Goal: Task Accomplishment & Management: Manage account settings

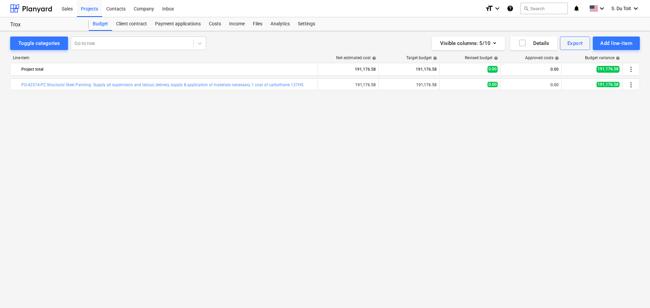
click at [617, 116] on div "bar_chart PO-42574-PZ Structural Steel Painting: Supply all supervision and lab…" at bounding box center [325, 180] width 630 height 202
click at [547, 141] on div "bar_chart PO-42574-PZ Structural Steel Painting: Supply all supervision and lab…" at bounding box center [325, 180] width 630 height 202
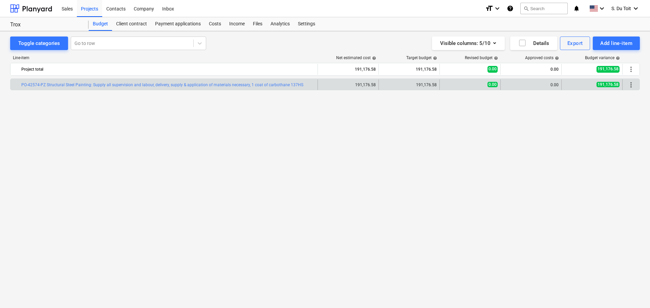
click at [632, 83] on span "more_vert" at bounding box center [631, 85] width 8 height 8
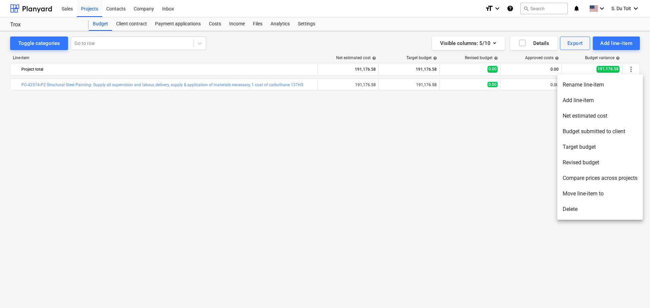
click at [617, 44] on div at bounding box center [325, 154] width 650 height 308
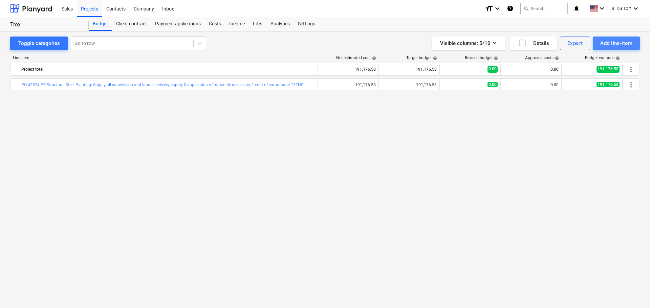
click at [620, 45] on div "Add line-item" at bounding box center [616, 43] width 32 height 9
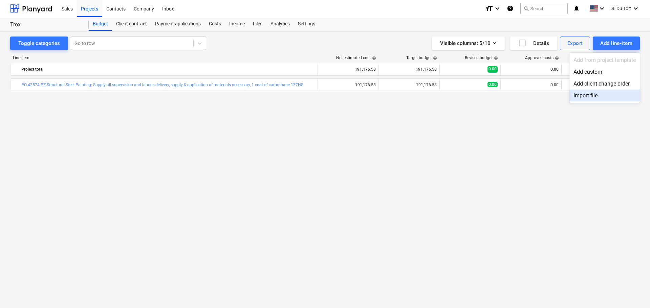
click at [605, 96] on div "Import file" at bounding box center [604, 96] width 70 height 12
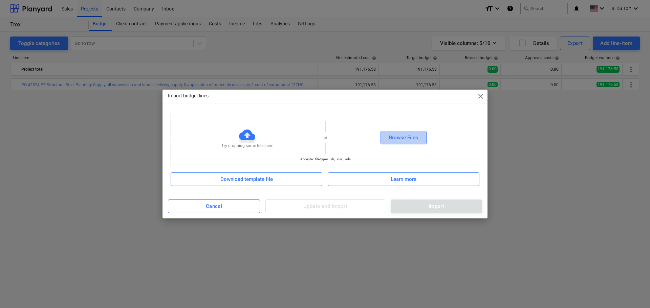
click at [400, 138] on div "Browse Files" at bounding box center [403, 137] width 29 height 9
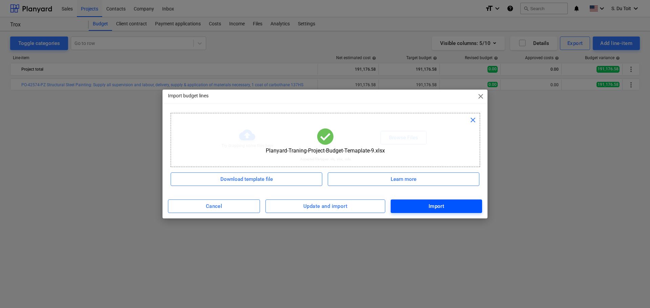
click at [440, 208] on div "Import" at bounding box center [437, 206] width 16 height 9
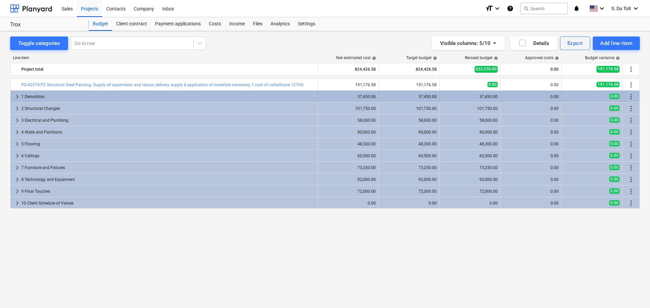
click at [170, 96] on div "1 Demolition" at bounding box center [168, 96] width 294 height 11
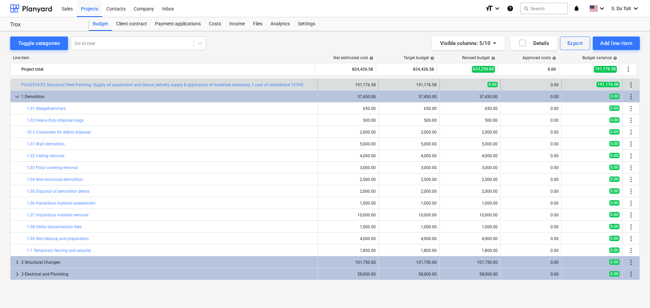
click at [629, 86] on span "more_vert" at bounding box center [631, 85] width 8 height 8
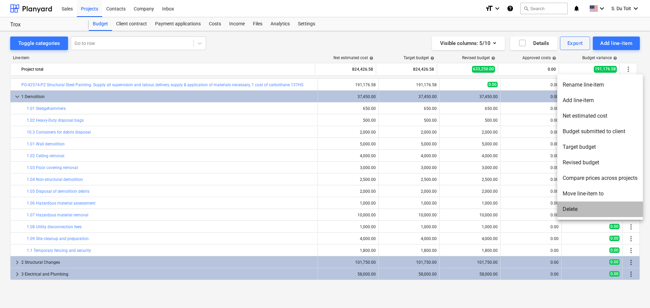
click at [597, 212] on li "Delete" at bounding box center [600, 210] width 86 height 16
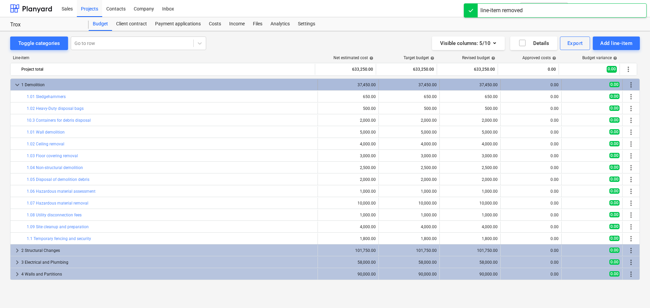
click at [632, 84] on span "more_vert" at bounding box center [631, 85] width 8 height 8
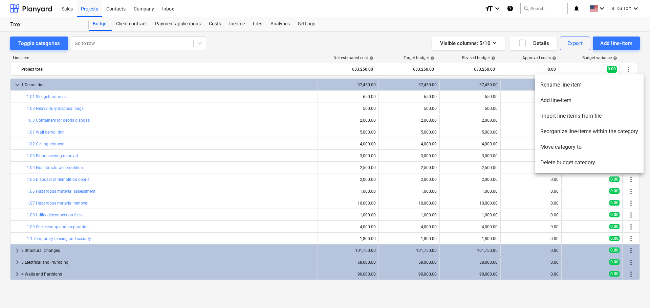
click at [630, 69] on div at bounding box center [325, 154] width 650 height 308
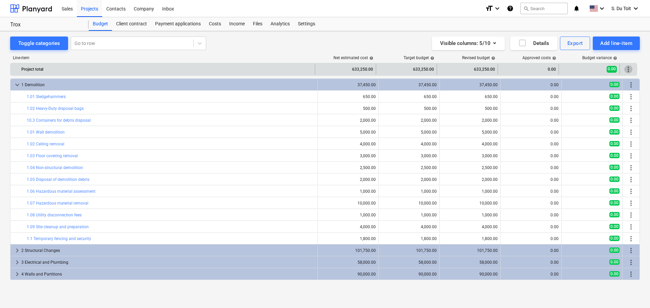
click at [630, 72] on span "more_vert" at bounding box center [628, 69] width 8 height 8
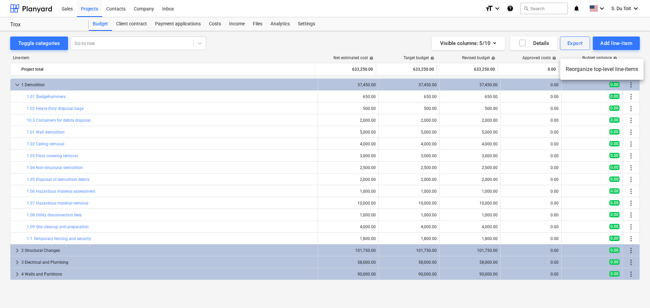
click at [540, 68] on div at bounding box center [325, 154] width 650 height 308
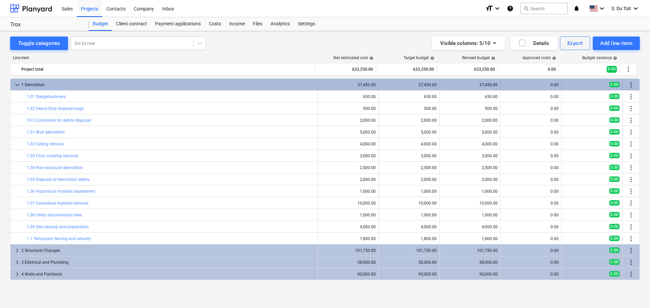
click at [632, 86] on span "more_vert" at bounding box center [631, 85] width 8 height 8
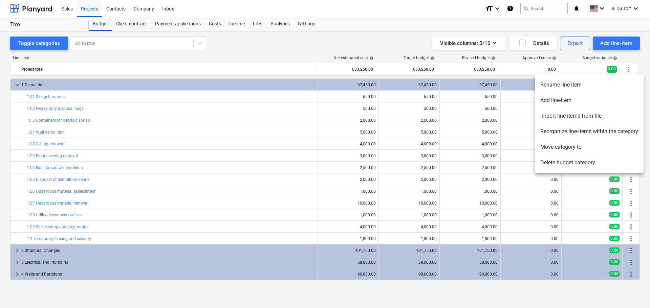
click at [588, 161] on li "Delete budget category" at bounding box center [589, 163] width 109 height 16
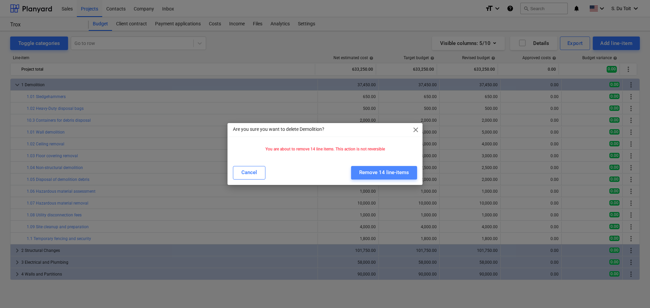
click at [394, 171] on div "Remove 14 line-items" at bounding box center [384, 172] width 50 height 9
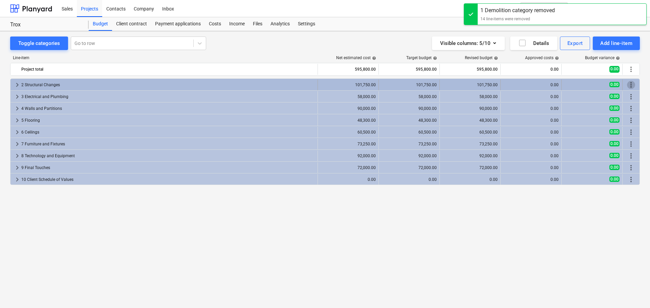
click at [629, 86] on span "more_vert" at bounding box center [631, 85] width 8 height 8
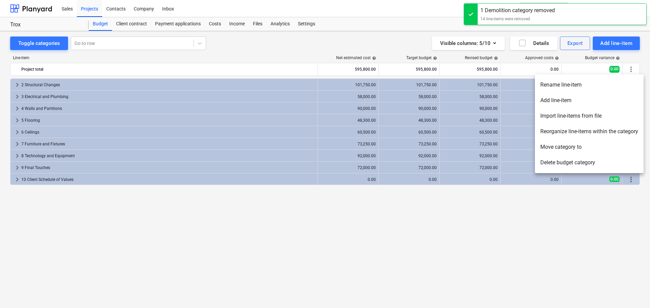
click at [585, 163] on li "Delete budget category" at bounding box center [589, 163] width 109 height 16
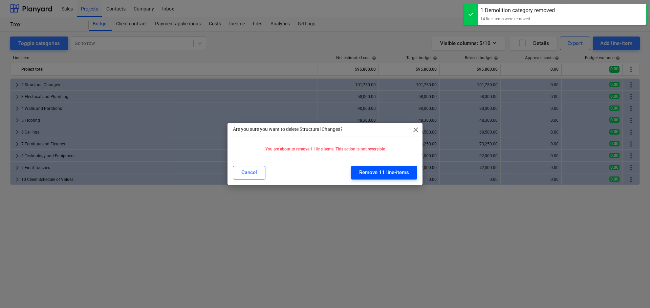
click at [389, 175] on div "Remove 11 line-items" at bounding box center [384, 172] width 50 height 9
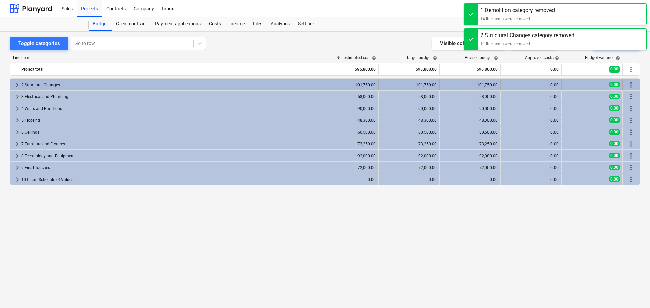
click at [630, 85] on span "more_vert" at bounding box center [631, 85] width 8 height 8
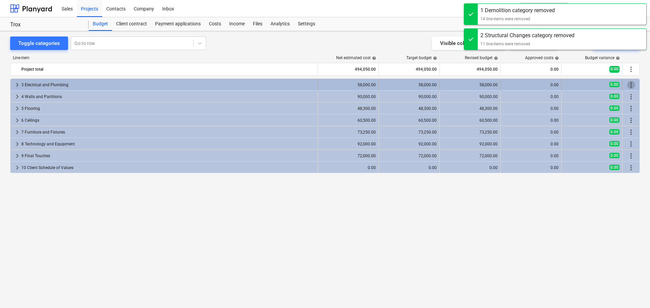
click at [633, 86] on span "more_vert" at bounding box center [631, 85] width 8 height 8
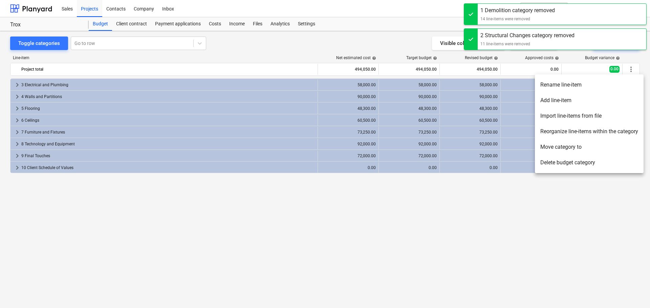
click at [599, 156] on li "Delete budget category" at bounding box center [589, 163] width 109 height 16
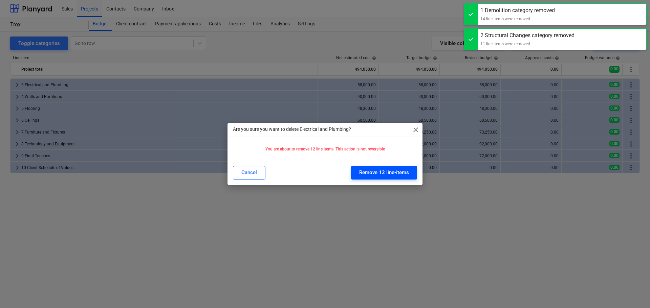
click at [390, 171] on div "Remove 12 line-items" at bounding box center [384, 172] width 50 height 9
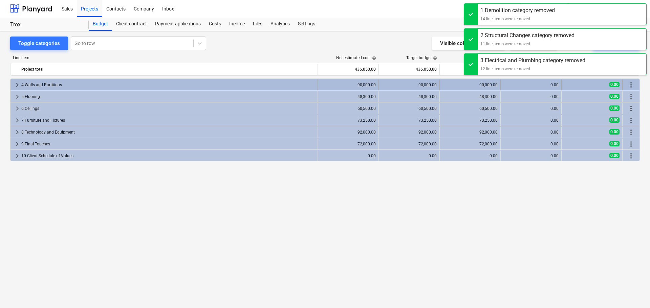
click at [633, 84] on span "more_vert" at bounding box center [631, 85] width 8 height 8
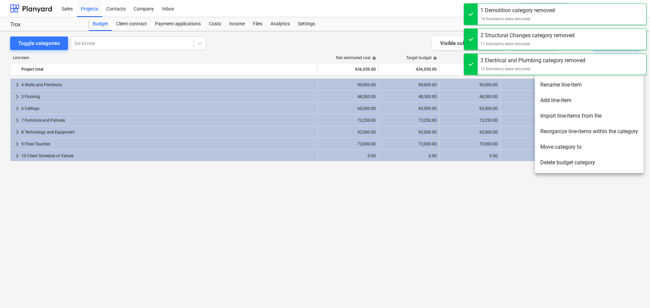
click at [583, 161] on li "Delete budget category" at bounding box center [589, 163] width 109 height 16
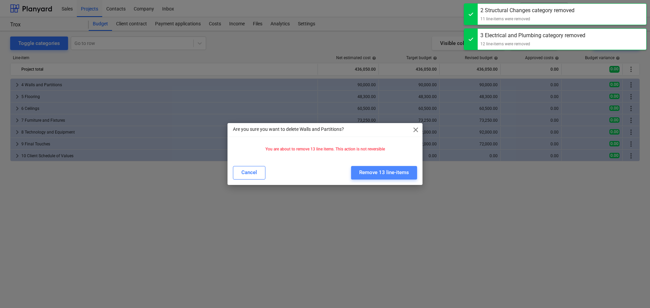
click at [383, 168] on button "Remove 13 line-items" at bounding box center [384, 173] width 66 height 14
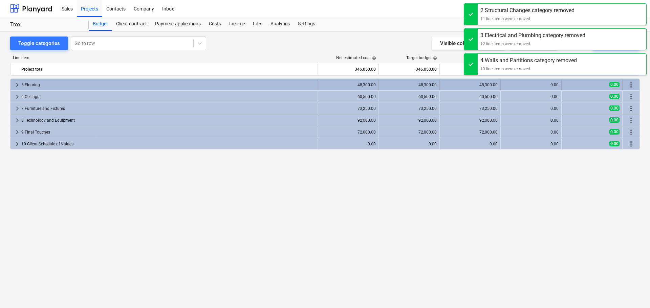
click at [632, 84] on span "more_vert" at bounding box center [631, 85] width 8 height 8
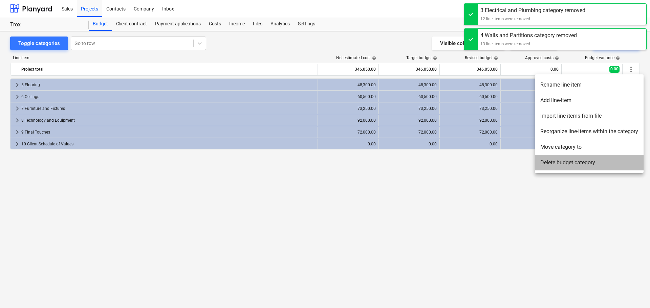
click at [586, 164] on li "Delete budget category" at bounding box center [589, 163] width 109 height 16
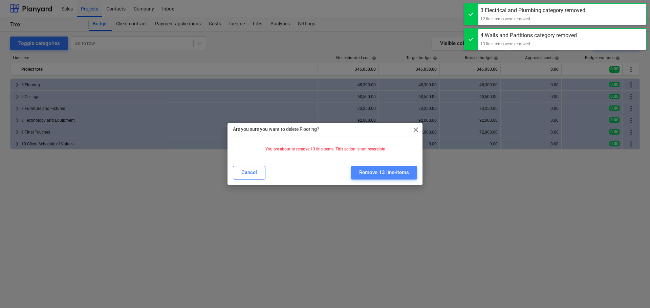
click at [402, 167] on button "Remove 13 line-items" at bounding box center [384, 173] width 66 height 14
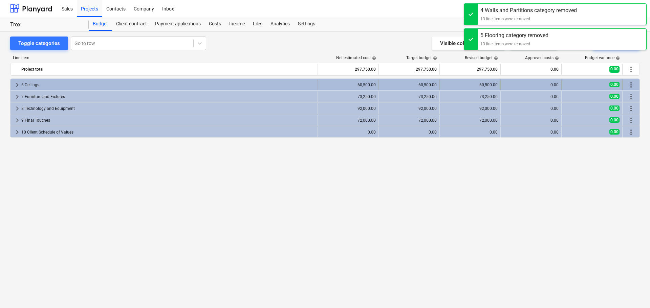
click at [628, 86] on span "more_vert" at bounding box center [631, 85] width 8 height 8
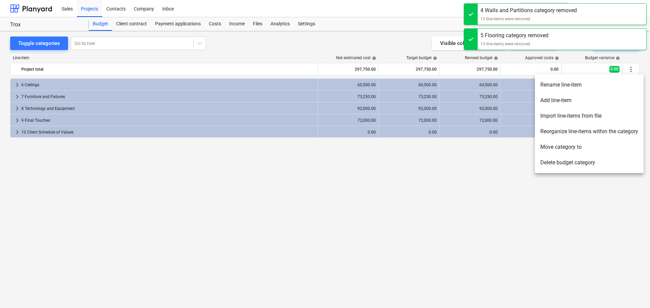
click at [589, 162] on li "Delete budget category" at bounding box center [589, 163] width 109 height 16
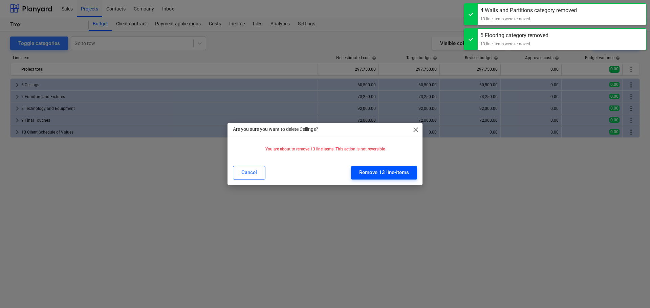
click at [405, 168] on div "Remove 13 line-items" at bounding box center [384, 172] width 50 height 9
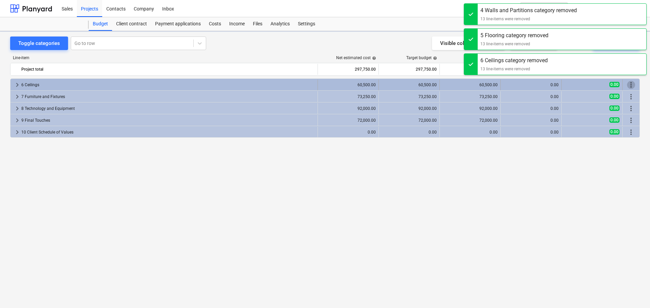
click at [634, 84] on span "more_vert" at bounding box center [631, 85] width 8 height 8
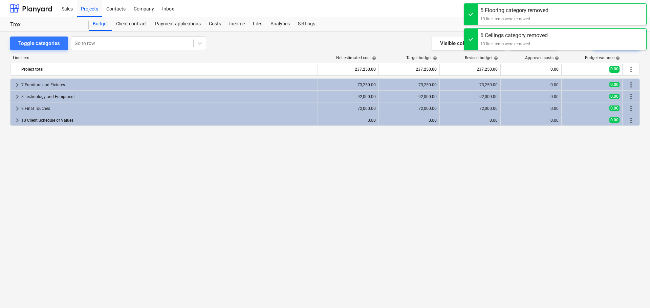
click at [629, 90] on div "keyboard_arrow_right 8 Technology and Equipment 92,000.00 92,000.00 92,000.00 0…" at bounding box center [325, 96] width 630 height 12
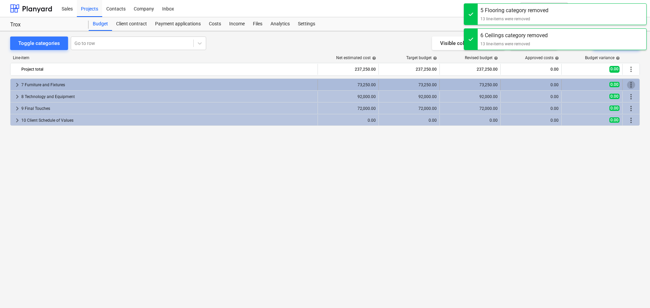
click at [630, 84] on span "more_vert" at bounding box center [631, 85] width 8 height 8
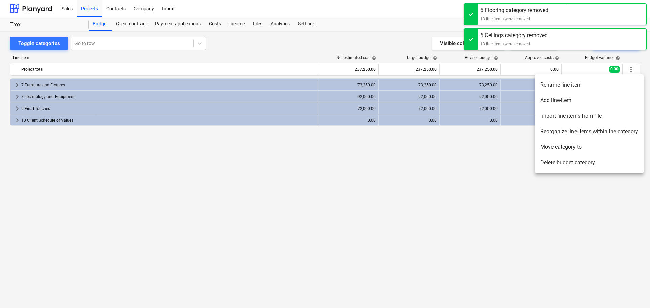
click at [599, 158] on li "Delete budget category" at bounding box center [589, 163] width 109 height 16
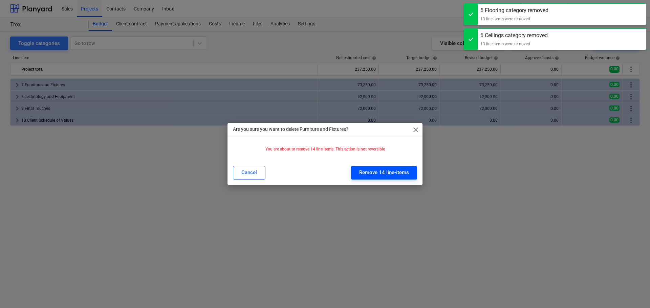
click at [404, 168] on div "Remove 14 line-items" at bounding box center [384, 172] width 50 height 9
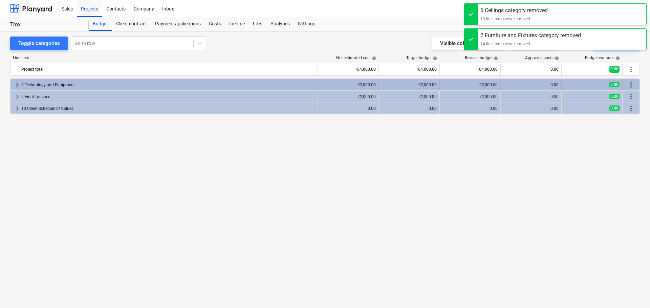
click at [630, 84] on span "more_vert" at bounding box center [631, 85] width 8 height 8
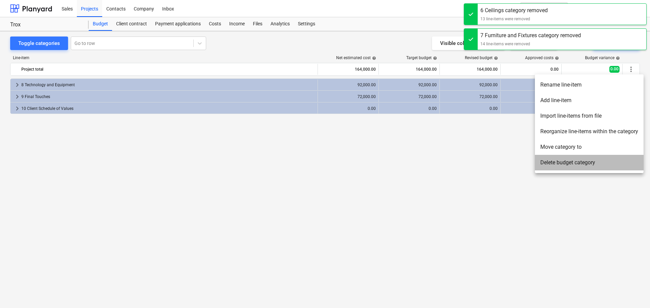
click at [576, 161] on li "Delete budget category" at bounding box center [589, 163] width 109 height 16
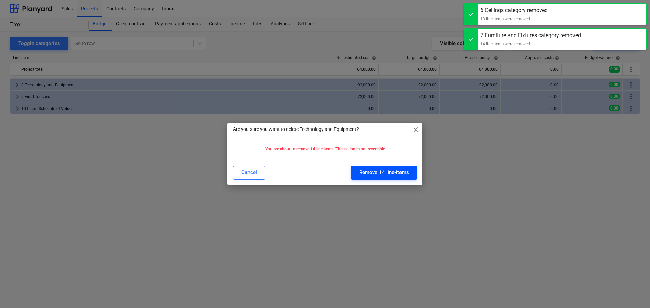
click at [399, 169] on div "Remove 14 line-items" at bounding box center [384, 172] width 50 height 9
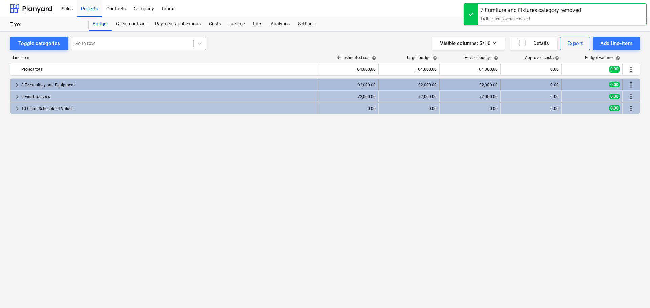
click at [631, 85] on span "more_vert" at bounding box center [631, 85] width 8 height 8
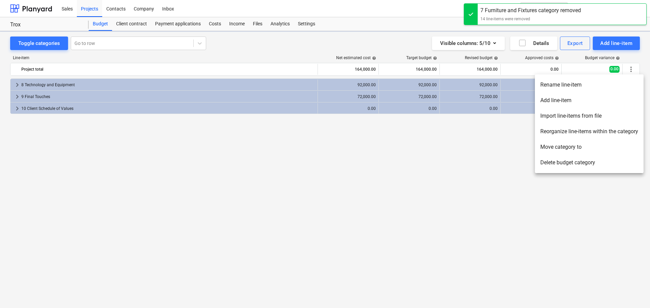
click at [584, 164] on li "Delete budget category" at bounding box center [589, 163] width 109 height 16
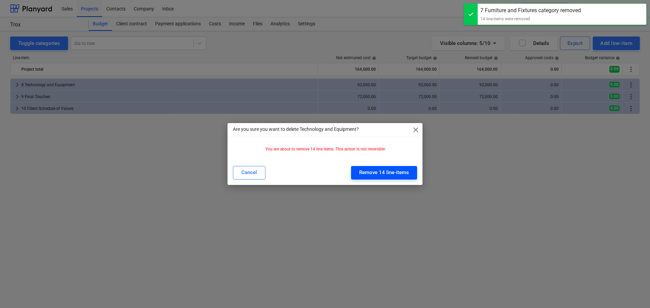
click at [374, 176] on div "Remove 14 line-items" at bounding box center [384, 172] width 50 height 9
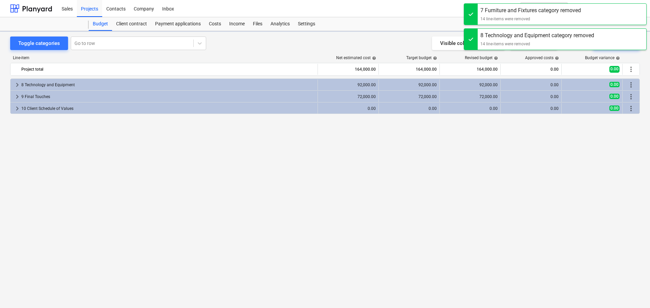
click at [629, 85] on span "more_vert" at bounding box center [631, 85] width 8 height 8
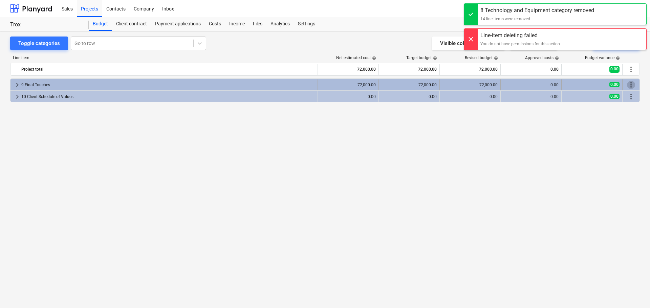
click at [633, 83] on span "more_vert" at bounding box center [631, 85] width 8 height 8
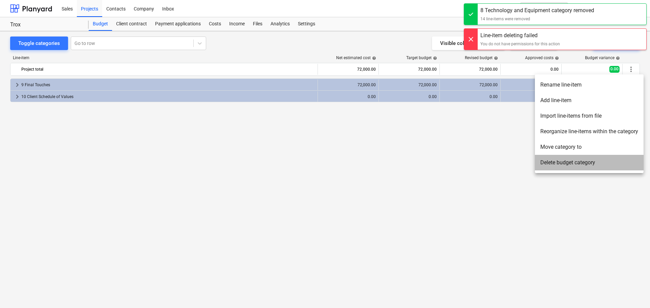
click at [572, 163] on li "Delete budget category" at bounding box center [589, 163] width 109 height 16
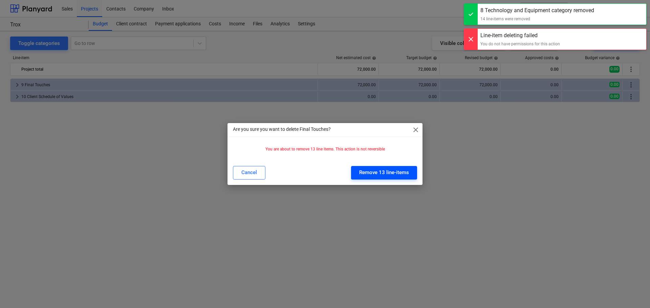
click at [394, 170] on div "Remove 13 line-items" at bounding box center [384, 172] width 50 height 9
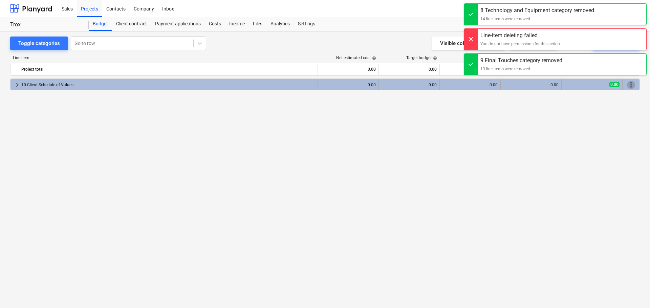
click at [630, 85] on span "more_vert" at bounding box center [631, 85] width 8 height 8
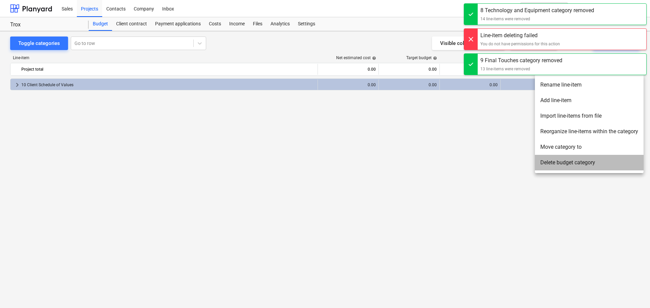
click at [583, 164] on li "Delete budget category" at bounding box center [589, 163] width 109 height 16
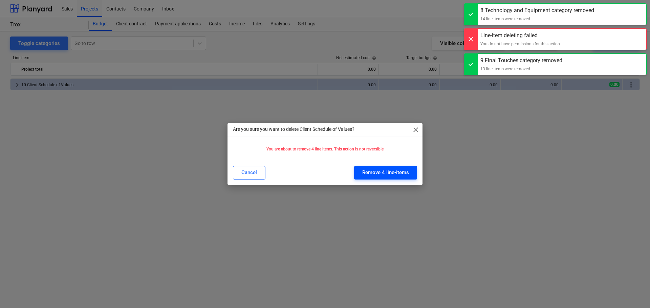
click at [408, 170] on div "Remove 4 line-items" at bounding box center [385, 172] width 47 height 9
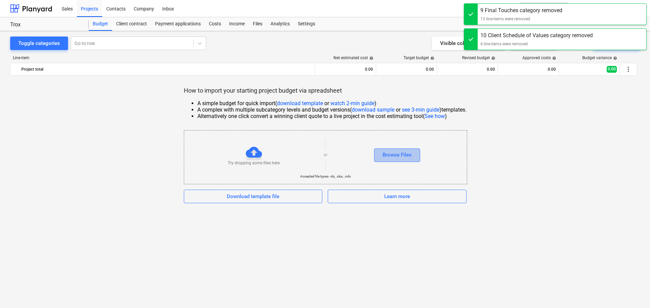
click at [403, 158] on div "Browse Files" at bounding box center [397, 155] width 29 height 9
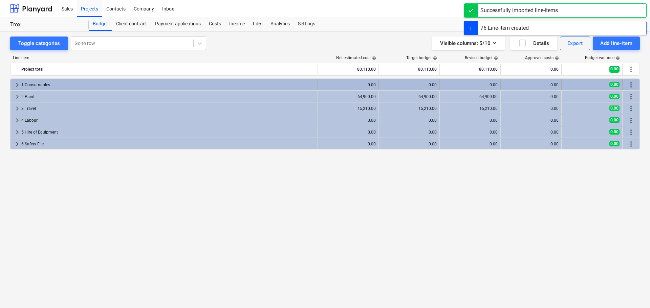
click at [128, 82] on div "1 Consumables" at bounding box center [168, 85] width 294 height 11
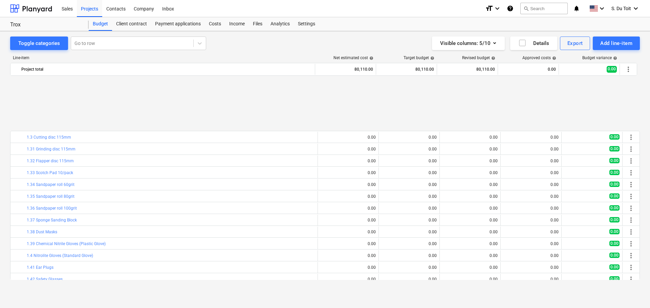
scroll to position [414, 0]
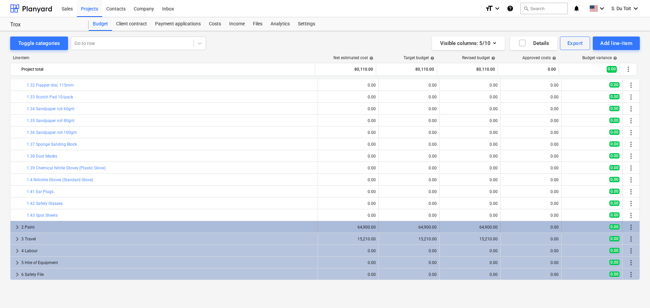
click at [48, 231] on div "2 Paint" at bounding box center [168, 227] width 294 height 11
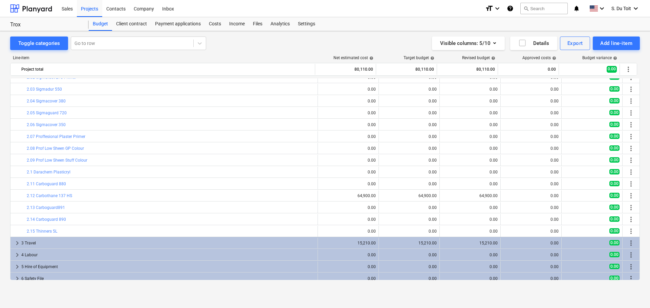
scroll to position [592, 0]
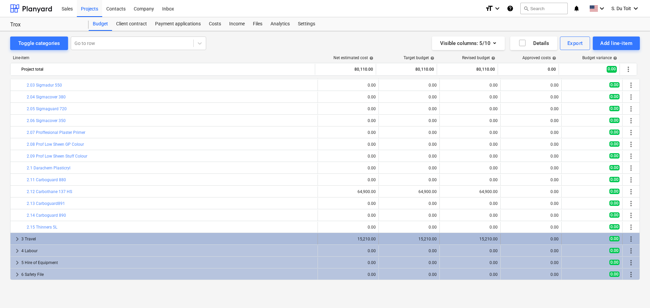
click at [135, 236] on div "3 Travel" at bounding box center [168, 239] width 294 height 11
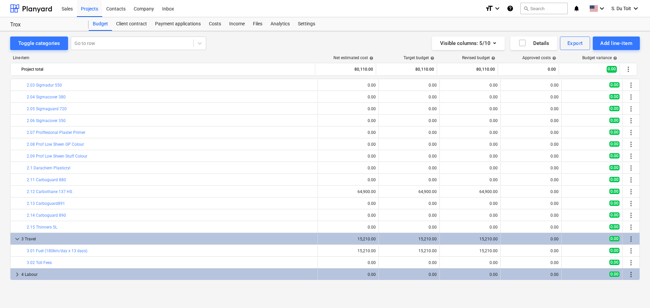
scroll to position [616, 0]
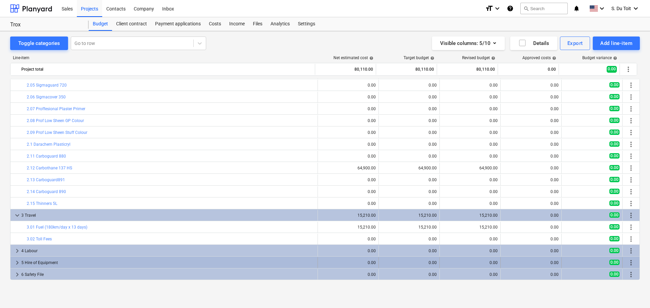
click at [141, 257] on div "keyboard_arrow_right 5 Hire of Equipment 0.00 0.00 0.00 0.00 0.00 more_vert" at bounding box center [324, 263] width 629 height 12
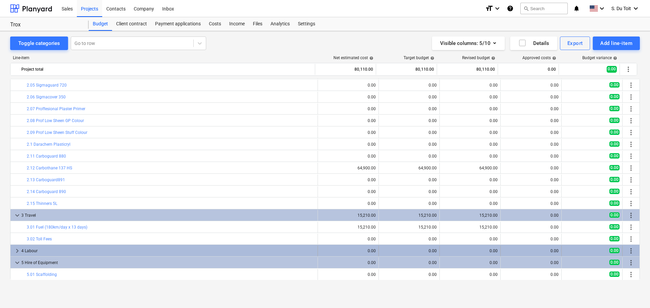
click at [138, 250] on div "4 Labour" at bounding box center [168, 251] width 294 height 11
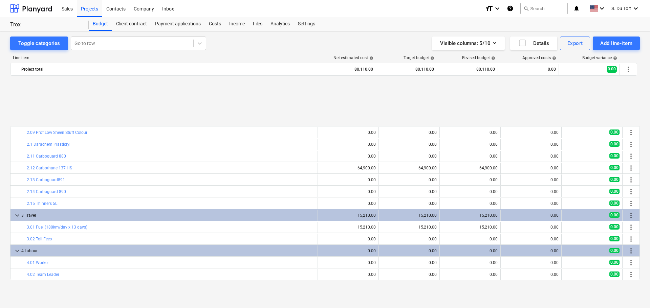
scroll to position [687, 0]
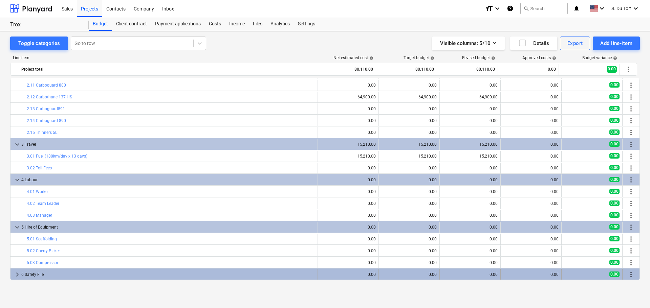
click at [121, 275] on div "6 Safety File" at bounding box center [168, 274] width 294 height 11
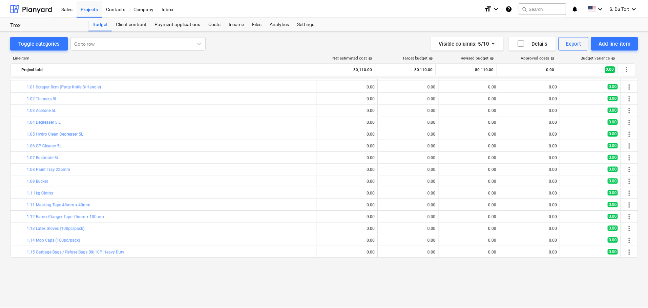
scroll to position [0, 0]
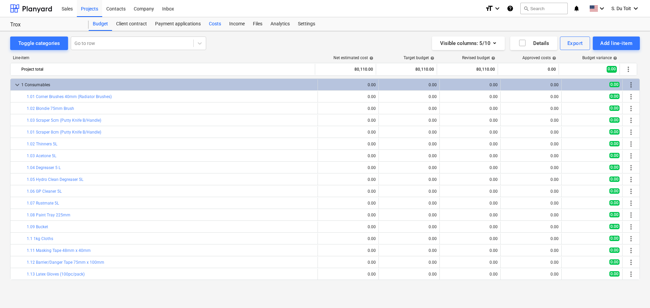
click at [214, 25] on div "Costs" at bounding box center [215, 24] width 20 height 14
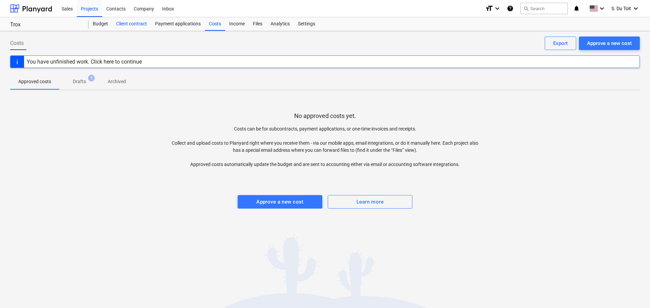
click at [130, 24] on div "Client contract" at bounding box center [131, 24] width 39 height 14
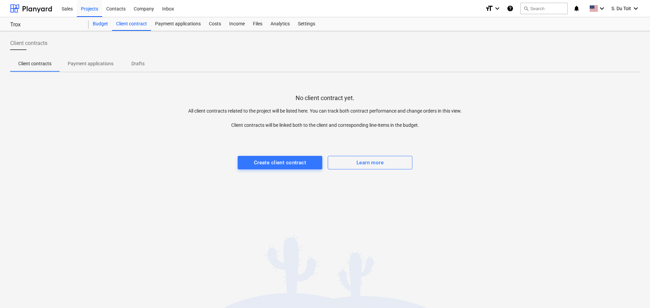
click at [89, 27] on div "Budget" at bounding box center [100, 24] width 23 height 14
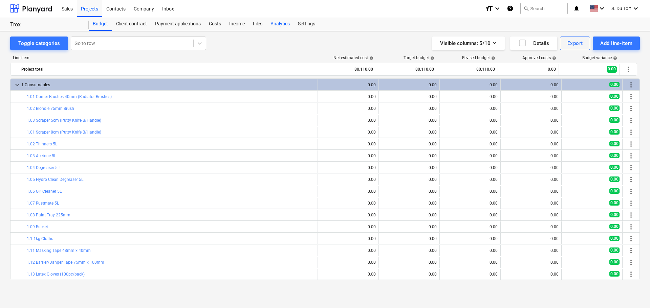
click at [277, 24] on div "Analytics" at bounding box center [279, 24] width 27 height 14
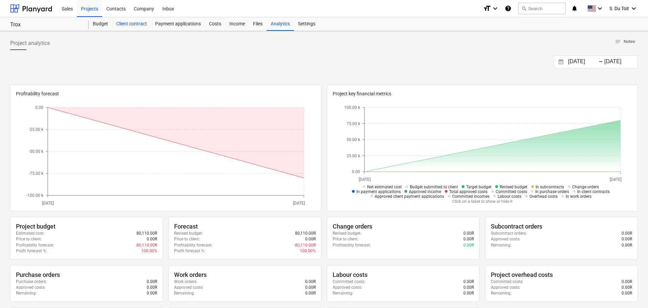
click at [125, 27] on div "Client contract" at bounding box center [131, 24] width 39 height 14
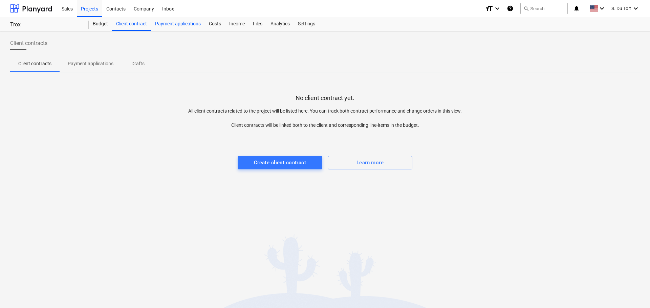
click at [182, 27] on div "Payment applications" at bounding box center [178, 24] width 54 height 14
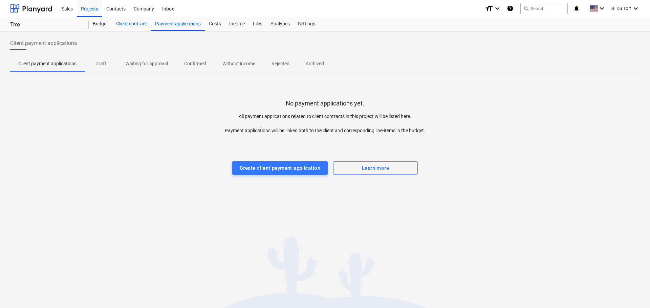
click at [124, 28] on div "Client contract" at bounding box center [131, 24] width 39 height 14
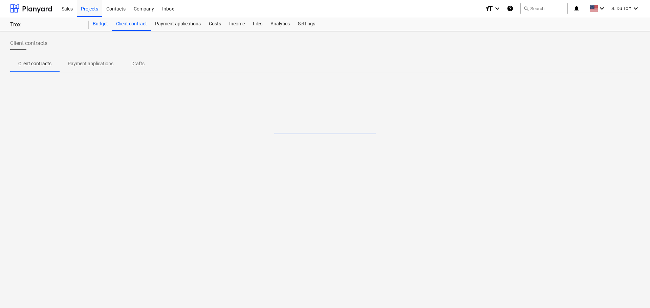
click at [102, 29] on div "Budget" at bounding box center [100, 24] width 23 height 14
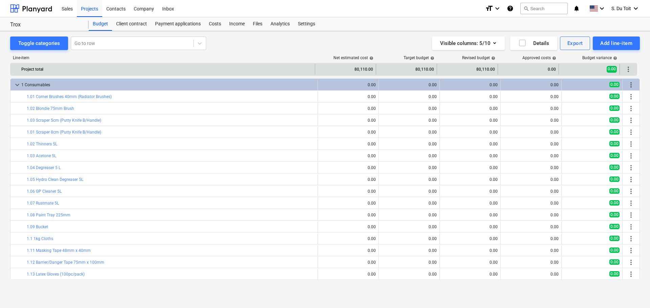
click at [345, 69] on div "80,110.00" at bounding box center [345, 69] width 55 height 11
click at [363, 71] on div "80,110.00" at bounding box center [345, 69] width 55 height 11
click at [628, 66] on span "more_vert" at bounding box center [628, 69] width 8 height 8
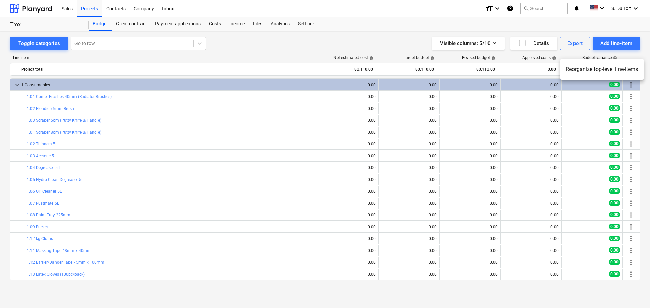
click at [246, 67] on div at bounding box center [325, 154] width 650 height 308
click at [521, 42] on icon "button" at bounding box center [522, 43] width 8 height 8
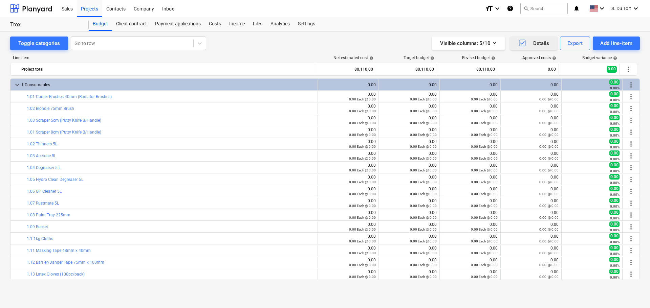
click at [521, 42] on icon "button" at bounding box center [522, 43] width 8 height 8
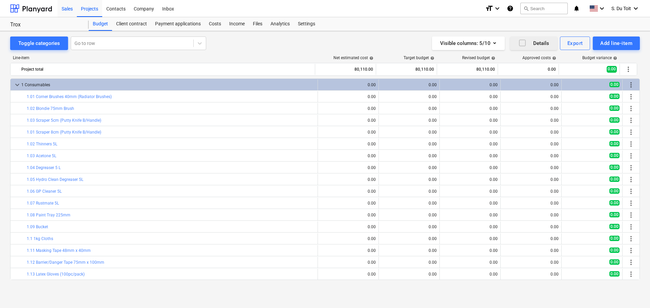
click at [71, 12] on div "Sales" at bounding box center [67, 8] width 19 height 17
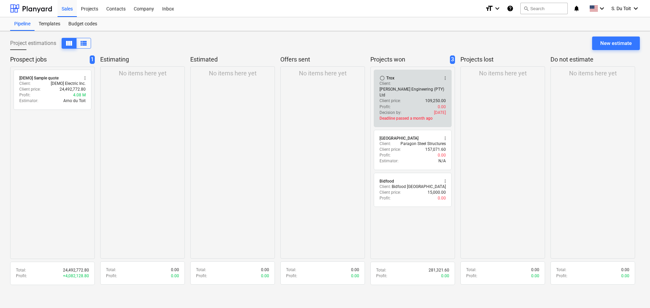
click at [403, 104] on div "Profit : 0.00" at bounding box center [413, 107] width 66 height 6
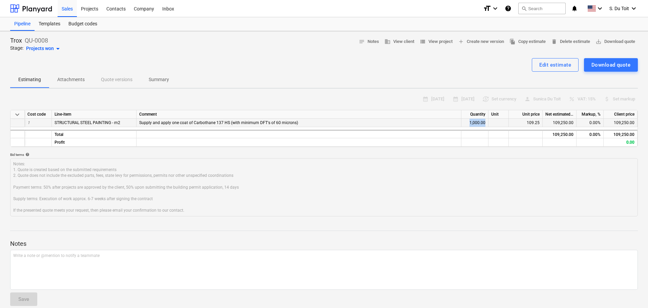
drag, startPoint x: 470, startPoint y: 123, endPoint x: 490, endPoint y: 124, distance: 20.7
click at [0, 0] on div "1 STRUCTURAL STEEL PAINTING - m2 Supply and apply one coat of Carbothane 137 HS…" at bounding box center [0, 0] width 0 height 0
click at [560, 68] on div "Edit estimate" at bounding box center [555, 65] width 32 height 9
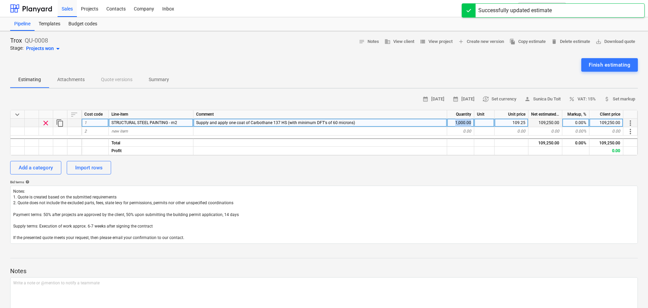
click at [472, 125] on div "1,000.00" at bounding box center [460, 123] width 27 height 8
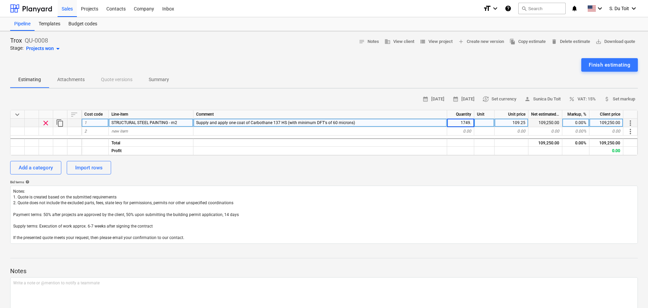
type input "1749.9"
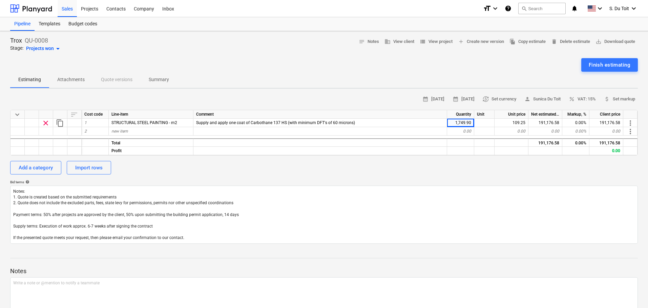
click at [478, 170] on div "Add a category Import rows" at bounding box center [323, 168] width 627 height 14
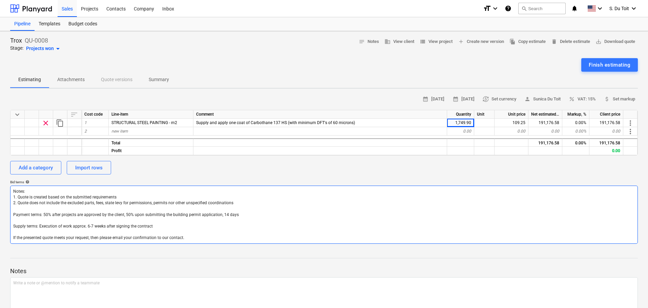
click at [553, 197] on textarea "Notes: 1. Quote is created based on the submitted requirements 2. Quote does no…" at bounding box center [323, 215] width 627 height 58
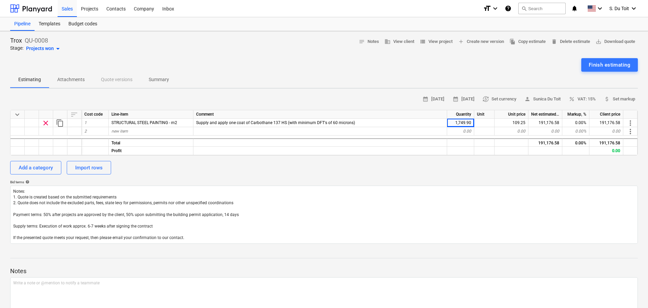
click at [174, 174] on div "Add a category Import rows" at bounding box center [323, 168] width 627 height 14
click at [611, 59] on button "Finish estimating" at bounding box center [609, 65] width 57 height 14
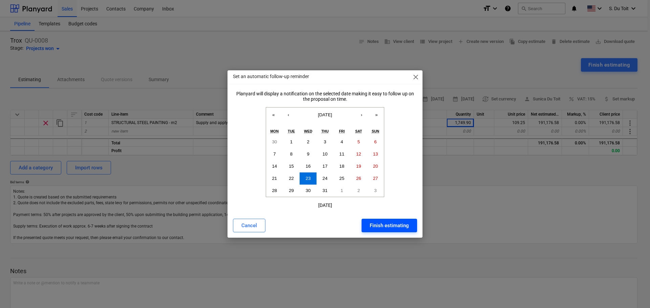
click at [394, 229] on div "Finish estimating" at bounding box center [389, 225] width 39 height 9
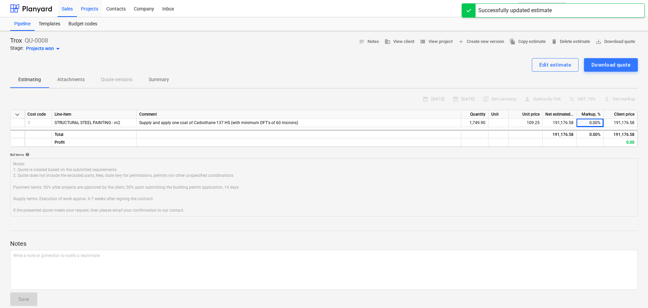
click at [90, 12] on div "Projects" at bounding box center [89, 8] width 25 height 17
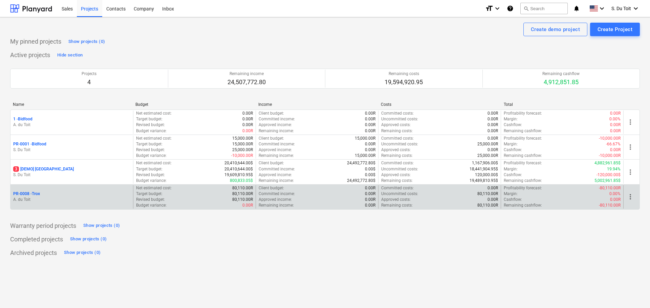
click at [325, 201] on div "Approved income : 0.00R" at bounding box center [317, 200] width 117 height 6
click at [85, 201] on p "A. du Toit" at bounding box center [71, 200] width 117 height 6
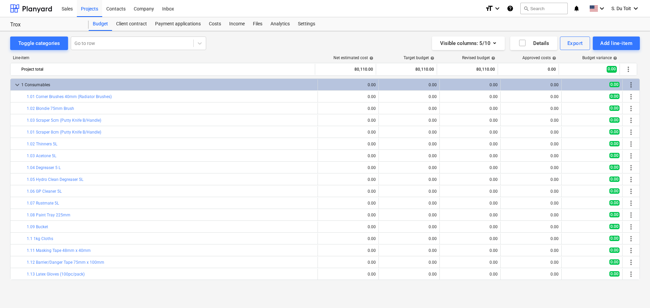
click at [350, 16] on div "Sales Projects Contacts Company Inbox" at bounding box center [269, 8] width 422 height 17
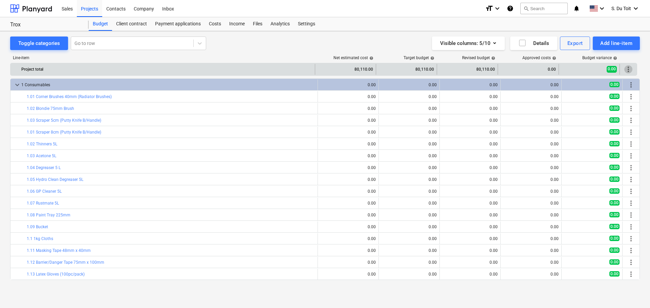
click at [630, 70] on span "more_vert" at bounding box center [628, 69] width 8 height 8
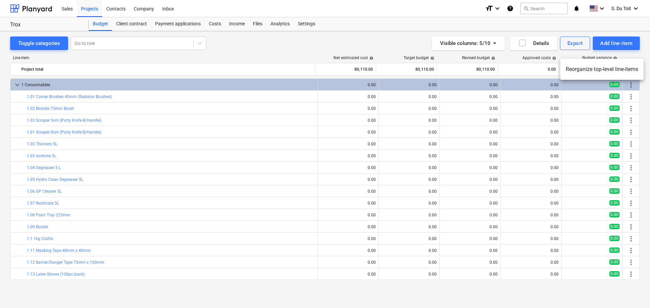
click at [356, 71] on div at bounding box center [325, 154] width 650 height 308
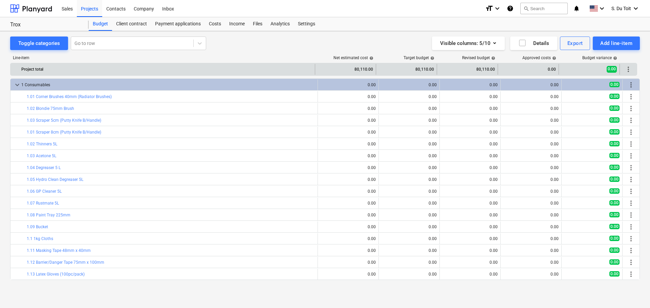
click at [359, 68] on div "80,110.00" at bounding box center [345, 69] width 55 height 11
click at [628, 69] on span "more_vert" at bounding box center [628, 69] width 8 height 8
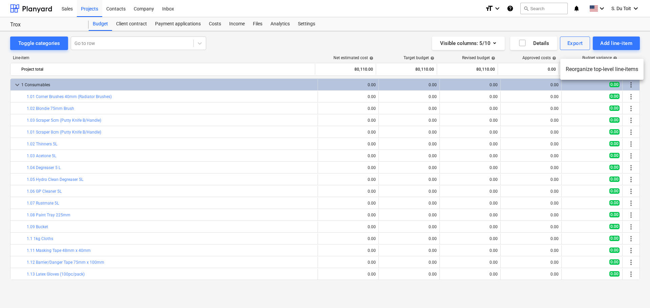
click at [446, 292] on div at bounding box center [325, 154] width 650 height 308
click at [132, 46] on div at bounding box center [131, 43] width 115 height 7
click at [245, 55] on div "Line-item Net estimated cost help Target budget help Revised budget help Approv…" at bounding box center [325, 169] width 630 height 238
click at [117, 12] on div "Contacts" at bounding box center [115, 8] width 27 height 17
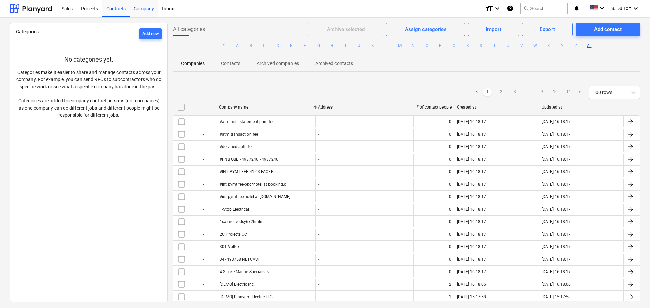
click at [140, 10] on div "Company" at bounding box center [144, 8] width 28 height 17
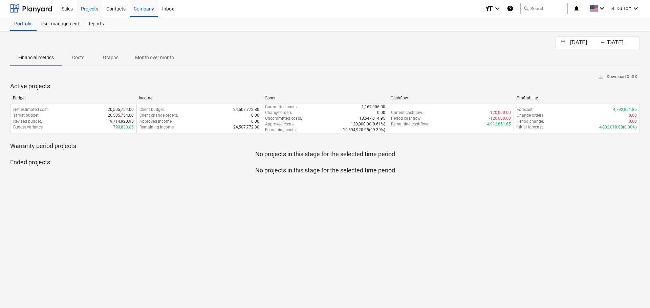
click at [97, 15] on div "Projects" at bounding box center [89, 8] width 25 height 17
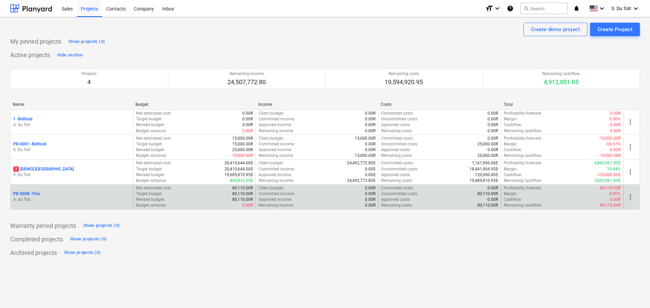
click at [28, 195] on p "PR-0008 - Trox" at bounding box center [26, 194] width 27 height 6
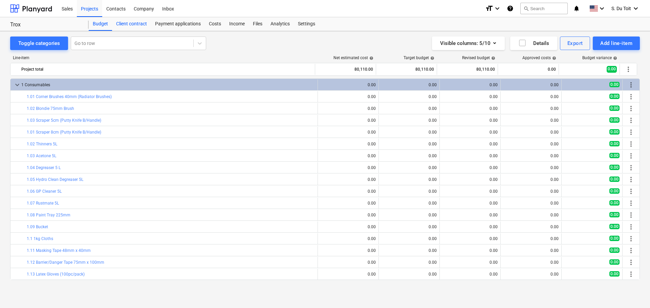
click at [141, 24] on div "Client contract" at bounding box center [131, 24] width 39 height 14
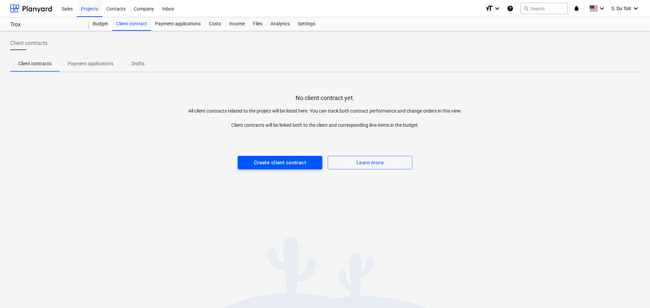
click at [306, 166] on span "Create client contract" at bounding box center [280, 162] width 70 height 9
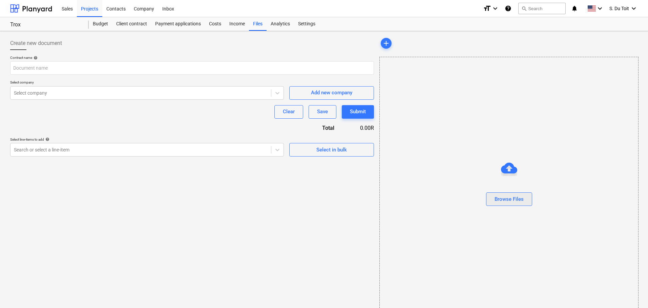
click at [514, 201] on div "Browse Files" at bounding box center [508, 199] width 29 height 9
click at [344, 188] on div "Create new document Contract name help Select company Select company Add new co…" at bounding box center [191, 176] width 369 height 284
click at [525, 198] on button "Browse Files" at bounding box center [509, 200] width 46 height 14
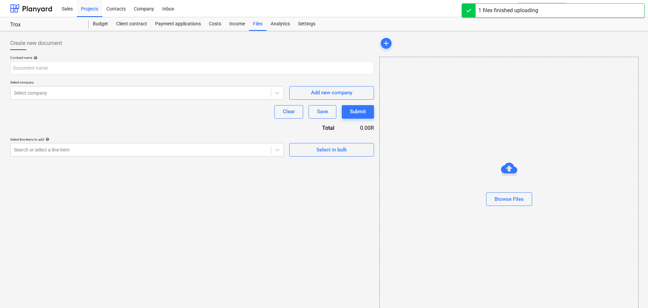
type input "WhatsApp Image 2025-08-25 at 11.24.27_8028f487.jpg"
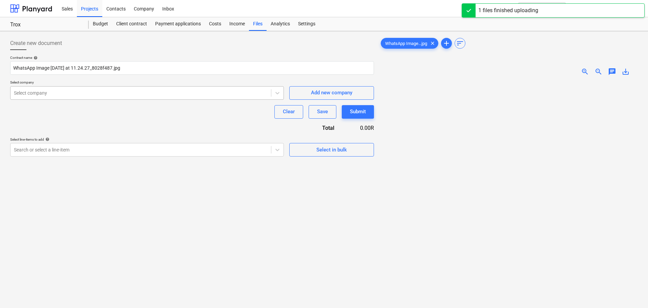
click at [66, 99] on div "Select company" at bounding box center [147, 93] width 274 height 14
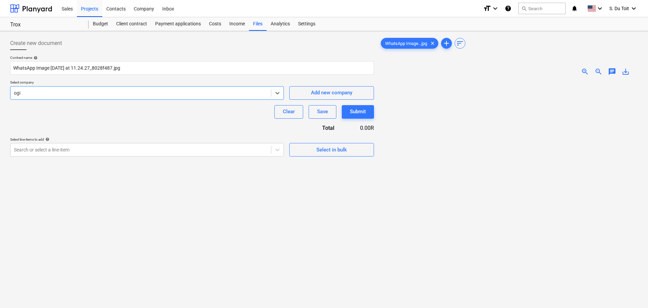
type input "ogil"
click at [327, 113] on div "Save" at bounding box center [322, 111] width 11 height 9
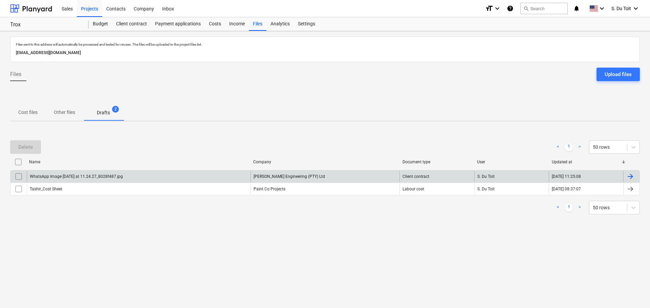
click at [20, 175] on input "checkbox" at bounding box center [18, 176] width 11 height 11
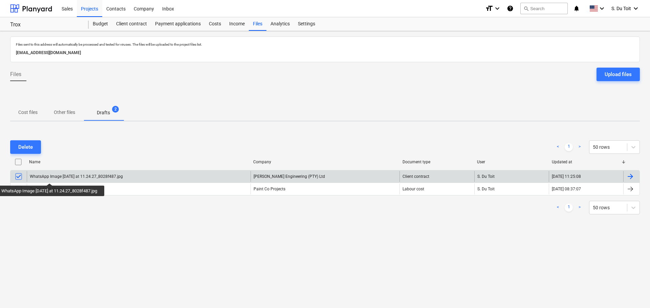
click at [55, 177] on div "WhatsApp Image 2025-08-25 at 11.24.27_8028f487.jpg" at bounding box center [76, 176] width 93 height 5
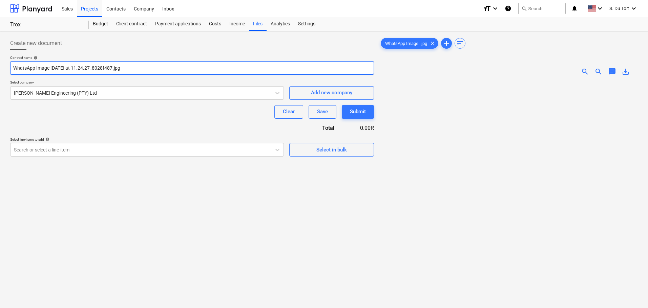
click at [148, 72] on input "WhatsApp Image 2025-08-25 at 11.24.27_8028f487.jpg" at bounding box center [192, 68] width 364 height 14
drag, startPoint x: 152, startPoint y: 67, endPoint x: 0, endPoint y: 71, distance: 152.1
click at [0, 70] on div "Create new document Contract name help WhatsApp Image 2025-08-25 at 11.24.27_80…" at bounding box center [324, 203] width 648 height 345
type input "PO-42574-PZ"
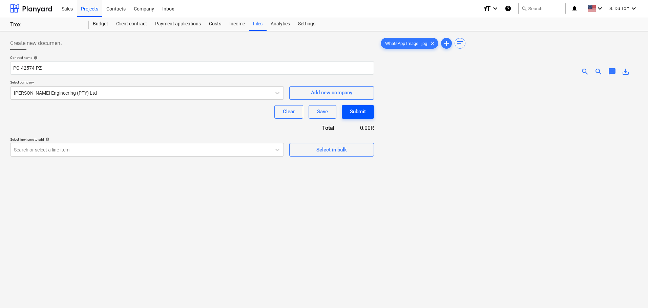
click at [365, 115] on div "Submit" at bounding box center [358, 111] width 16 height 9
click at [206, 154] on div "Search or select a line-item" at bounding box center [140, 149] width 260 height 9
click at [339, 191] on div "Create new document Contract name help PO-42574-PZ Select company Ogilvie Engin…" at bounding box center [191, 204] width 369 height 340
click at [325, 114] on div "Save" at bounding box center [322, 111] width 11 height 9
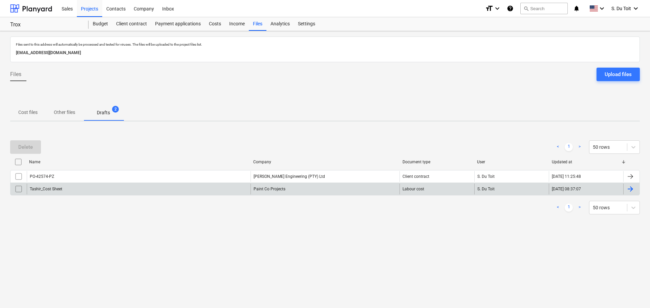
click at [19, 189] on input "checkbox" at bounding box center [18, 189] width 11 height 11
click at [30, 147] on div "Delete" at bounding box center [25, 147] width 15 height 9
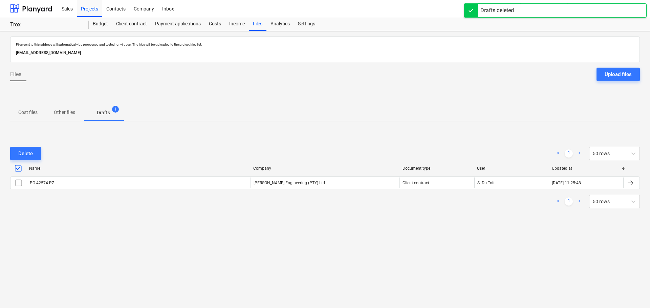
click at [475, 212] on div "Delete < 1 > 50 rows Name Company Document type User Updated at PO-42574-PZ Ogi…" at bounding box center [325, 178] width 630 height 78
click at [280, 26] on div "Analytics" at bounding box center [279, 24] width 27 height 14
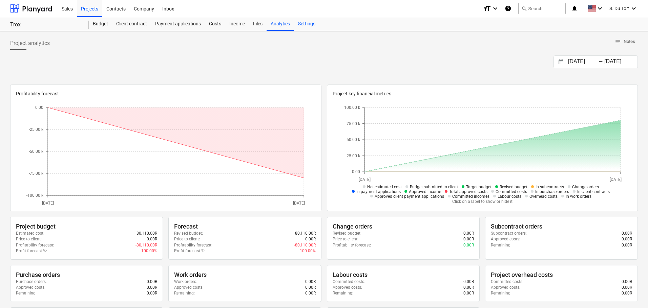
click at [301, 23] on div "Settings" at bounding box center [306, 24] width 25 height 14
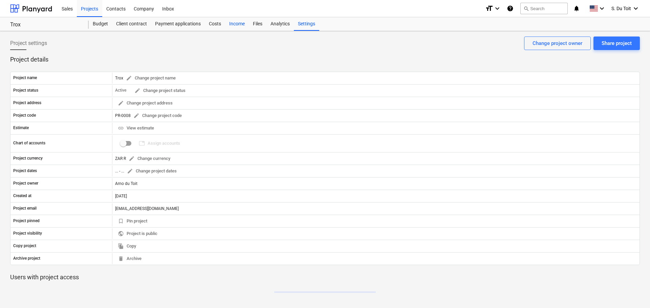
click at [231, 24] on div "Income" at bounding box center [237, 24] width 24 height 14
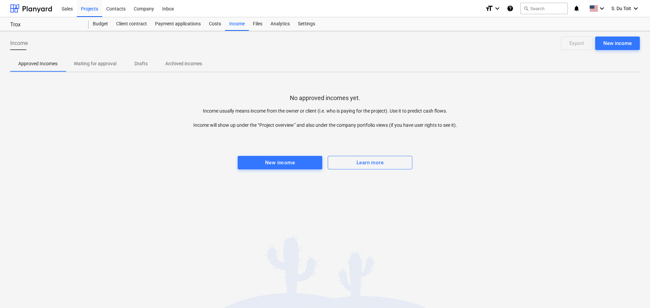
click at [110, 64] on p "Waiting for approval" at bounding box center [95, 63] width 43 height 7
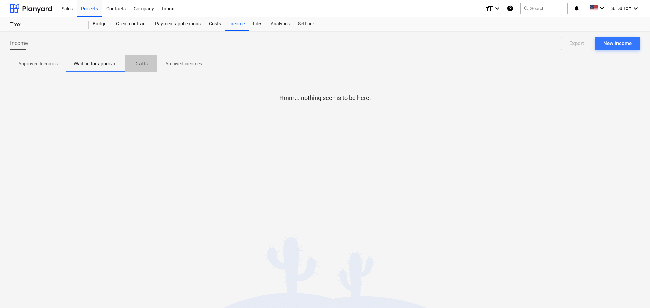
click at [136, 65] on p "Drafts" at bounding box center [141, 63] width 16 height 7
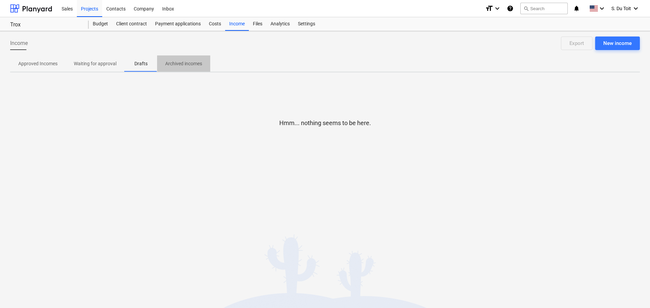
click at [194, 65] on p "Archived incomes" at bounding box center [183, 63] width 37 height 7
click at [185, 25] on div "Payment applications" at bounding box center [178, 24] width 54 height 14
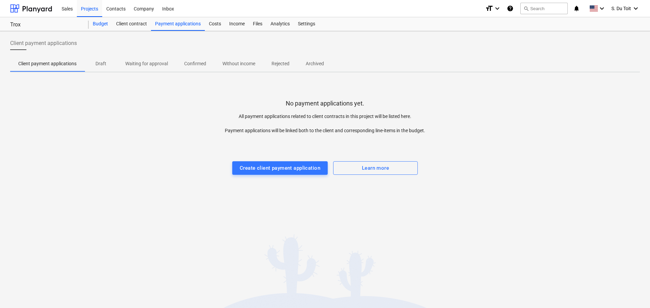
click at [99, 26] on div "Budget" at bounding box center [100, 24] width 23 height 14
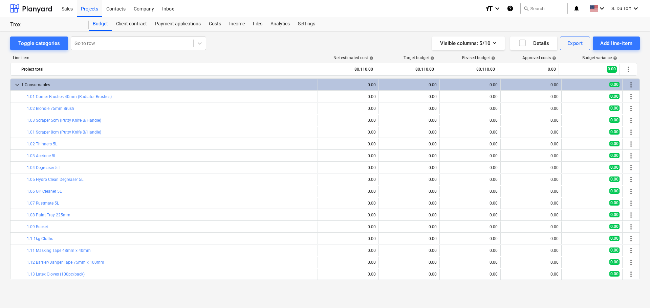
click at [389, 45] on div "Visible columns : 5/10 Details Export Add line-item" at bounding box center [480, 44] width 320 height 14
click at [142, 25] on div "Client contract" at bounding box center [131, 24] width 39 height 14
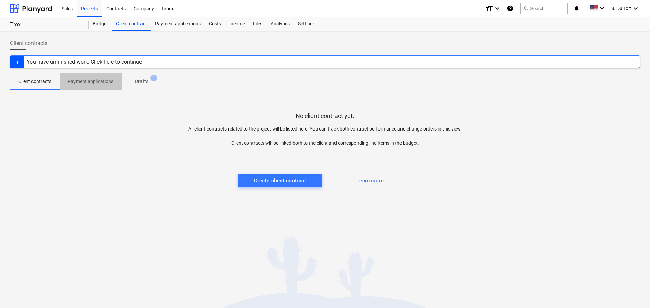
click at [111, 79] on p "Payment applications" at bounding box center [91, 81] width 46 height 7
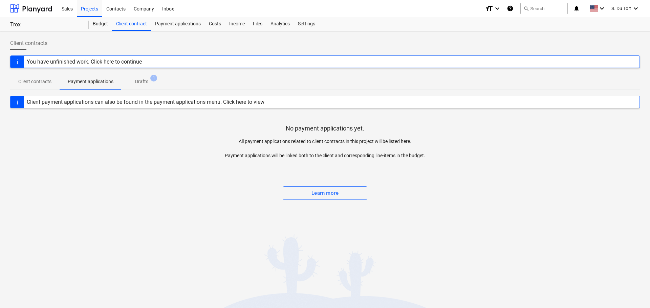
click at [138, 82] on p "Drafts" at bounding box center [141, 81] width 13 height 7
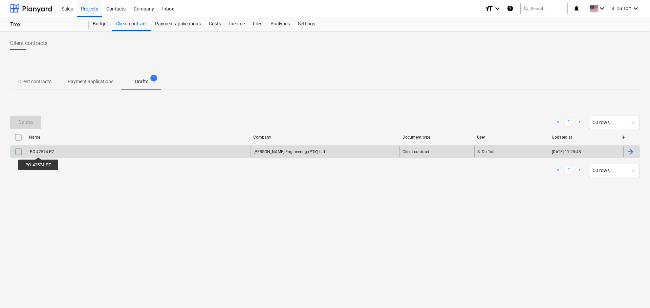
click at [38, 151] on div "PO-42574-PZ" at bounding box center [42, 152] width 24 height 5
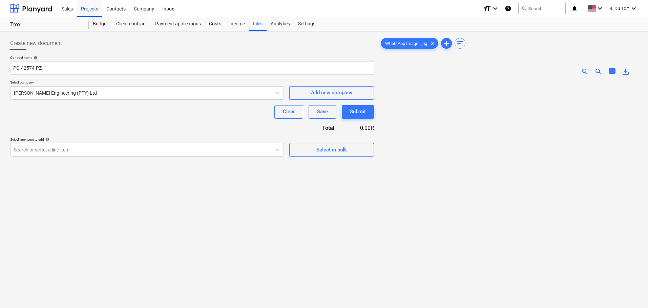
click at [118, 110] on div "Clear Save Submit" at bounding box center [192, 112] width 364 height 14
click at [355, 131] on div "0.00R" at bounding box center [359, 128] width 29 height 8
drag, startPoint x: 359, startPoint y: 128, endPoint x: 366, endPoint y: 127, distance: 7.0
click at [362, 128] on div "0.00R" at bounding box center [359, 128] width 29 height 8
click at [368, 127] on div "0.00R" at bounding box center [359, 128] width 29 height 8
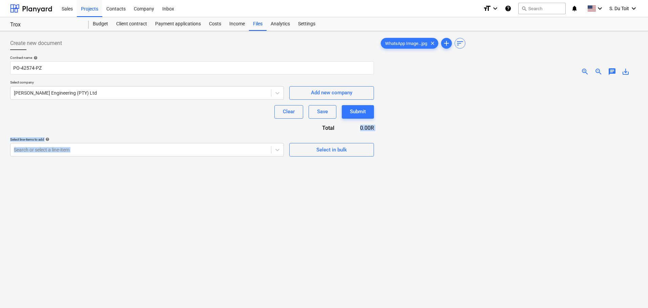
drag, startPoint x: 373, startPoint y: 126, endPoint x: 354, endPoint y: 129, distance: 19.4
click at [354, 129] on div "Create new document Contract name help PO-42574-PZ Select company Ogilvie Engin…" at bounding box center [323, 204] width 633 height 340
click at [358, 129] on div "0.00R" at bounding box center [359, 128] width 29 height 8
click at [242, 226] on div "Create new document Contract name help PO-42574-PZ Select company Ogilvie Engin…" at bounding box center [191, 204] width 369 height 340
click at [57, 93] on div at bounding box center [141, 93] width 254 height 7
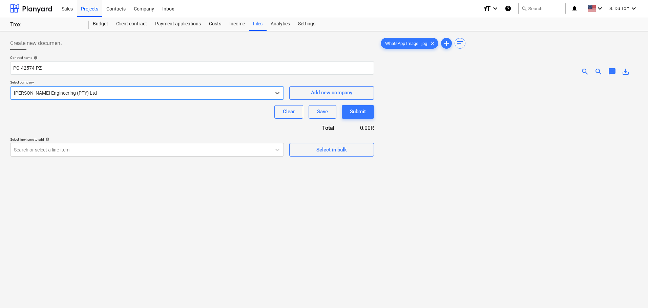
scroll to position [8164, 0]
click at [96, 73] on input "PO-42574-PZ" at bounding box center [192, 68] width 364 height 14
click at [91, 115] on div "Clear Save Submit" at bounding box center [192, 112] width 364 height 14
click at [94, 148] on div at bounding box center [141, 150] width 254 height 7
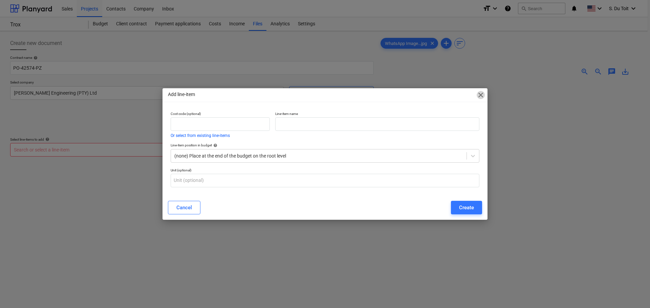
click at [483, 97] on span "close" at bounding box center [481, 95] width 8 height 8
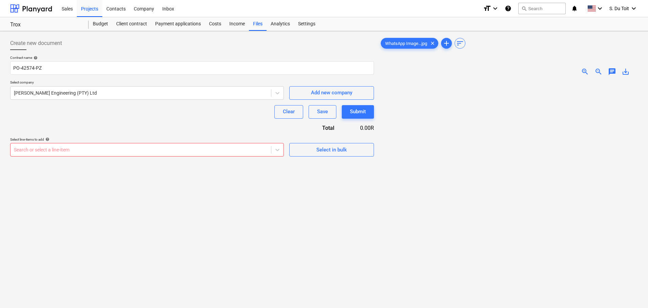
click at [56, 145] on div "Search or select a line-item" at bounding box center [147, 150] width 274 height 14
drag, startPoint x: 57, startPoint y: 151, endPoint x: 100, endPoint y: 150, distance: 43.3
click at [57, 151] on div at bounding box center [141, 150] width 254 height 7
click at [279, 153] on icon at bounding box center [277, 150] width 7 height 7
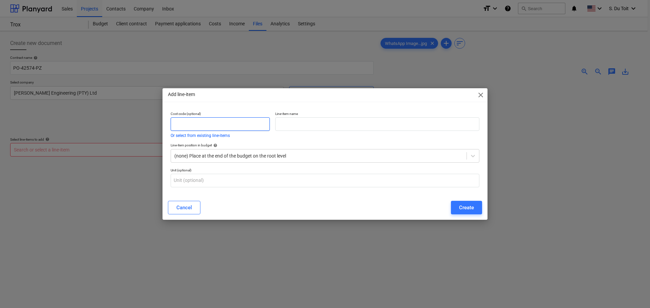
click at [208, 121] on input "text" at bounding box center [220, 124] width 99 height 14
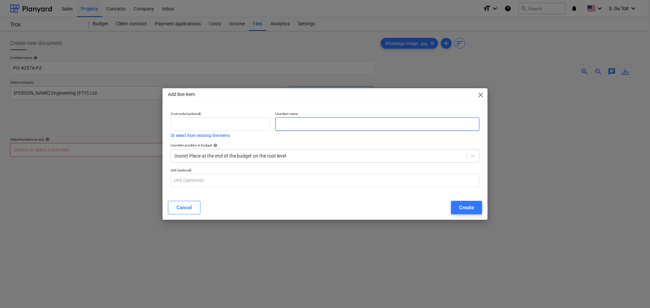
click at [287, 125] on input "text" at bounding box center [377, 124] width 204 height 14
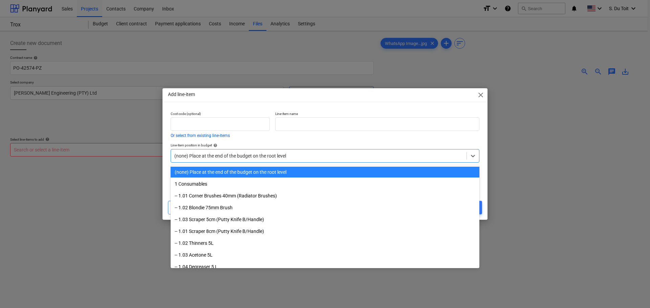
click at [271, 157] on div at bounding box center [318, 156] width 289 height 7
click at [169, 149] on div "Line-item position in budget help option (none) Place at the end of the budget …" at bounding box center [325, 153] width 314 height 25
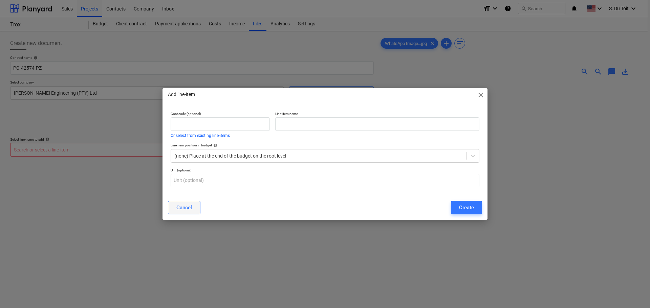
click at [190, 211] on div "Cancel" at bounding box center [184, 207] width 16 height 9
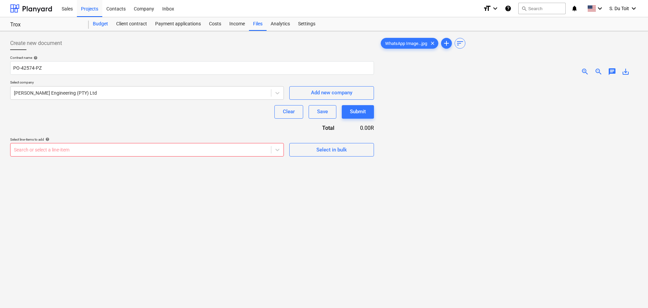
click at [107, 27] on div "Budget" at bounding box center [100, 24] width 23 height 14
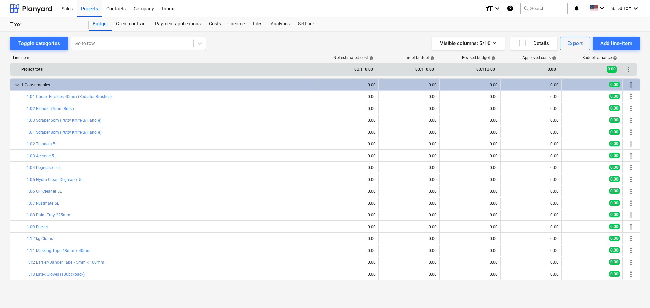
click at [530, 70] on div "0.00" at bounding box center [528, 69] width 55 height 11
click at [556, 67] on div "0.00" at bounding box center [528, 69] width 61 height 11
click at [552, 69] on div "0.00" at bounding box center [528, 69] width 55 height 11
click at [552, 70] on div "0.00" at bounding box center [528, 69] width 55 height 11
click at [630, 70] on span "more_vert" at bounding box center [628, 69] width 8 height 8
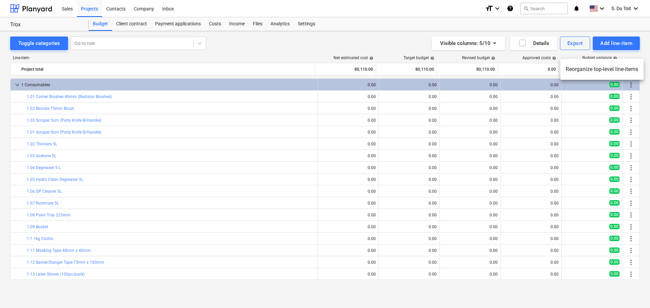
click at [515, 54] on div at bounding box center [325, 154] width 650 height 308
click at [143, 22] on div "Client contract" at bounding box center [131, 24] width 39 height 14
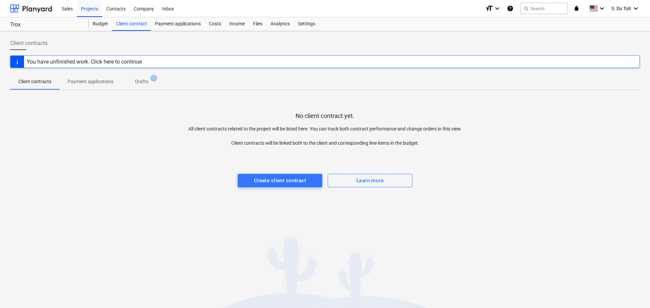
click at [351, 113] on p "No client contract yet." at bounding box center [325, 116] width 59 height 8
click at [142, 22] on div "Client contract" at bounding box center [131, 24] width 39 height 14
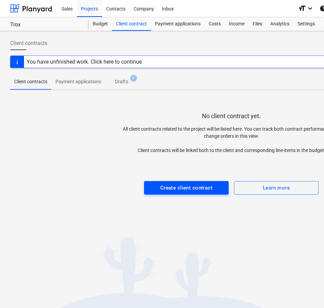
click at [155, 188] on span "Create client contract" at bounding box center [187, 188] width 70 height 9
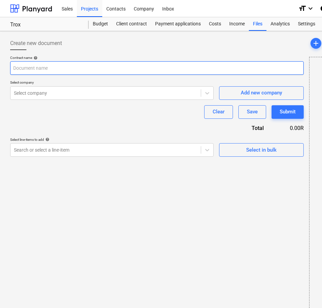
click at [104, 69] on input "text" at bounding box center [157, 68] width 294 height 14
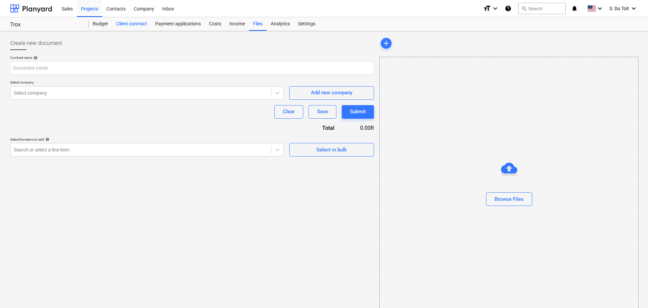
click at [131, 20] on div "Client contract" at bounding box center [131, 24] width 39 height 14
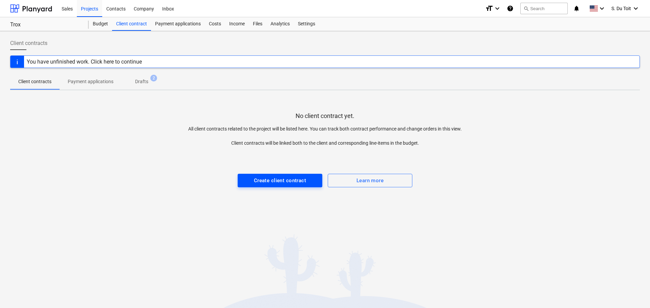
click at [274, 179] on div "Create client contract" at bounding box center [280, 180] width 52 height 9
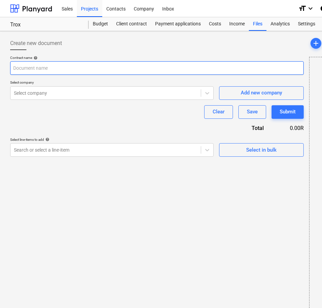
click at [49, 64] on input "text" at bounding box center [157, 68] width 294 height 14
click at [49, 65] on input "text" at bounding box center [157, 68] width 294 height 14
type input "o"
type input "P"
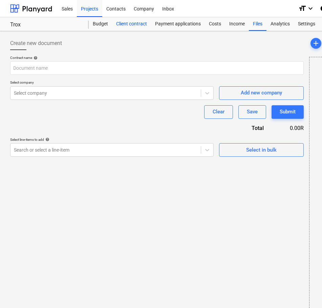
click at [126, 24] on div "Client contract" at bounding box center [131, 24] width 39 height 14
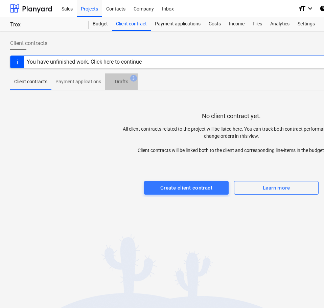
click at [127, 79] on p "Drafts" at bounding box center [121, 81] width 13 height 7
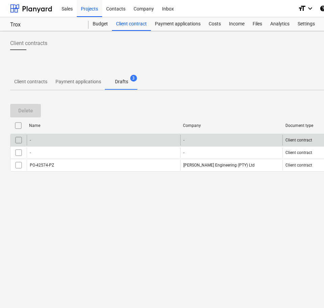
click at [20, 139] on input "checkbox" at bounding box center [18, 140] width 11 height 11
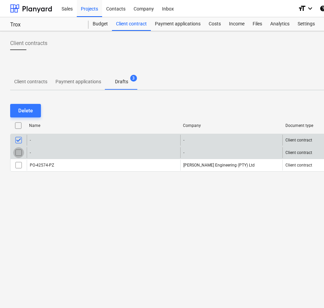
click at [20, 154] on input "checkbox" at bounding box center [18, 152] width 11 height 11
click at [34, 111] on button "Delete" at bounding box center [25, 111] width 31 height 14
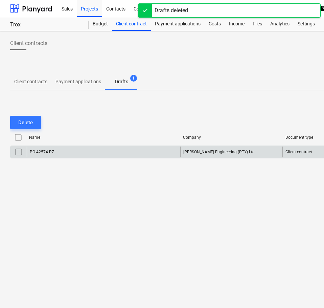
click at [55, 152] on div "PO-42574-PZ" at bounding box center [104, 152] width 154 height 11
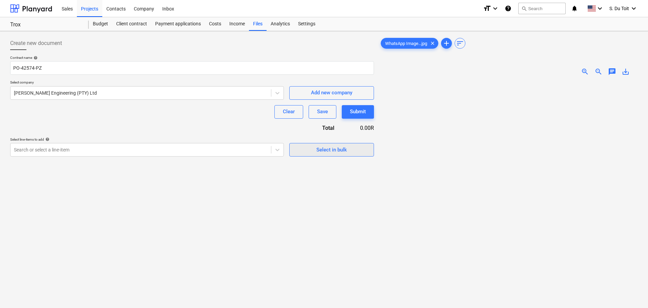
click at [317, 149] on div "Select in bulk" at bounding box center [331, 150] width 30 height 9
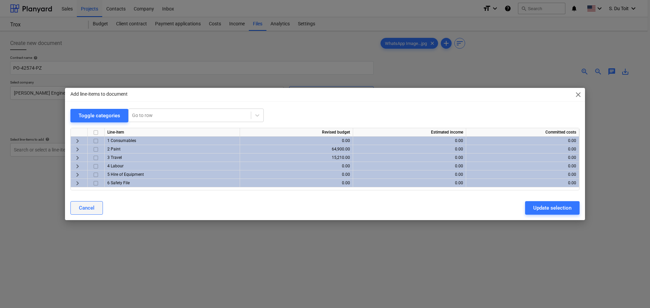
click at [95, 203] on button "Cancel" at bounding box center [86, 208] width 33 height 14
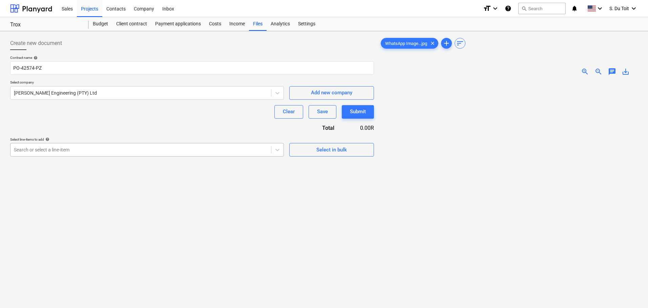
click at [212, 154] on div "Search or select a line-item" at bounding box center [140, 149] width 260 height 9
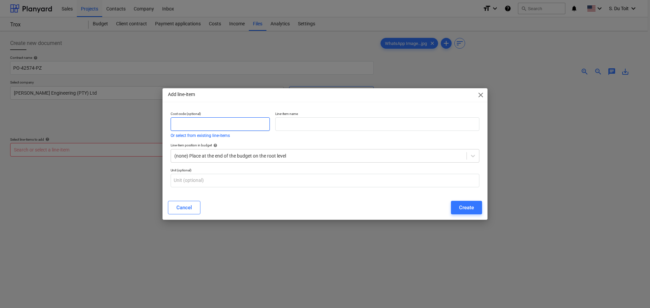
click at [215, 123] on input "text" at bounding box center [220, 124] width 99 height 14
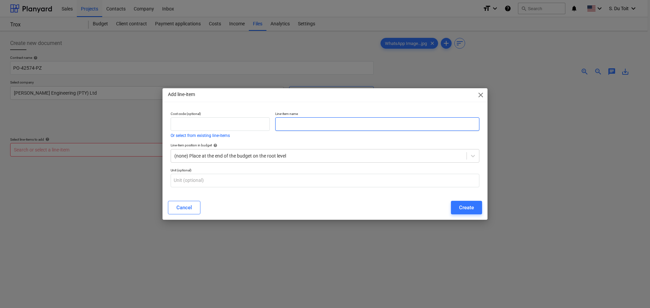
click at [291, 124] on input "text" at bounding box center [377, 124] width 204 height 14
click at [282, 154] on div at bounding box center [318, 156] width 289 height 7
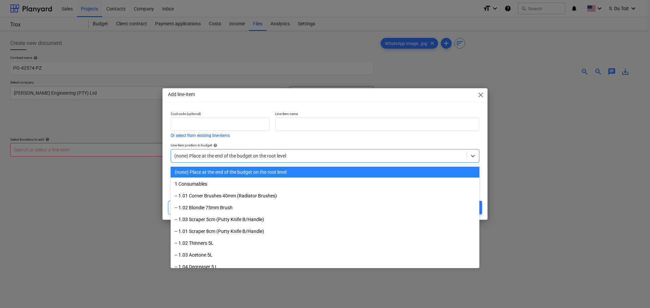
click at [445, 143] on div "Line-item position in budget help" at bounding box center [325, 145] width 309 height 4
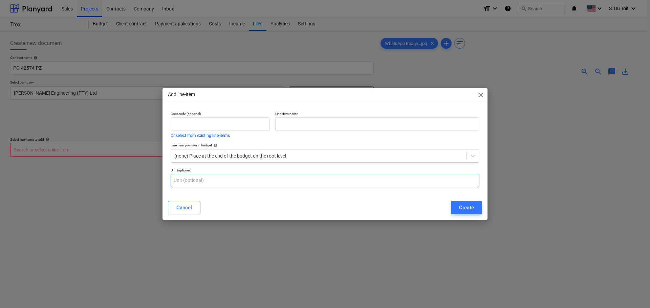
click at [263, 182] on input "text" at bounding box center [325, 181] width 309 height 14
click at [467, 205] on div "Create" at bounding box center [466, 207] width 15 height 9
click at [293, 122] on input "text" at bounding box center [377, 124] width 204 height 14
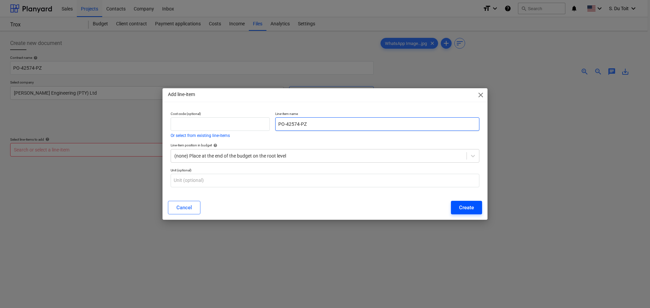
type input "PO-42574-PZ"
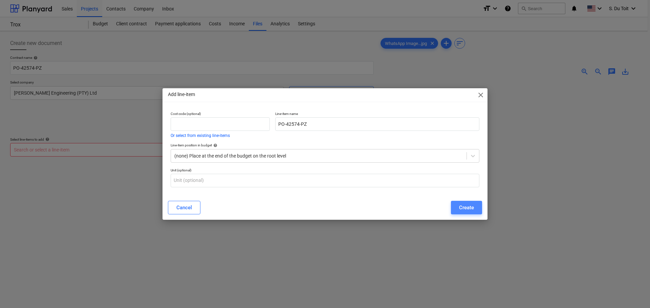
click at [468, 206] on div "Create" at bounding box center [466, 207] width 15 height 9
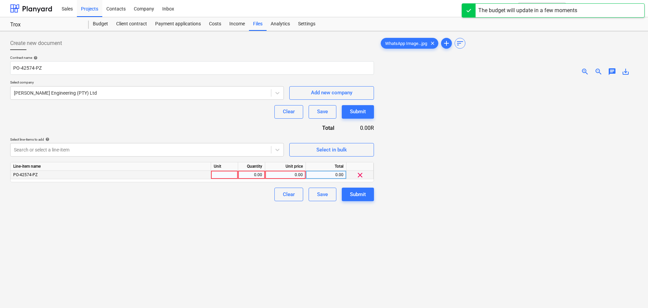
click at [296, 175] on div "0.00" at bounding box center [285, 175] width 35 height 8
click at [219, 175] on div at bounding box center [224, 175] width 27 height 8
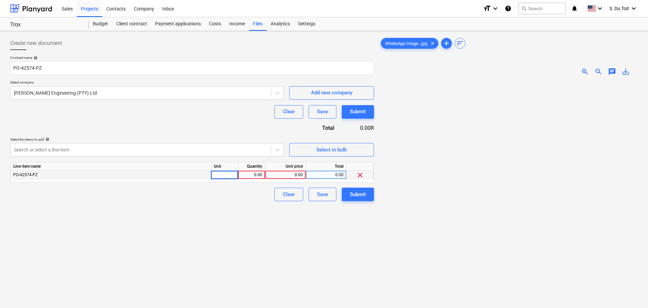
type input "1"
click at [248, 173] on div "0.00" at bounding box center [251, 175] width 21 height 8
click at [215, 174] on div "1" at bounding box center [224, 175] width 27 height 8
type input "m2"
click at [253, 174] on div "0.00" at bounding box center [251, 175] width 21 height 8
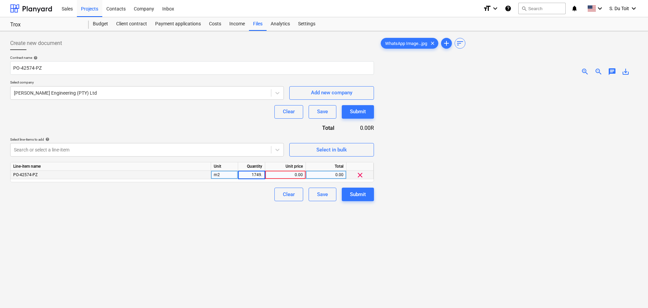
type input "1749.9"
click at [291, 179] on div "Line-item name Unit Quantity Unit price Total PO-42574-PZ m2 1749.9 0.00 0.00 c…" at bounding box center [192, 172] width 364 height 20
drag, startPoint x: 292, startPoint y: 173, endPoint x: 302, endPoint y: 174, distance: 10.8
click at [302, 174] on div "0.00" at bounding box center [285, 175] width 35 height 8
click at [301, 174] on input at bounding box center [285, 175] width 40 height 8
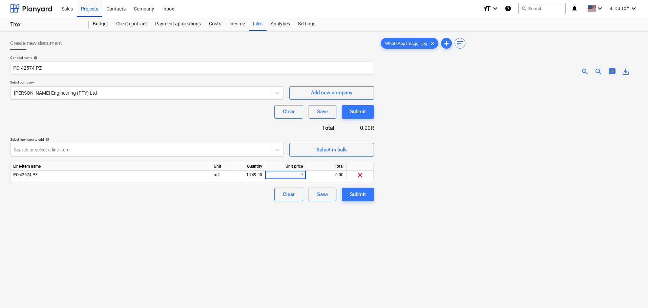
type input "95"
click at [417, 195] on div at bounding box center [508, 225] width 258 height 289
drag, startPoint x: 290, startPoint y: 175, endPoint x: 303, endPoint y: 174, distance: 12.9
click at [303, 174] on div "95.00" at bounding box center [285, 175] width 41 height 8
type input "109"
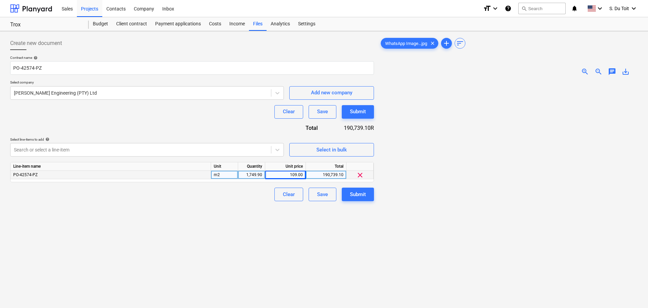
click at [297, 241] on div "Create new document Contract name help PO-42574-PZ Select company Ogilvie Engin…" at bounding box center [191, 204] width 369 height 340
click at [287, 175] on div "109.00" at bounding box center [285, 175] width 35 height 8
click at [303, 175] on input "109" at bounding box center [285, 175] width 40 height 8
type input "109.25"
click at [301, 252] on div "Create new document Contract name help PO-42574-PZ Select company Ogilvie Engin…" at bounding box center [191, 204] width 369 height 340
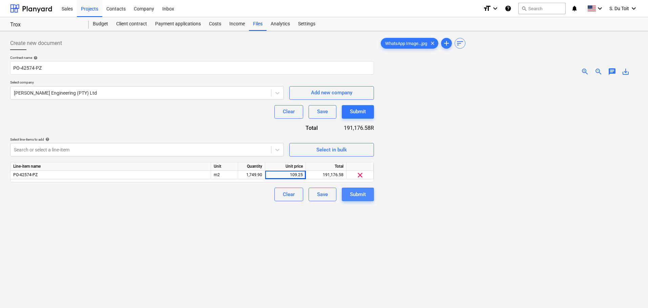
click at [366, 196] on button "Submit" at bounding box center [358, 195] width 32 height 14
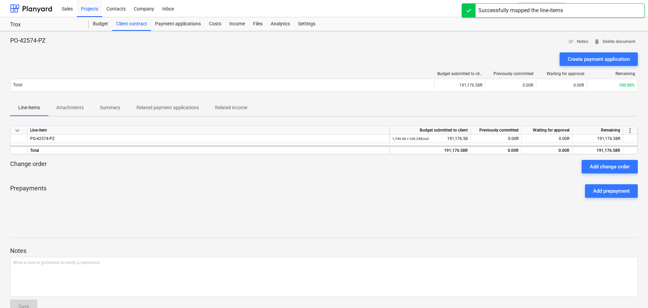
click at [351, 227] on div "PO-42574-PZ notes Notes delete Delete document Create payment application Budge…" at bounding box center [324, 177] width 648 height 293
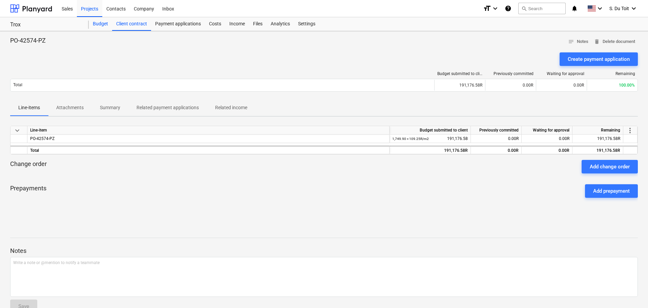
click at [100, 24] on div "Budget" at bounding box center [100, 24] width 23 height 14
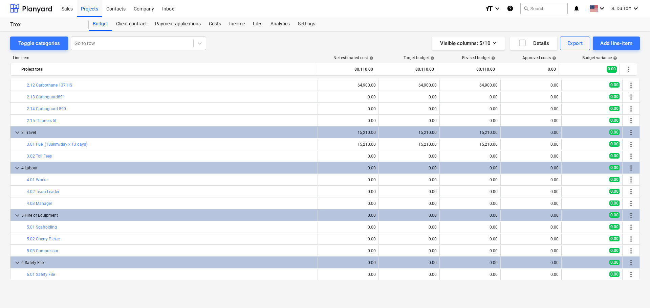
scroll to position [711, 0]
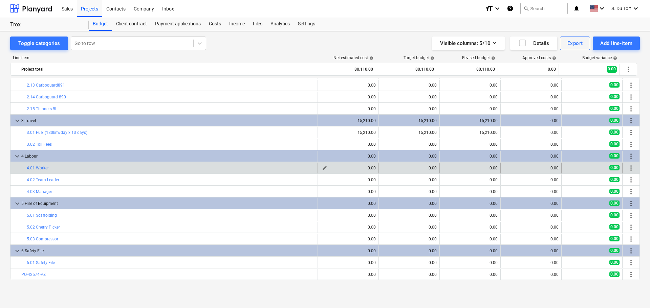
click at [322, 169] on span "edit" at bounding box center [324, 168] width 5 height 5
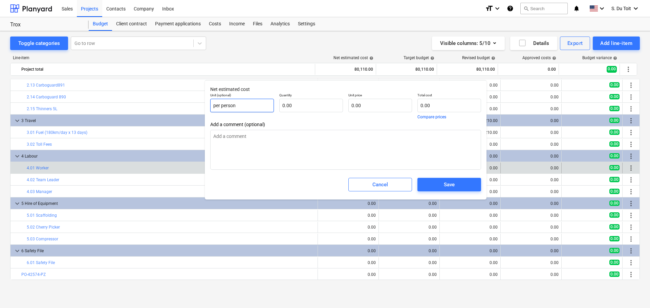
click at [248, 109] on input "per person" at bounding box center [242, 106] width 64 height 14
click at [317, 107] on input "text" at bounding box center [311, 106] width 64 height 14
click at [319, 105] on input "text" at bounding box center [311, 106] width 64 height 14
type input "1,200.00"
click at [329, 147] on textarea at bounding box center [345, 150] width 271 height 40
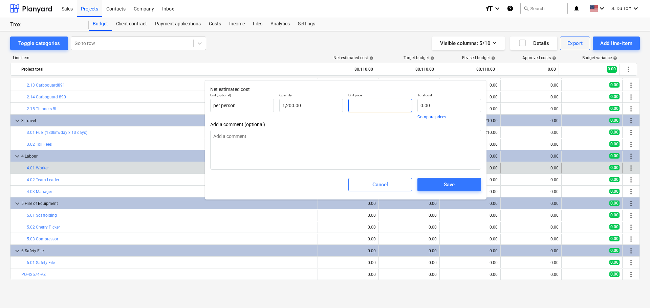
click at [375, 107] on input "text" at bounding box center [380, 106] width 64 height 14
type input "1200"
type input "0.00"
click at [316, 108] on input "1200" at bounding box center [311, 106] width 64 height 14
drag, startPoint x: 316, startPoint y: 107, endPoint x: 268, endPoint y: 108, distance: 47.8
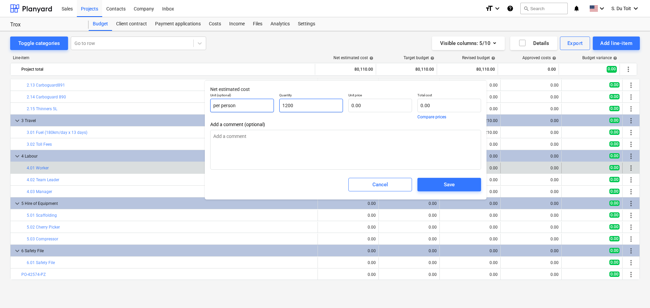
click at [268, 108] on div "Unit (optional) per person Quantity 1200 Unit price 0.00 Total cost 0.00 Compar…" at bounding box center [346, 105] width 276 height 31
type input "1700"
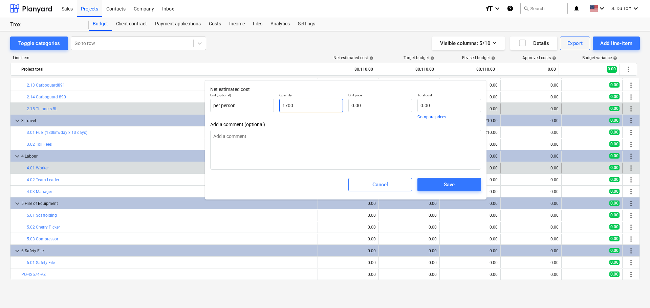
drag, startPoint x: 327, startPoint y: 104, endPoint x: 192, endPoint y: 107, distance: 134.8
click at [192, 107] on body "Sales Projects Contacts Company Inbox format_size keyboard_arrow_down help sear…" at bounding box center [325, 154] width 650 height 308
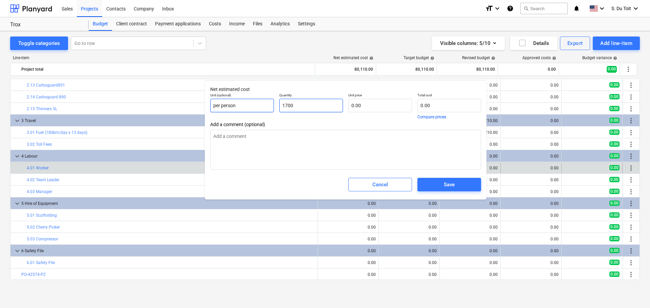
drag, startPoint x: 312, startPoint y: 105, endPoint x: 272, endPoint y: 108, distance: 40.4
click at [272, 108] on div "Unit (optional) per person Quantity 1700 Unit price 0.00 Total cost 0.00 Compar…" at bounding box center [346, 105] width 276 height 31
type input "1.00"
drag, startPoint x: 397, startPoint y: 103, endPoint x: 342, endPoint y: 103, distance: 55.5
click at [342, 103] on div "Unit (optional) per person Quantity 1.00 Unit price Total cost 0.00 Compare pri…" at bounding box center [346, 105] width 276 height 31
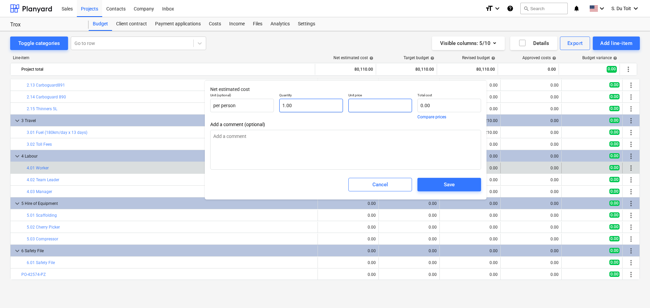
type input "1"
type input "1.00"
type input "17"
type input "17.00"
type input "170"
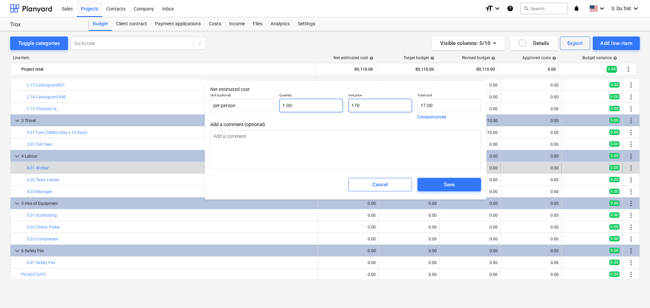
type input "170.00"
type input "1700"
type input "1,700.00"
click at [244, 103] on input "per person" at bounding box center [242, 106] width 64 height 14
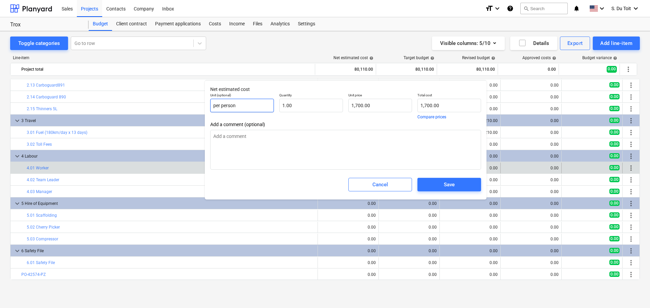
drag, startPoint x: 250, startPoint y: 105, endPoint x: 210, endPoint y: 109, distance: 39.5
click at [210, 109] on input "per person" at bounding box center [242, 106] width 64 height 14
type input "21/08 team"
click at [349, 149] on textarea at bounding box center [345, 150] width 271 height 40
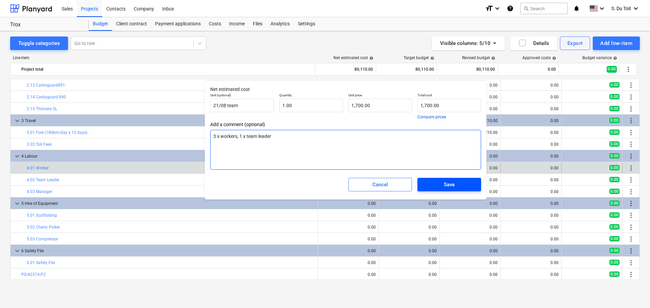
type textarea "3 x workers, 1 x team leader"
click at [456, 183] on span "Save" at bounding box center [449, 184] width 47 height 9
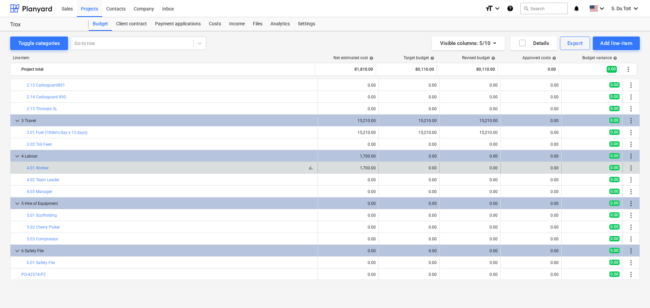
click at [131, 170] on div "bar_chart 4.01 Worker" at bounding box center [171, 168] width 288 height 5
click at [39, 169] on link "4.01 Worker" at bounding box center [38, 168] width 22 height 5
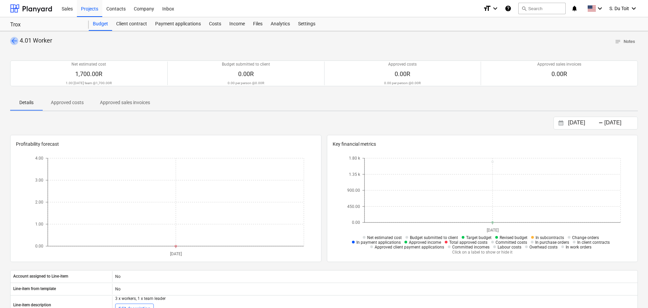
click at [14, 42] on span "arrow_back" at bounding box center [14, 41] width 8 height 8
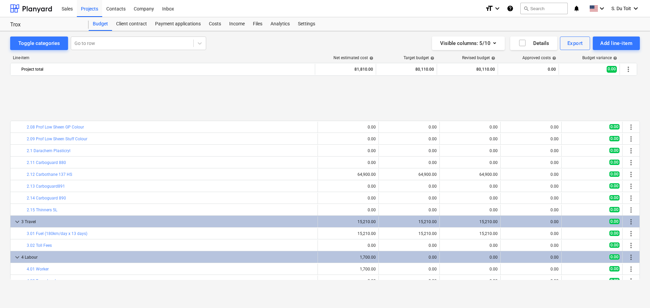
scroll to position [711, 0]
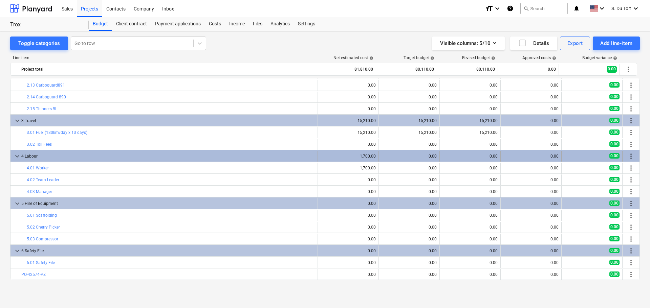
click at [352, 156] on div "1,700.00" at bounding box center [348, 156] width 55 height 5
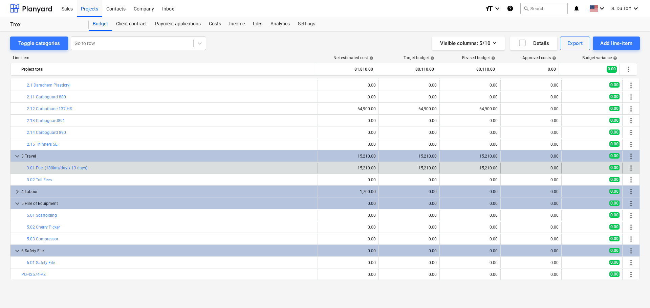
scroll to position [675, 0]
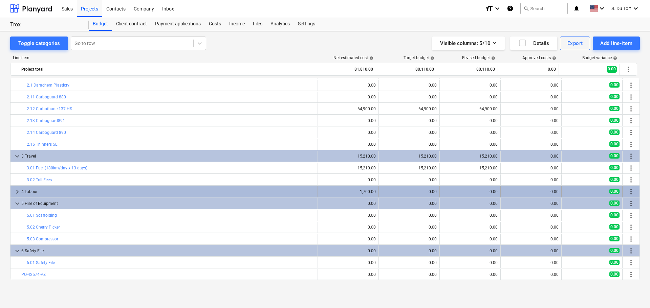
click at [352, 188] on div "1,700.00" at bounding box center [348, 192] width 55 height 11
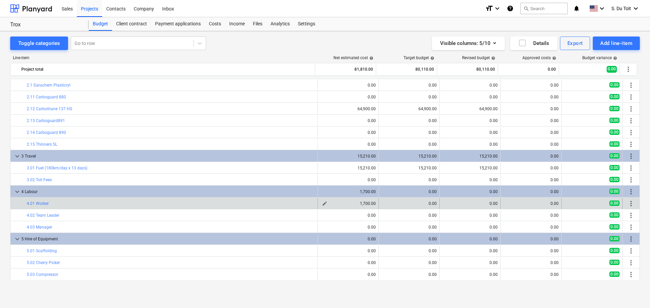
click at [322, 203] on span "edit" at bounding box center [324, 203] width 5 height 5
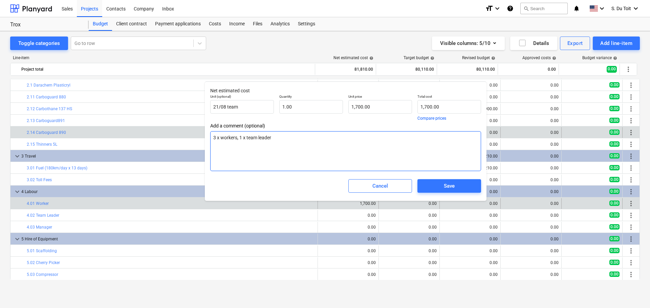
drag, startPoint x: 295, startPoint y: 139, endPoint x: 139, endPoint y: 132, distance: 156.2
click at [139, 132] on body "Sales Projects Contacts Company Inbox format_size keyboard_arrow_down help sear…" at bounding box center [325, 154] width 650 height 308
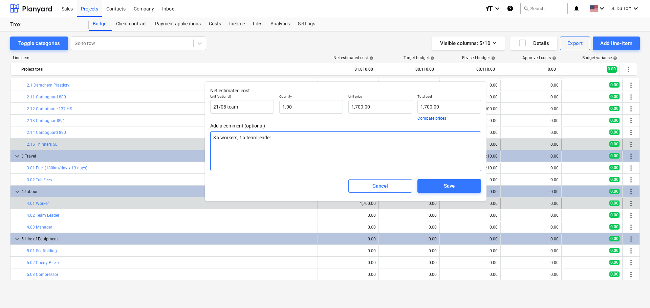
drag, startPoint x: 310, startPoint y: 135, endPoint x: 198, endPoint y: 140, distance: 112.8
click at [198, 140] on body "Sales Projects Contacts Company Inbox format_size keyboard_arrow_down help sear…" at bounding box center [325, 154] width 650 height 308
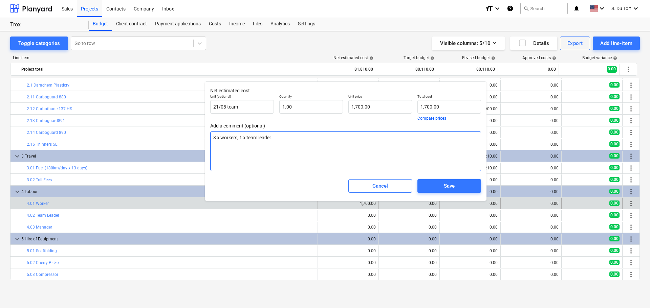
drag, startPoint x: 275, startPoint y: 137, endPoint x: 210, endPoint y: 137, distance: 64.7
click at [210, 137] on textarea "3 x workers, 1 x team leader" at bounding box center [345, 151] width 271 height 40
type input "1700"
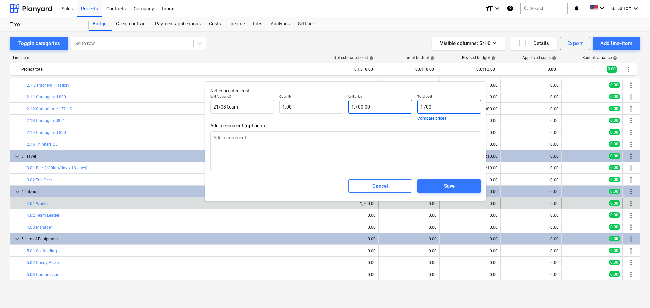
drag, startPoint x: 433, startPoint y: 107, endPoint x: 395, endPoint y: 110, distance: 37.7
click at [395, 110] on div "Unit (optional) 21/08 team Quantity 1.00 Unit price 1,700.00 Total cost 1700 Co…" at bounding box center [346, 107] width 276 height 31
type input "0.00"
type input "1"
type input "0.00"
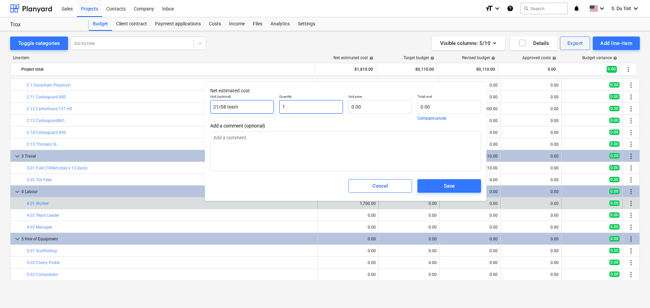
drag, startPoint x: 311, startPoint y: 106, endPoint x: 270, endPoint y: 107, distance: 40.6
click at [270, 106] on div "Unit (optional) 21/08 team Quantity 1 Unit price 0.00 Total cost 0.00 Compare p…" at bounding box center [346, 107] width 276 height 31
type input "0.00"
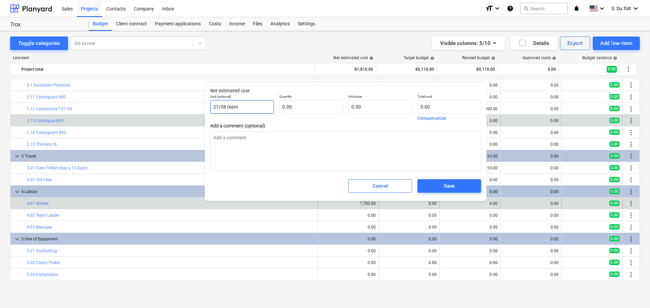
drag, startPoint x: 255, startPoint y: 108, endPoint x: 198, endPoint y: 118, distance: 57.8
click at [198, 118] on body "Sales Projects Contacts Company Inbox format_size keyboard_arrow_down help sear…" at bounding box center [325, 154] width 650 height 308
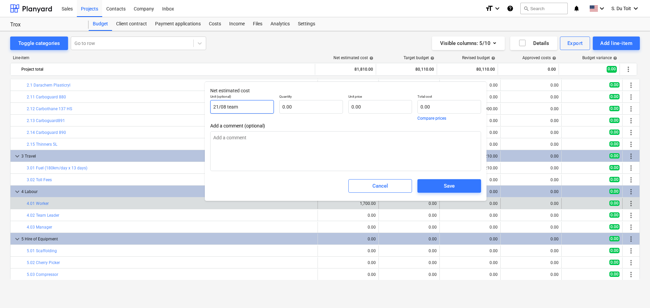
drag, startPoint x: 256, startPoint y: 108, endPoint x: 210, endPoint y: 108, distance: 45.7
click at [210, 108] on input "21/08 team" at bounding box center [242, 107] width 64 height 14
click at [456, 180] on button "Save" at bounding box center [449, 186] width 64 height 14
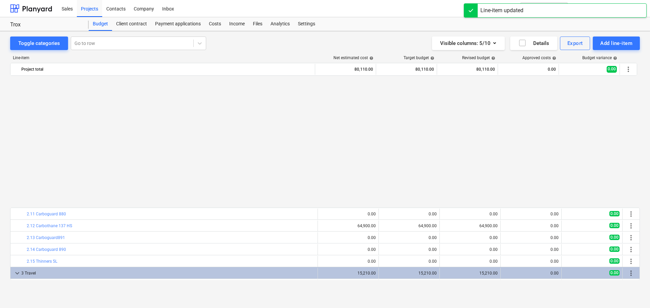
scroll to position [709, 0]
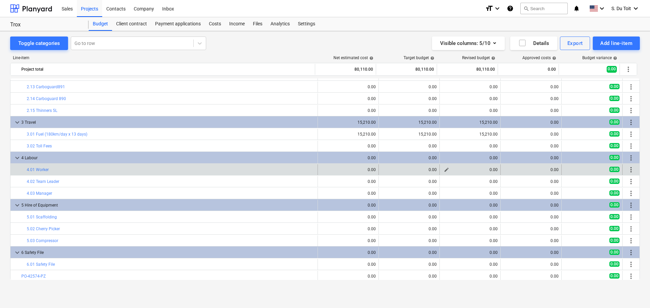
click at [446, 168] on span "edit" at bounding box center [446, 169] width 5 height 5
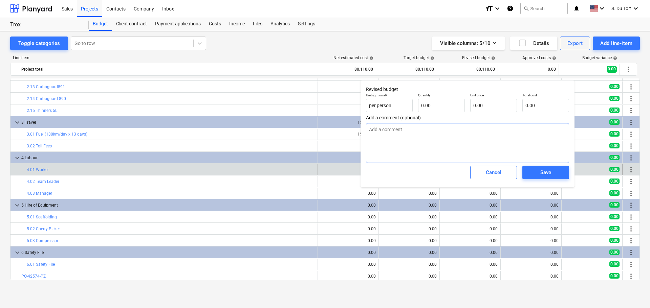
click at [449, 136] on textarea at bounding box center [467, 143] width 203 height 40
click at [216, 25] on div "Costs" at bounding box center [215, 24] width 20 height 14
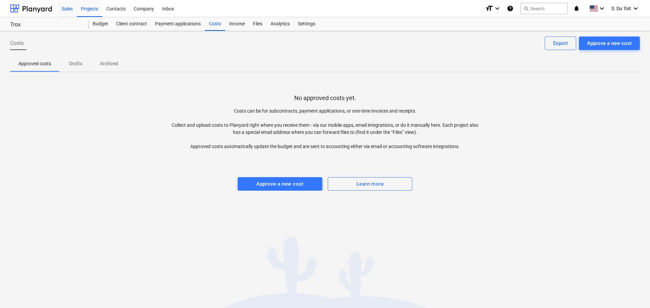
click at [73, 6] on div "Sales" at bounding box center [67, 8] width 19 height 17
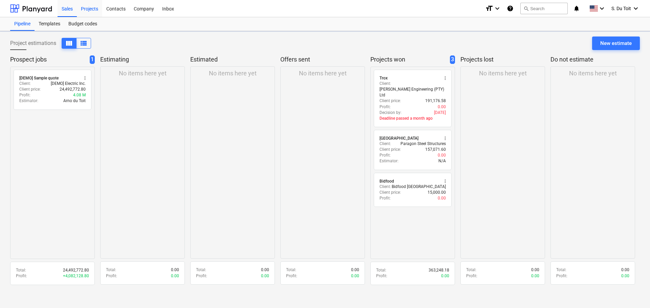
click at [88, 8] on div "Projects" at bounding box center [89, 8] width 25 height 17
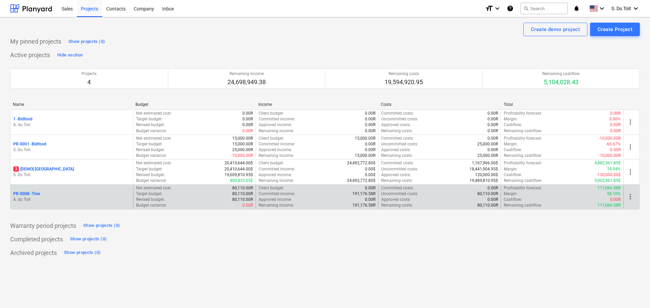
click at [30, 196] on p "PR-0008 - Trox" at bounding box center [26, 194] width 27 height 6
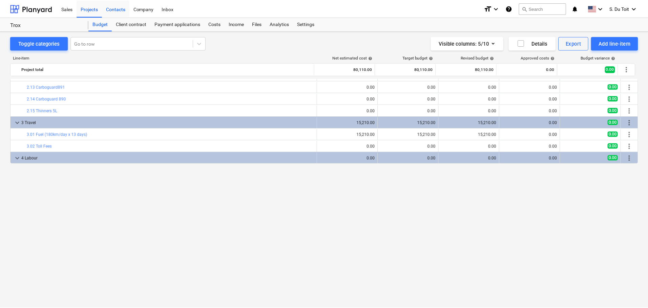
scroll to position [574, 0]
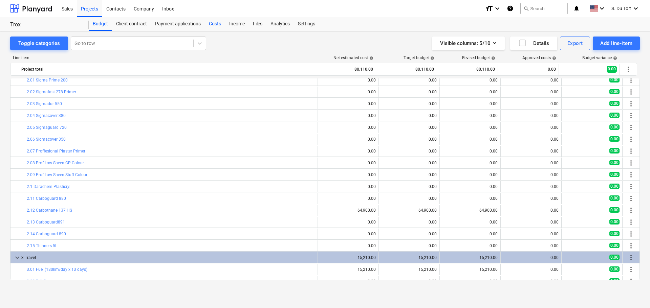
click at [210, 26] on div "Costs" at bounding box center [215, 24] width 20 height 14
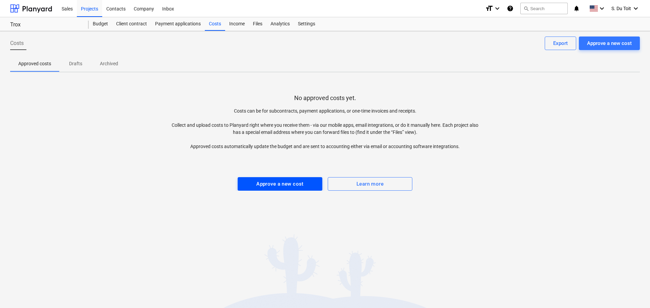
click at [299, 186] on div "Approve a new cost" at bounding box center [279, 184] width 47 height 9
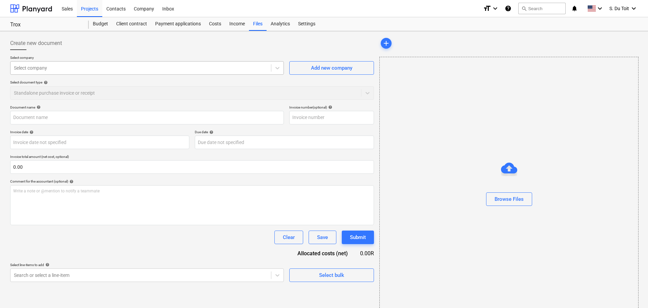
click at [75, 72] on div "Select company" at bounding box center [140, 67] width 260 height 9
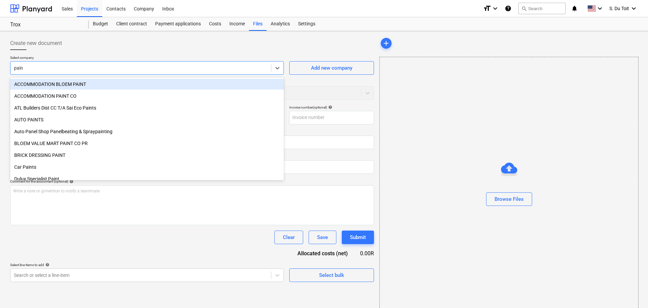
type input "paint"
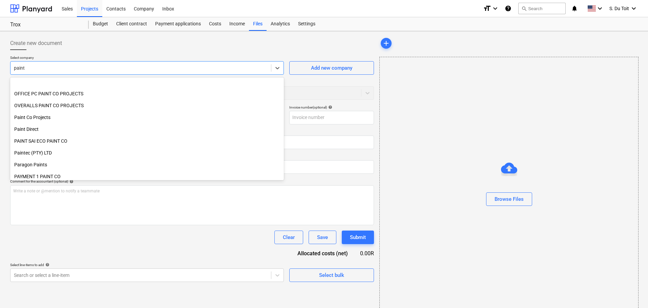
scroll to position [237, 0]
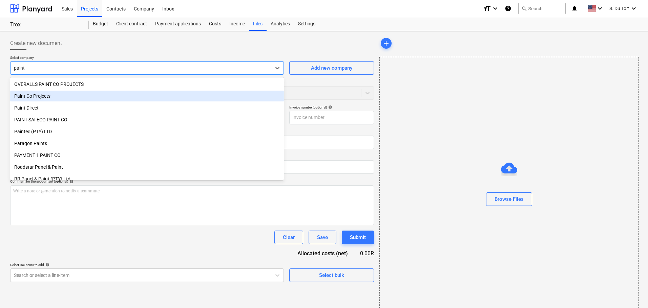
click at [86, 96] on div "Paint Co Projects" at bounding box center [147, 96] width 274 height 11
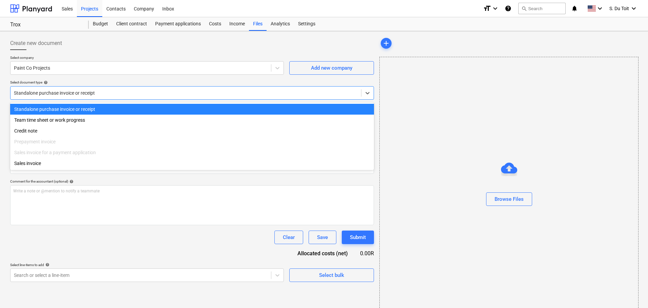
click at [40, 96] on div at bounding box center [186, 93] width 344 height 7
click at [65, 108] on div "Standalone purchase invoice or receipt" at bounding box center [192, 109] width 364 height 11
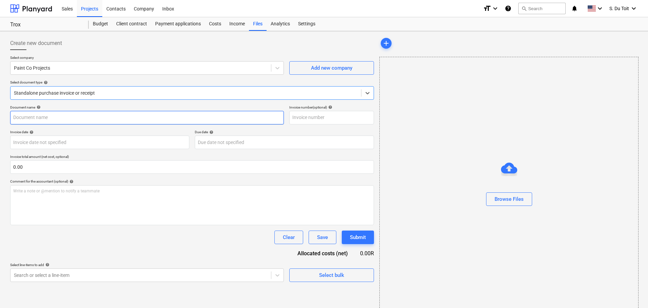
click at [48, 119] on input "text" at bounding box center [147, 118] width 274 height 14
type input "W"
type input "Working team on 21/08"
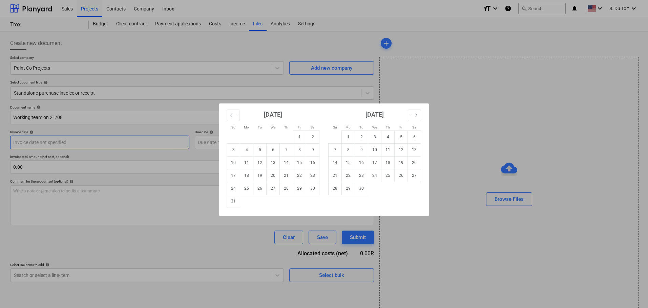
click at [91, 140] on body "Sales Projects Contacts Company Inbox format_size keyboard_arrow_down help sear…" at bounding box center [324, 154] width 648 height 308
click at [285, 177] on td "21" at bounding box center [286, 175] width 13 height 13
type input "21 Aug 2025"
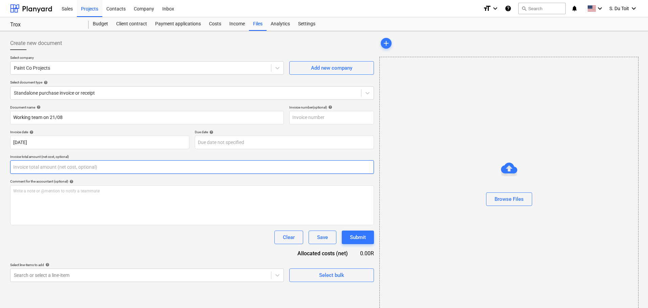
drag, startPoint x: 102, startPoint y: 168, endPoint x: 7, endPoint y: 166, distance: 94.1
click at [7, 166] on div "Create new document Select company Paint Co Projects Add new company Select doc…" at bounding box center [191, 176] width 369 height 284
click at [70, 166] on input "text" at bounding box center [192, 167] width 364 height 14
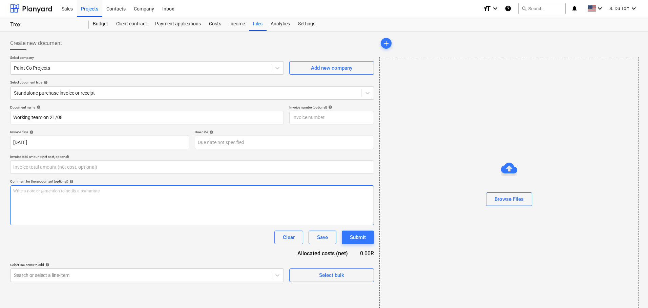
type input "0.00"
click at [66, 189] on p "Write a note or @mention to notify a teammate ﻿" at bounding box center [192, 192] width 358 height 6
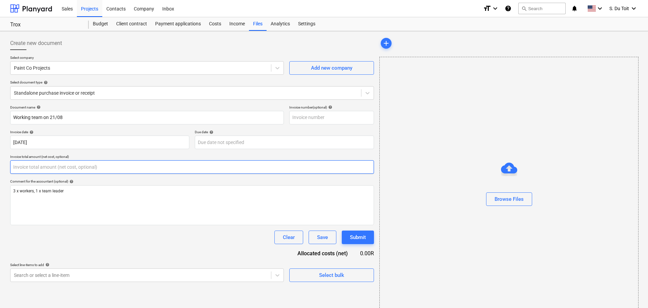
click at [48, 167] on input "text" at bounding box center [192, 167] width 364 height 14
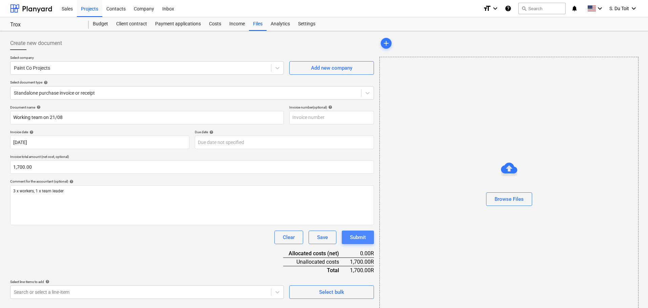
click at [366, 238] on button "Submit" at bounding box center [358, 238] width 32 height 14
click at [179, 293] on body "Sales Projects Contacts Company Inbox format_size keyboard_arrow_down help sear…" at bounding box center [324, 154] width 648 height 308
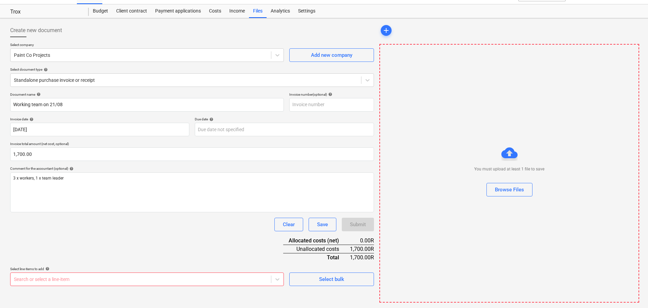
scroll to position [13, 0]
click at [423, 236] on html "Sales Projects Contacts Company Inbox format_size keyboard_arrow_down help sear…" at bounding box center [324, 141] width 648 height 308
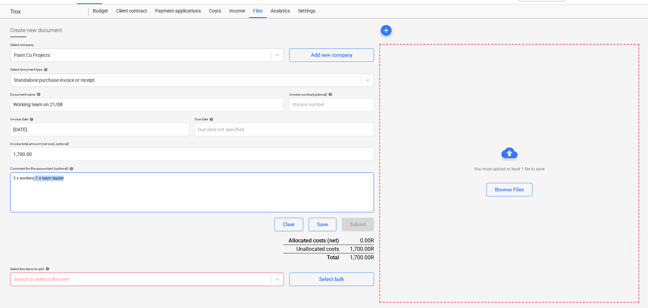
drag, startPoint x: 81, startPoint y: 177, endPoint x: 34, endPoint y: 177, distance: 47.1
click at [34, 177] on p "3 x workers, 1 x team leader" at bounding box center [192, 179] width 358 height 6
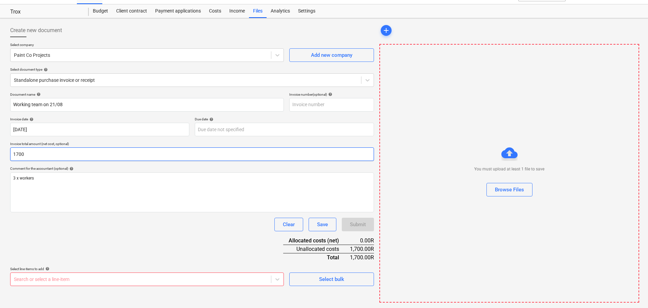
drag, startPoint x: 45, startPoint y: 154, endPoint x: 2, endPoint y: 154, distance: 43.0
click at [2, 154] on div "Create new document Select company Paint Co Projects Add new company Select doc…" at bounding box center [324, 163] width 648 height 290
type input "1,200.00"
click at [327, 224] on div "Save" at bounding box center [322, 224] width 11 height 9
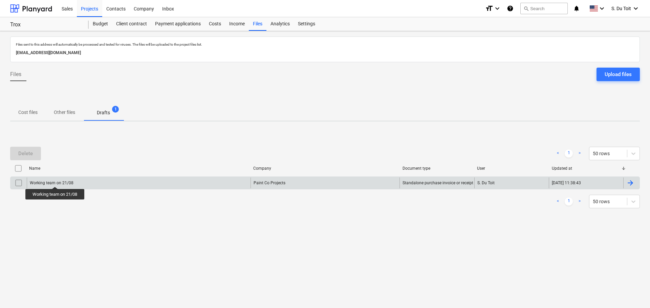
click at [56, 181] on div "Working team on 21/08" at bounding box center [52, 183] width 44 height 5
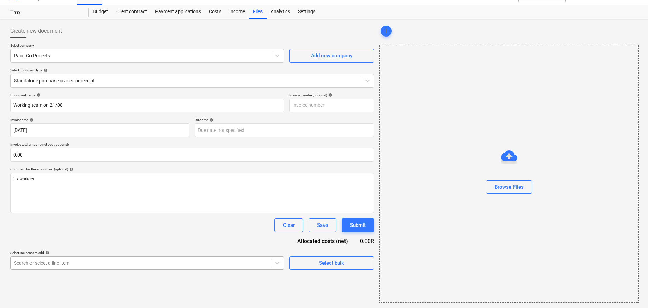
click at [57, 262] on body "Sales Projects Contacts Company Inbox format_size keyboard_arrow_down help sear…" at bounding box center [324, 142] width 648 height 308
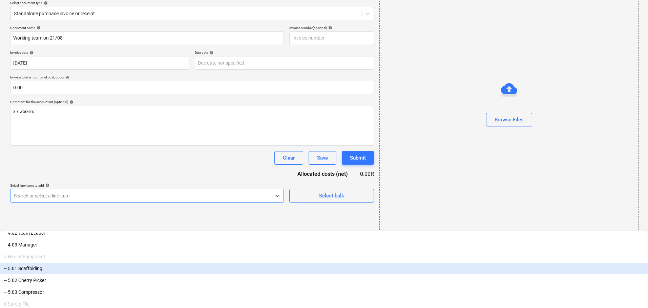
scroll to position [779, 0]
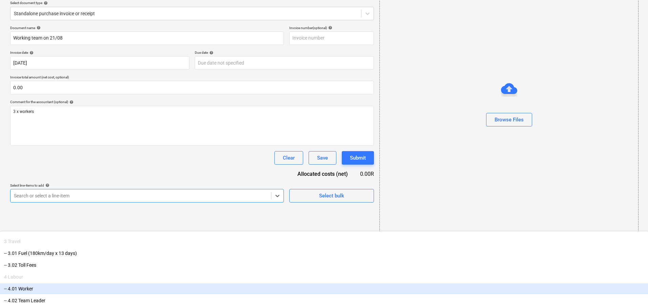
click at [76, 284] on div "-- 4.01 Worker" at bounding box center [324, 289] width 648 height 11
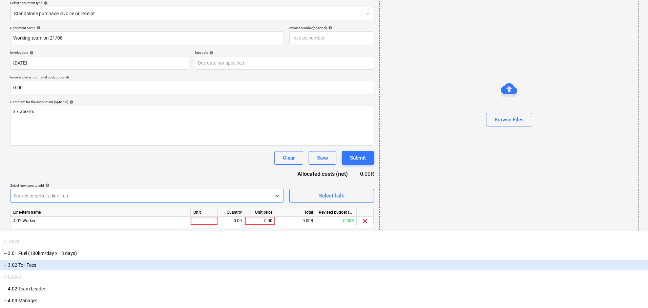
click at [335, 229] on html "Sales Projects Contacts Company Inbox format_size keyboard_arrow_down help sear…" at bounding box center [324, 74] width 648 height 308
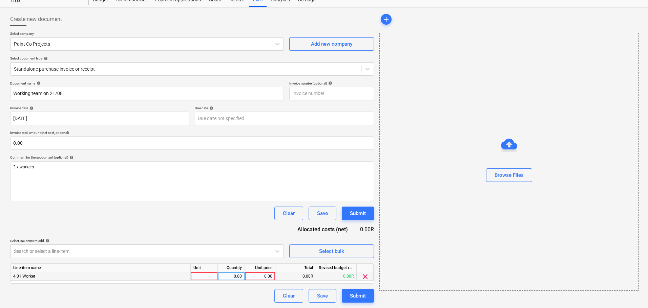
click at [257, 277] on div "0.00" at bounding box center [259, 277] width 25 height 8
click at [204, 277] on div at bounding box center [204, 277] width 27 height 8
type input "6"
type input "3"
click at [231, 275] on div "0.00" at bounding box center [230, 277] width 21 height 8
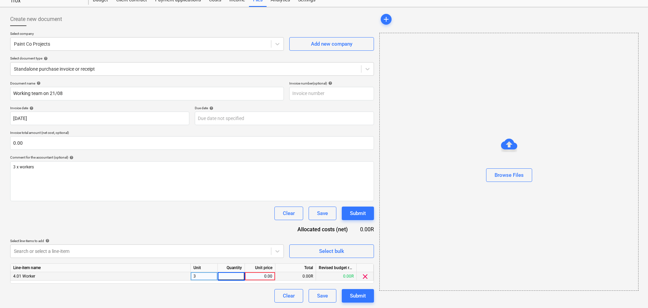
click at [231, 276] on input at bounding box center [231, 277] width 27 height 8
type input "400"
click at [210, 226] on div "Document name help Working team on 21/08 Invoice number (optional) help Invoice…" at bounding box center [192, 192] width 364 height 222
drag, startPoint x: 228, startPoint y: 277, endPoint x: 249, endPoint y: 273, distance: 21.3
click at [0, 0] on div "4.01 Worker 3 400.00 0.00 0.00R 0.00R clear" at bounding box center [0, 0] width 0 height 0
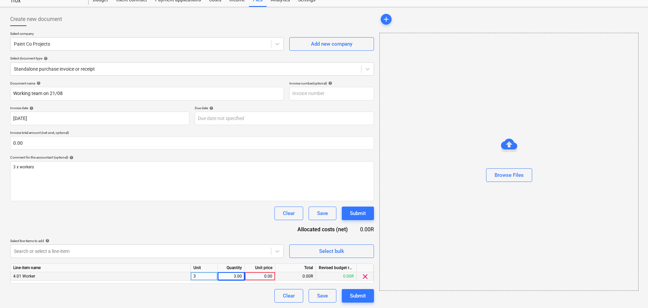
drag, startPoint x: 255, startPoint y: 277, endPoint x: 279, endPoint y: 277, distance: 23.4
click at [0, 0] on div "4.01 Worker 3 3.00 0.00 0.00R 0.00R clear" at bounding box center [0, 0] width 0 height 0
drag, startPoint x: 263, startPoint y: 276, endPoint x: 272, endPoint y: 274, distance: 9.1
click at [272, 274] on div "0.00" at bounding box center [260, 277] width 30 height 8
type input "400"
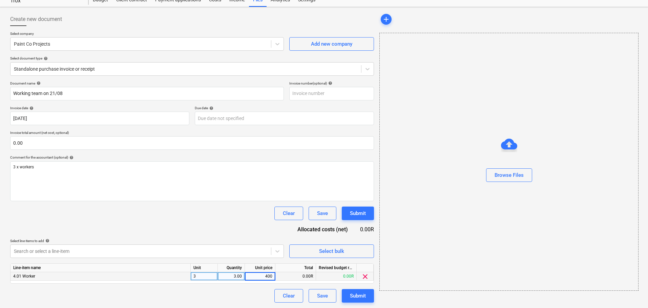
click at [207, 275] on div "3" at bounding box center [204, 277] width 27 height 8
type input "w"
type input "per worker"
click at [243, 230] on div "Document name help Working team on 21/08 Invoice number (optional) help Invoice…" at bounding box center [192, 192] width 364 height 222
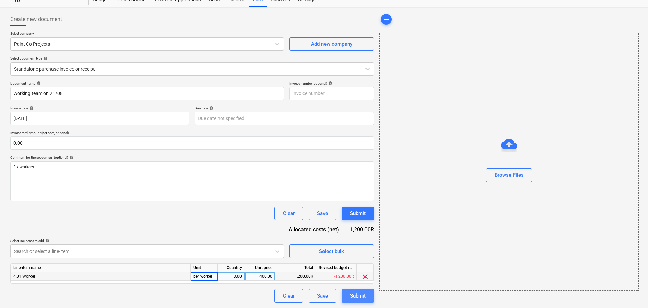
click at [361, 298] on div "Submit" at bounding box center [358, 296] width 16 height 9
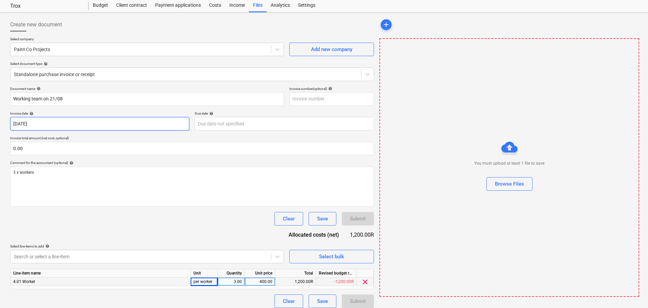
scroll to position [24, 0]
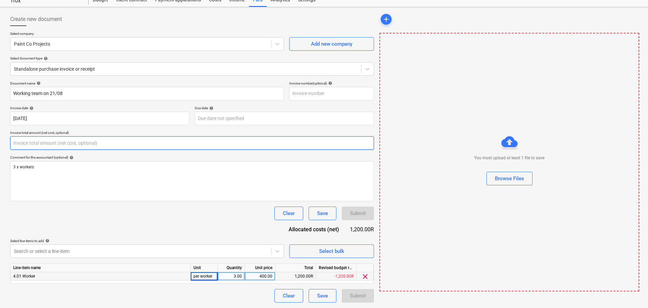
drag, startPoint x: 35, startPoint y: 146, endPoint x: 3, endPoint y: 143, distance: 31.3
click at [3, 143] on div "Create new document Select company Paint Co Projects Add new company Select doc…" at bounding box center [324, 157] width 648 height 301
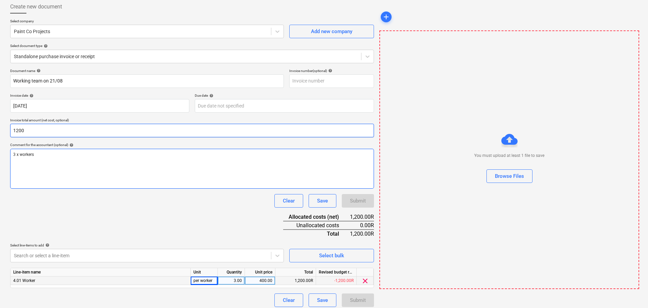
scroll to position [0, 0]
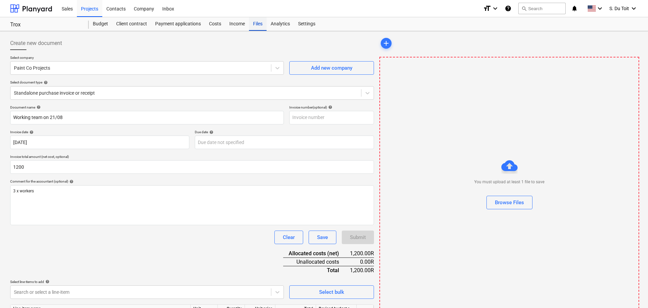
type input "1,200.00"
click at [257, 24] on div "Files" at bounding box center [258, 24] width 18 height 14
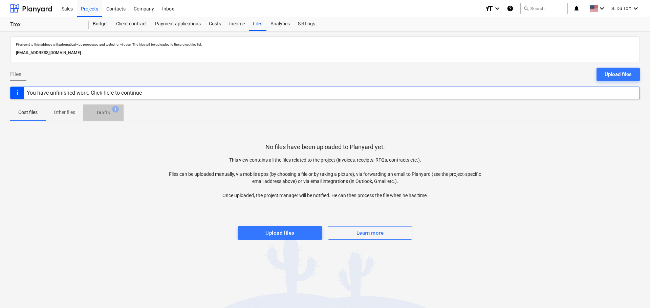
click at [111, 114] on span "Drafts 1" at bounding box center [103, 112] width 24 height 7
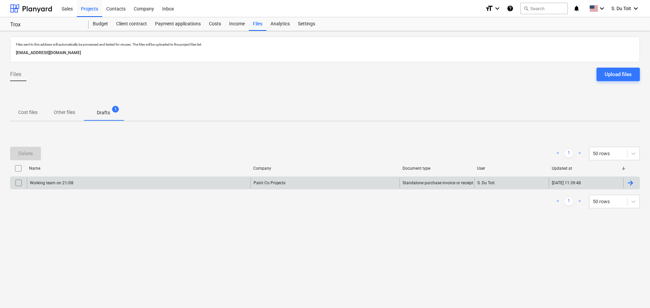
click at [237, 187] on div "Working team on 21/08" at bounding box center [139, 183] width 224 height 11
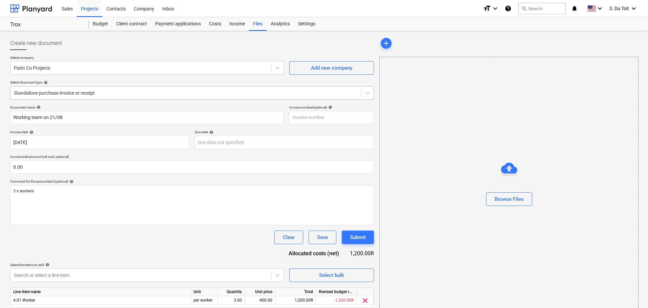
click at [84, 93] on div at bounding box center [186, 93] width 344 height 7
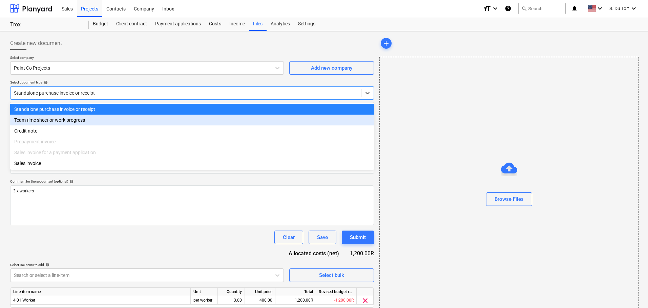
click at [69, 125] on div "Team time sheet or work progress" at bounding box center [192, 120] width 364 height 11
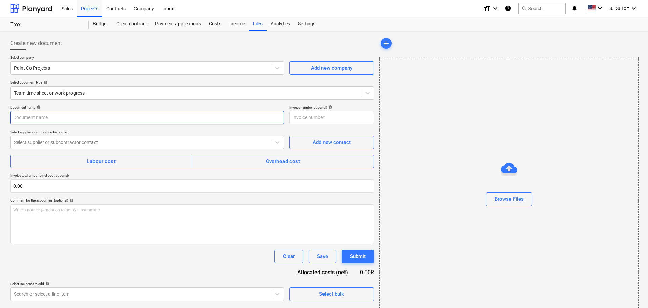
click at [78, 118] on input "text" at bounding box center [147, 118] width 274 height 14
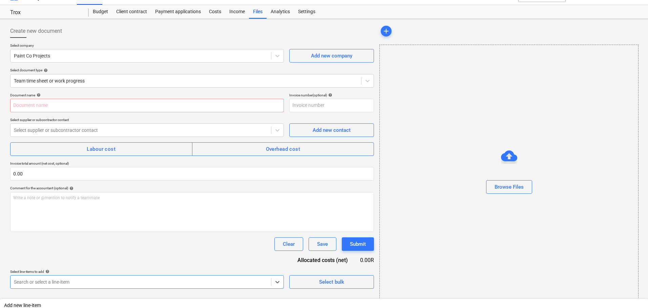
scroll to position [99, 0]
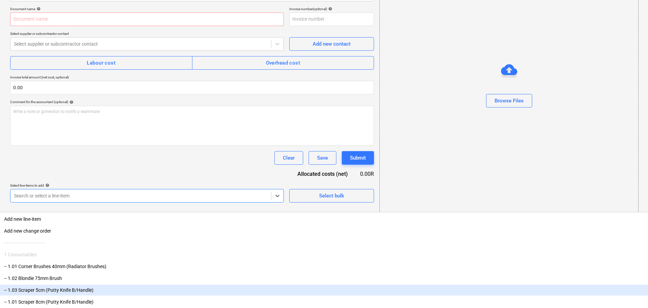
click at [219, 210] on body "Sales Projects Contacts Company Inbox format_size keyboard_arrow_down help sear…" at bounding box center [324, 55] width 648 height 308
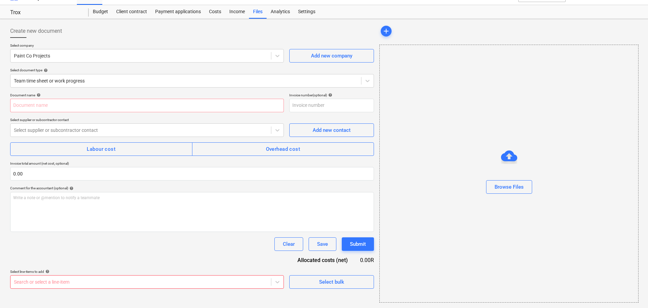
scroll to position [12, 0]
click at [200, 157] on div "Document name help Invoice number (optional) help Select supplier or subcontrac…" at bounding box center [192, 191] width 364 height 196
click at [45, 105] on input "text" at bounding box center [147, 106] width 274 height 14
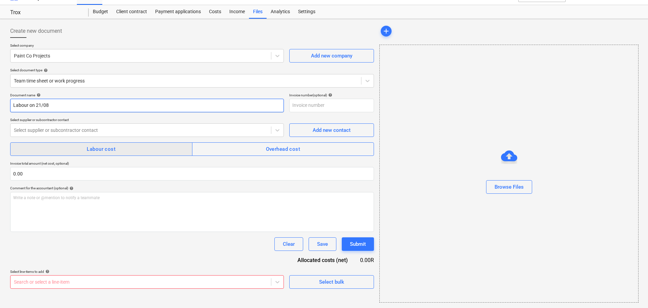
type input "Labour on 21/08"
click at [153, 153] on span "Labour cost" at bounding box center [101, 149] width 167 height 9
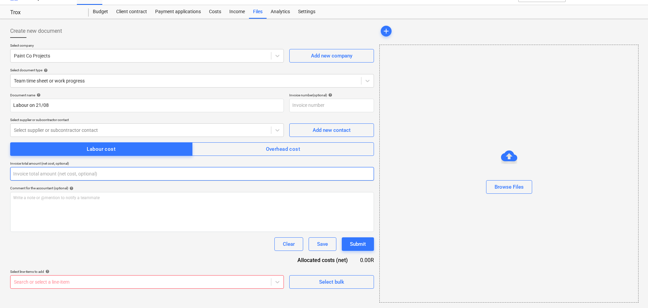
drag, startPoint x: 66, startPoint y: 169, endPoint x: 0, endPoint y: 169, distance: 65.7
click at [0, 169] on div "Create new document Select company Paint Co Projects Add new company Select doc…" at bounding box center [324, 163] width 648 height 289
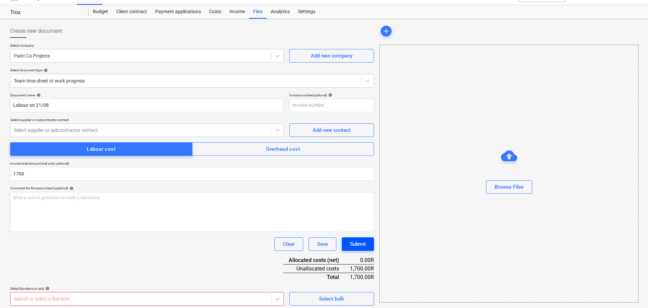
type input "1,700.00"
click at [355, 242] on div "Submit" at bounding box center [358, 244] width 16 height 9
click at [171, 123] on p "Select supplier or subcontractor contact" at bounding box center [147, 121] width 274 height 6
click at [176, 138] on div "Document name help Labour on 21/08 Invoice number (optional) help Select suppli…" at bounding box center [192, 199] width 364 height 213
click at [276, 132] on icon at bounding box center [277, 130] width 7 height 7
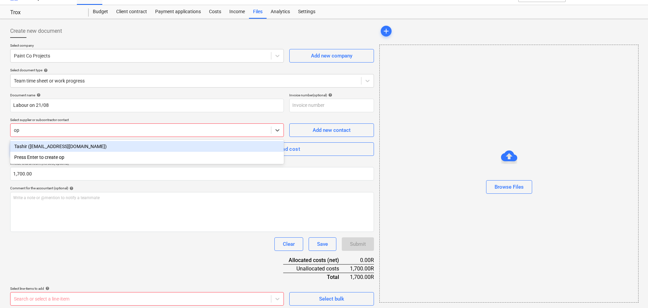
type input "o"
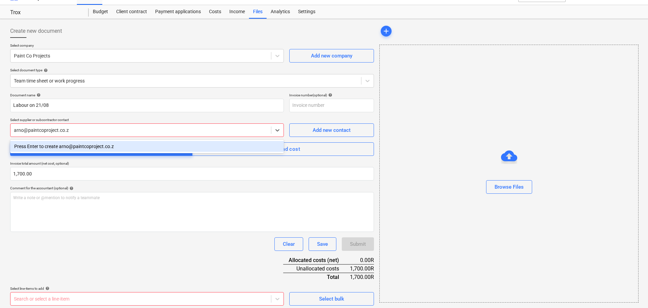
type input "arno@paintcoproject.co.za"
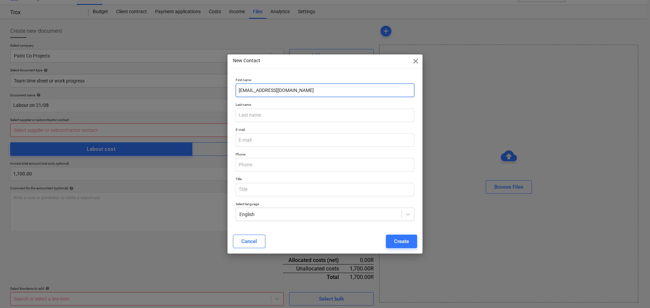
drag, startPoint x: 301, startPoint y: 92, endPoint x: 210, endPoint y: 91, distance: 90.4
click at [210, 91] on div "New Contact close First name arno@paintcoproject.co.za Last name E-mail Phone T…" at bounding box center [325, 154] width 650 height 308
click at [263, 142] on input "email" at bounding box center [325, 140] width 179 height 14
paste input "arno@paintcoproject.co.za"
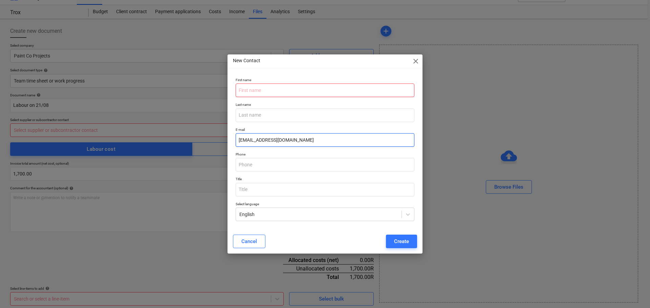
type input "arno@paintcoproject.co.za"
click at [276, 90] on input "text" at bounding box center [325, 91] width 179 height 14
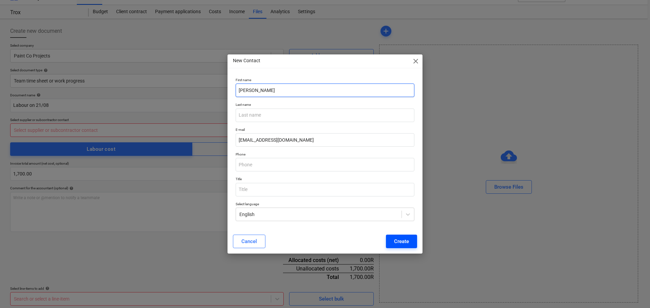
type input "Arno"
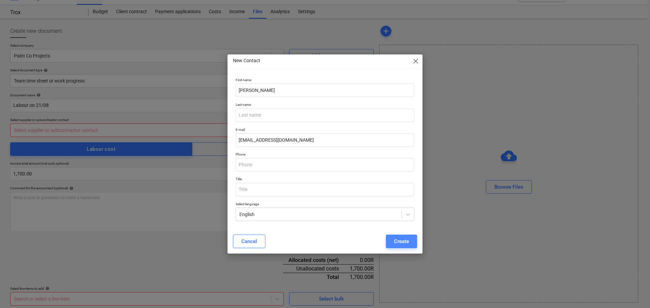
click at [403, 247] on button "Create" at bounding box center [401, 242] width 31 height 14
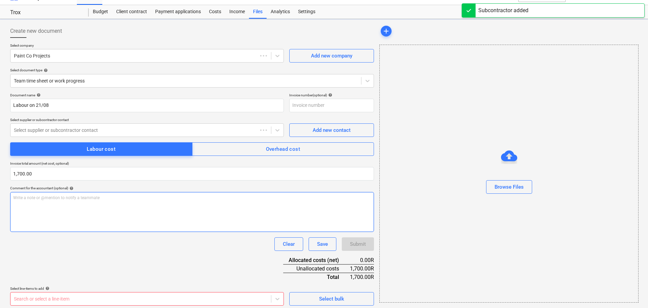
click at [70, 201] on p "Write a note or @mention to notify a teammate ﻿" at bounding box center [192, 198] width 358 height 6
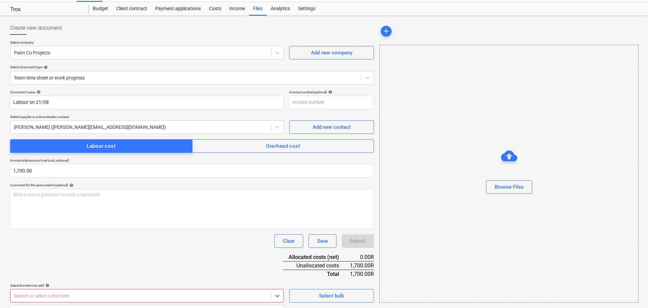
scroll to position [115, 0]
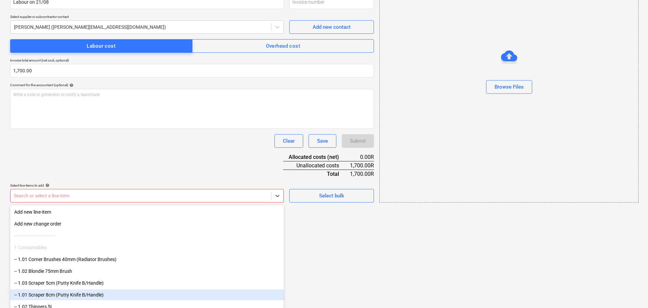
click at [188, 193] on body "Sales Projects Contacts Company Inbox format_size keyboard_arrow_down help sear…" at bounding box center [324, 39] width 648 height 308
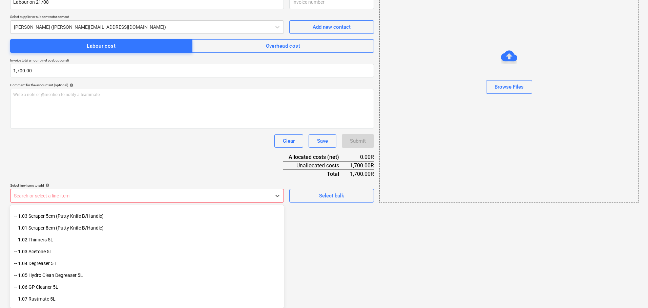
scroll to position [68, 0]
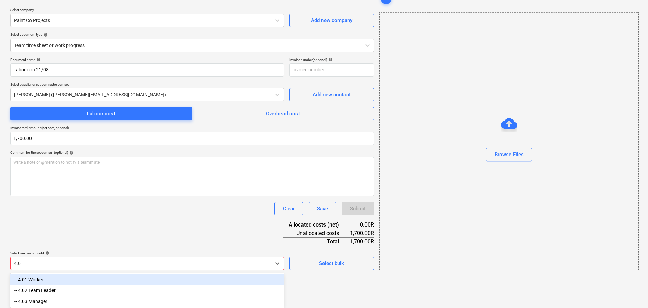
type input "4.01"
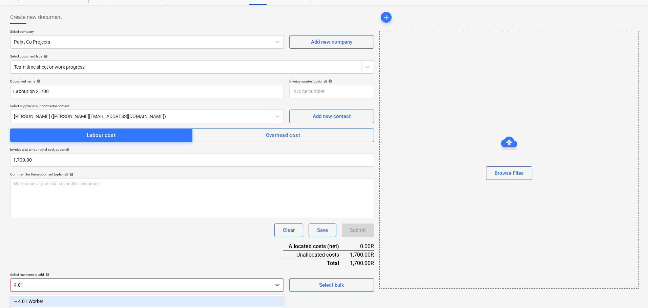
click at [42, 302] on div "-- 4.01 Worker" at bounding box center [147, 301] width 274 height 11
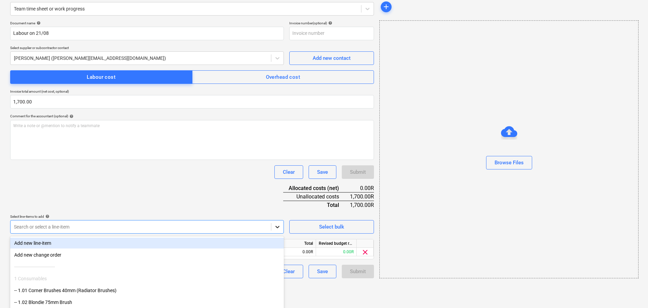
scroll to position [82, 0]
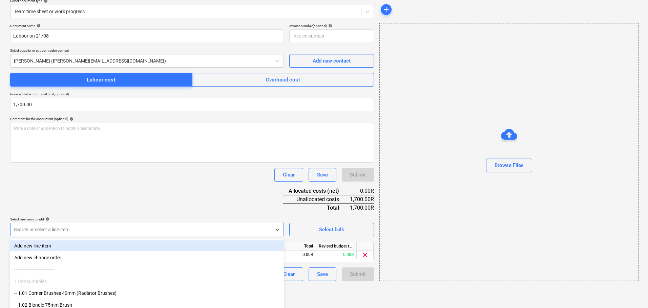
click at [226, 199] on div "Document name help Labour on 21/08 Invoice number (optional) help Select suppli…" at bounding box center [192, 153] width 364 height 258
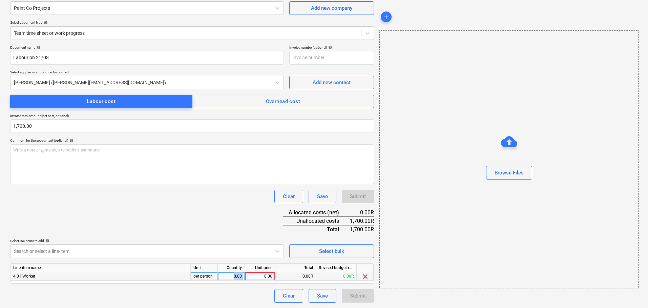
drag, startPoint x: 228, startPoint y: 276, endPoint x: 246, endPoint y: 275, distance: 18.3
click at [0, 0] on div "4.01 Worker per person 0.00 0.00 0.00R 0.00R clear" at bounding box center [0, 0] width 0 height 0
click at [254, 276] on div "0.00" at bounding box center [259, 277] width 25 height 8
type input "400"
click at [238, 278] on div "0.00" at bounding box center [230, 277] width 21 height 8
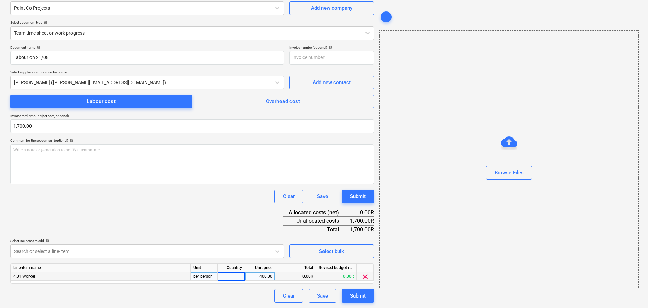
type input "3"
click at [238, 241] on div "Select line-items to add help" at bounding box center [147, 241] width 274 height 4
click at [96, 249] on body "Sales Projects Contacts Company Inbox format_size keyboard_arrow_down help sear…" at bounding box center [324, 94] width 648 height 308
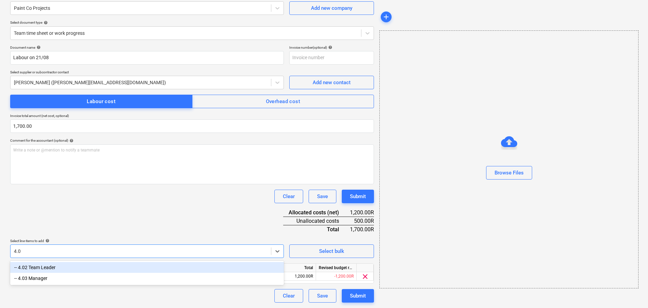
type input "4.02"
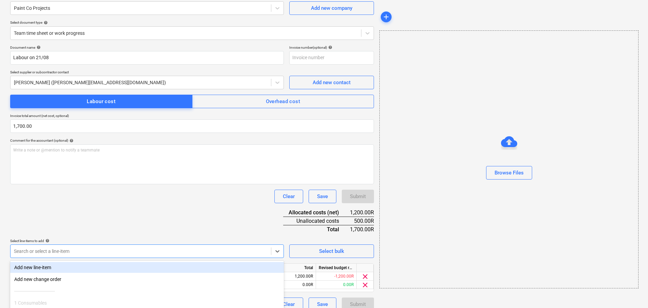
click at [151, 220] on div "Document name help Labour on 21/08 Invoice number (optional) help Select suppli…" at bounding box center [192, 178] width 364 height 266
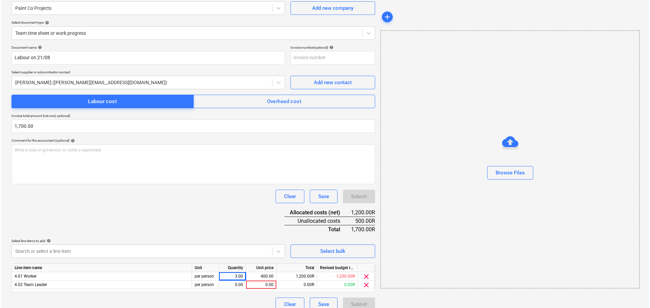
scroll to position [68, 0]
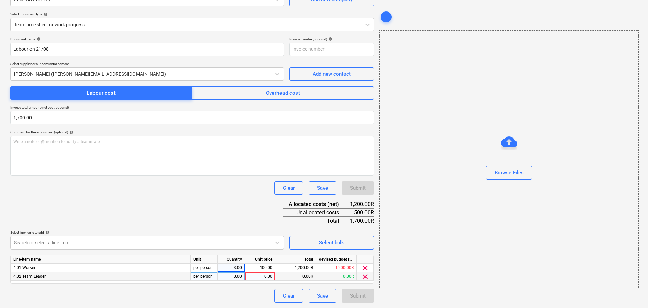
click at [234, 277] on div "0.00" at bounding box center [230, 277] width 21 height 8
type input "1"
click at [263, 275] on div "0.00" at bounding box center [259, 277] width 25 height 8
type input "500"
click at [245, 297] on div "Clear Save Submit" at bounding box center [192, 296] width 364 height 14
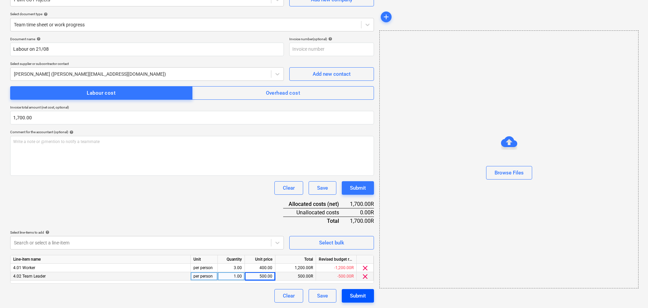
click at [363, 299] on div "Submit" at bounding box center [358, 296] width 16 height 9
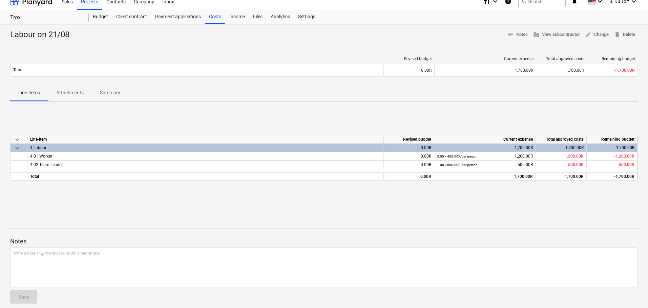
scroll to position [14, 0]
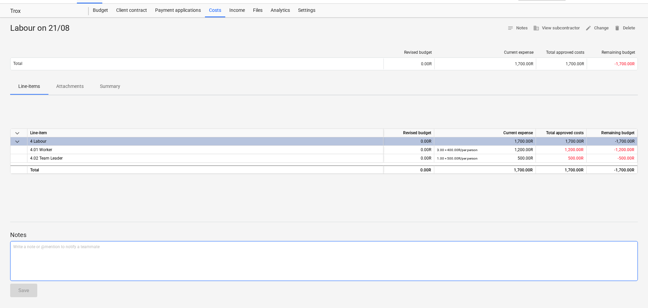
click at [340, 266] on div "Write a note or @mention to notify a teammate ﻿" at bounding box center [323, 261] width 627 height 40
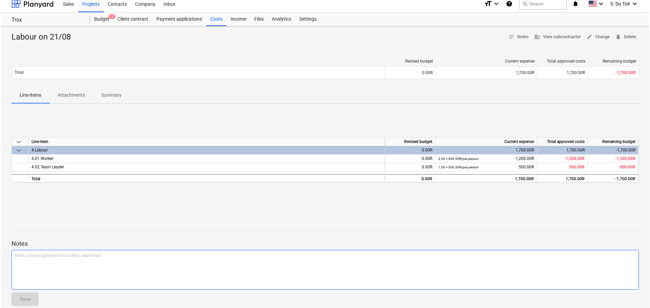
scroll to position [0, 0]
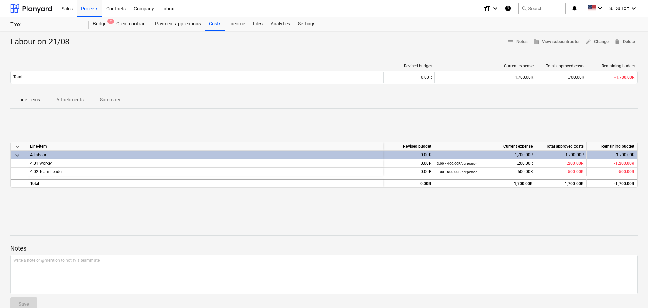
click at [132, 110] on div "Labour on 21/08 notes Notes business View subcontractor edit Change delete Dele…" at bounding box center [324, 176] width 648 height 291
click at [216, 26] on div "Costs" at bounding box center [215, 24] width 20 height 14
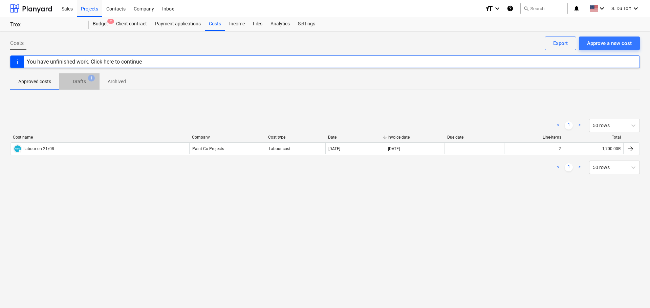
click at [81, 85] on p "Drafts" at bounding box center [79, 81] width 13 height 7
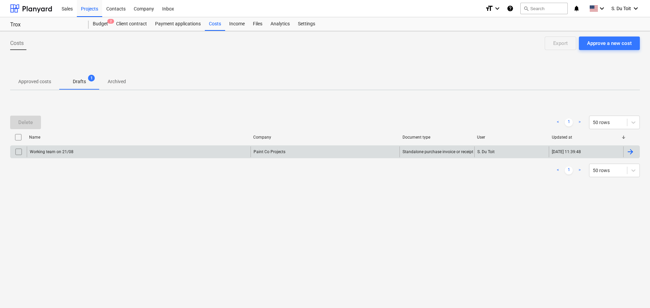
click at [15, 154] on input "checkbox" at bounding box center [18, 152] width 11 height 11
click at [30, 121] on div "Delete" at bounding box center [25, 122] width 15 height 9
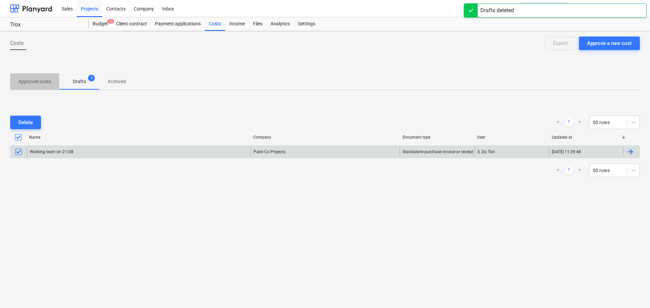
click at [33, 82] on div "Costs Approve a new cost Export Approved costs Drafts 1 Archived Delete < 1 > 5…" at bounding box center [325, 169] width 650 height 277
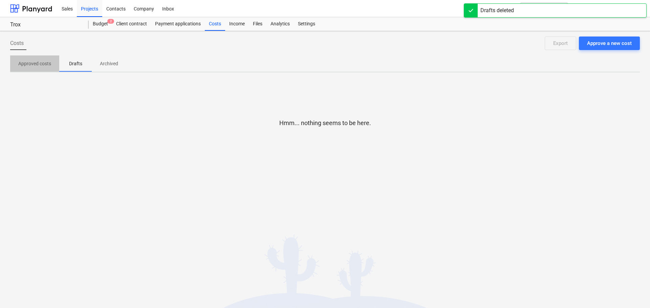
click at [36, 63] on p "Approved costs" at bounding box center [34, 63] width 33 height 7
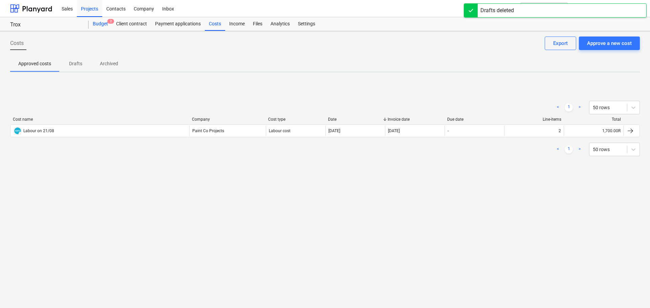
click at [98, 25] on div "Budget 2" at bounding box center [100, 24] width 23 height 14
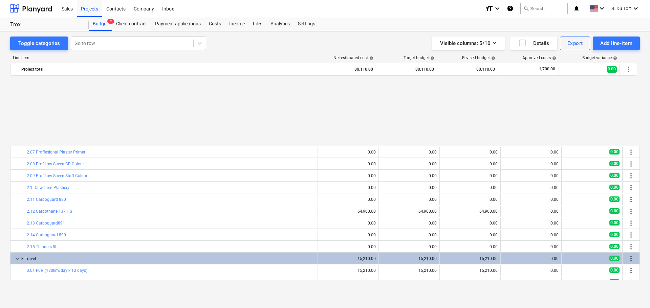
scroll to position [711, 0]
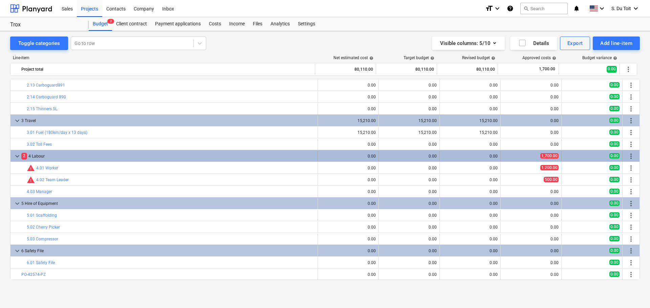
click at [633, 156] on div "more_vert" at bounding box center [631, 156] width 12 height 11
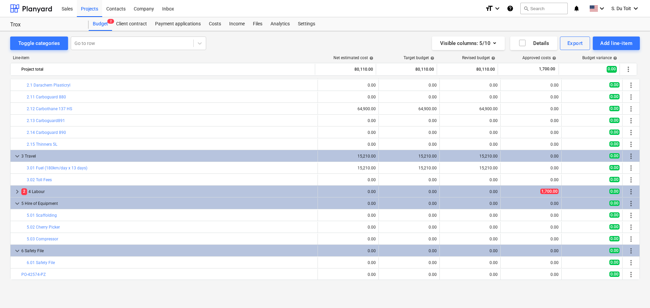
scroll to position [675, 0]
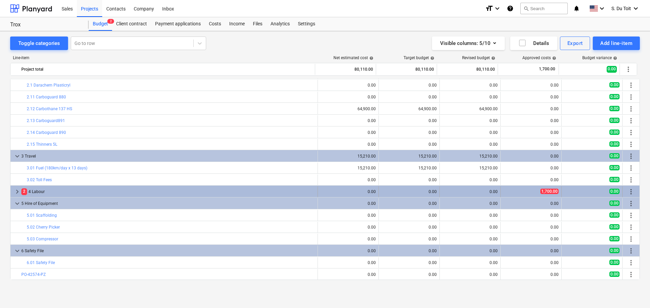
click at [630, 193] on span "more_vert" at bounding box center [631, 192] width 8 height 8
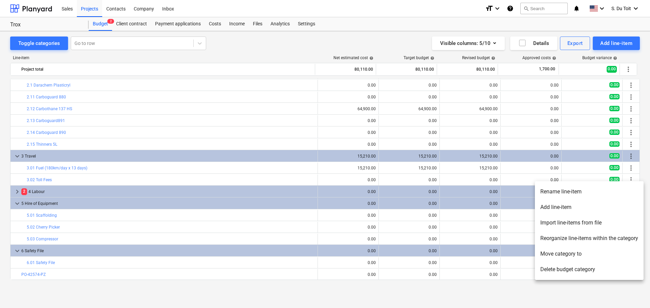
click at [18, 191] on div at bounding box center [325, 154] width 650 height 308
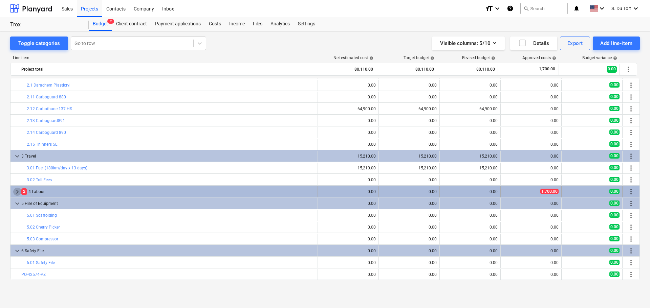
click at [17, 192] on span "keyboard_arrow_right" at bounding box center [17, 192] width 8 height 8
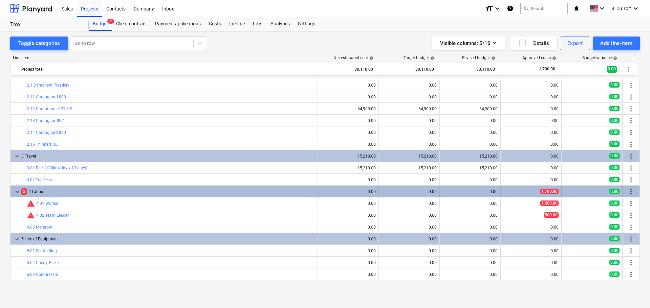
click at [365, 191] on div "0.00" at bounding box center [348, 192] width 55 height 5
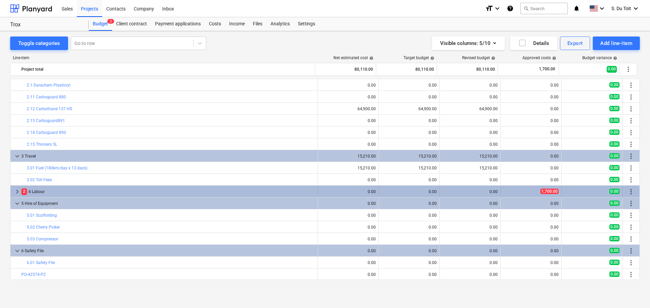
click at [53, 192] on div "2 4 Labour" at bounding box center [168, 192] width 294 height 11
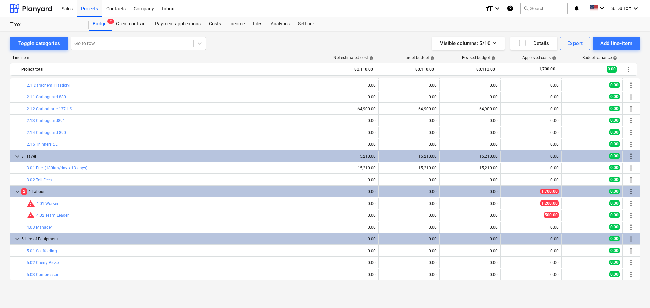
click at [481, 297] on div "Toggle categories Go to row Visible columns : 5/10 Details Export Add line-item…" at bounding box center [325, 169] width 650 height 277
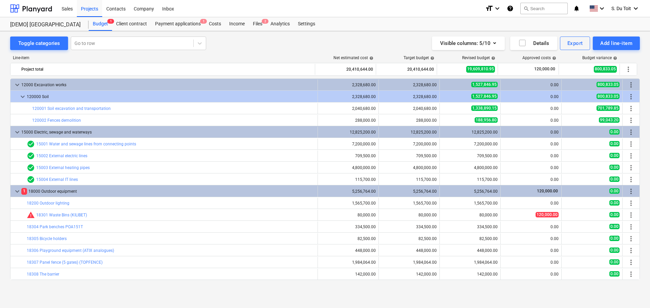
click at [123, 290] on div "Toggle categories Go to row Visible columns : 5/10 Details Export Add line-item…" at bounding box center [325, 162] width 650 height 263
click at [224, 51] on div "Line-item Net estimated cost help Target budget help Revised budget help Approv…" at bounding box center [325, 169] width 630 height 238
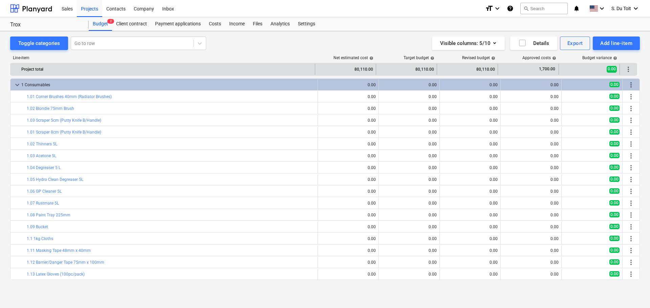
click at [625, 69] on span "more_vert" at bounding box center [628, 69] width 8 height 8
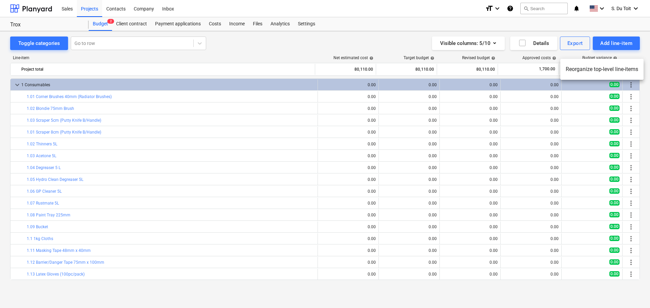
click at [443, 70] on div at bounding box center [325, 154] width 650 height 308
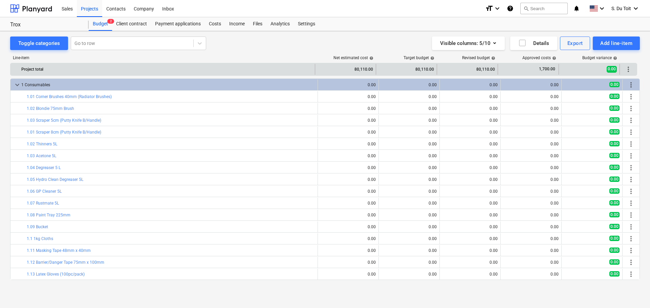
click at [626, 72] on span "more_vert" at bounding box center [628, 69] width 8 height 8
click at [626, 72] on li "Reorganize top-level line-items" at bounding box center [601, 70] width 83 height 16
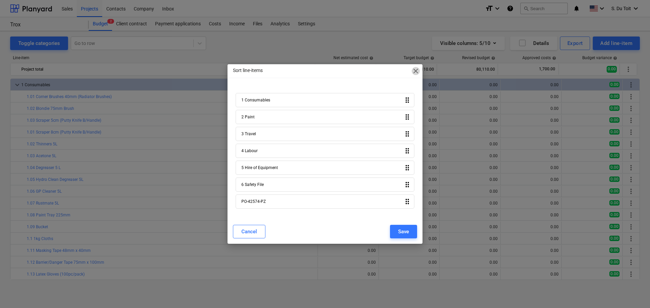
click at [414, 70] on span "close" at bounding box center [416, 71] width 8 height 8
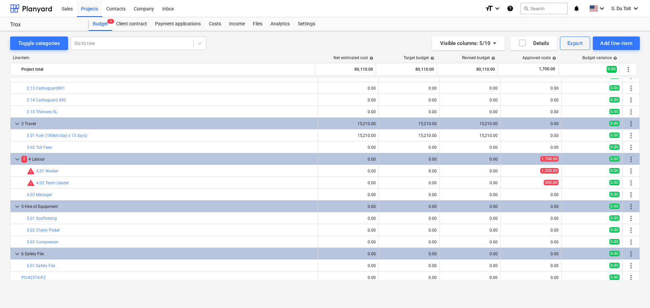
scroll to position [711, 0]
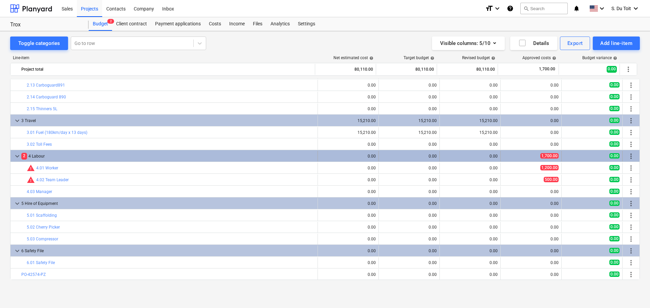
click at [631, 157] on span "more_vert" at bounding box center [631, 156] width 8 height 8
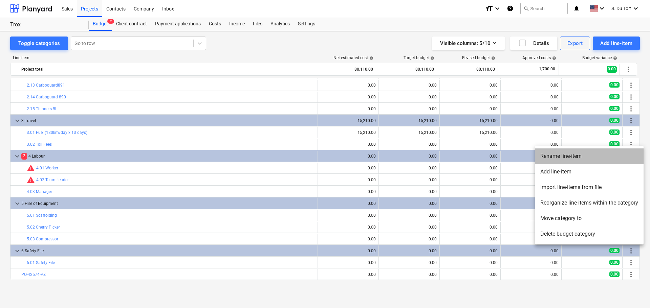
click at [612, 158] on li "Rename line-item" at bounding box center [589, 157] width 109 height 16
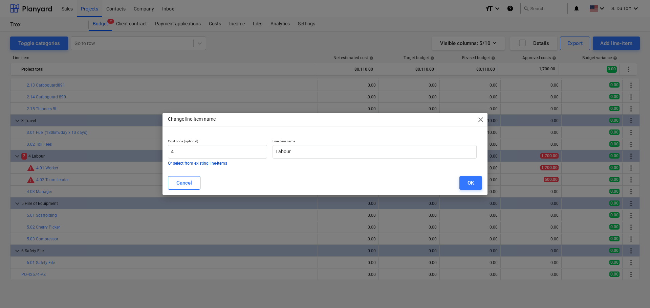
click at [212, 165] on button "Or select from existing line-items" at bounding box center [197, 163] width 59 height 4
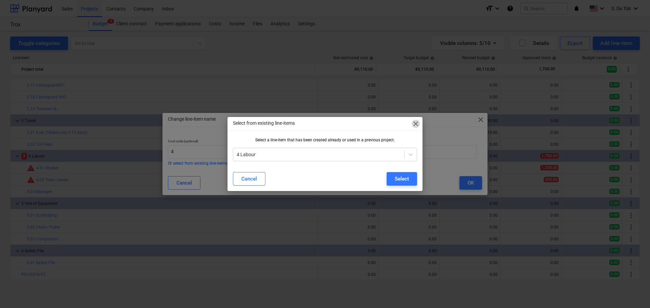
click at [413, 124] on span "close" at bounding box center [416, 124] width 8 height 8
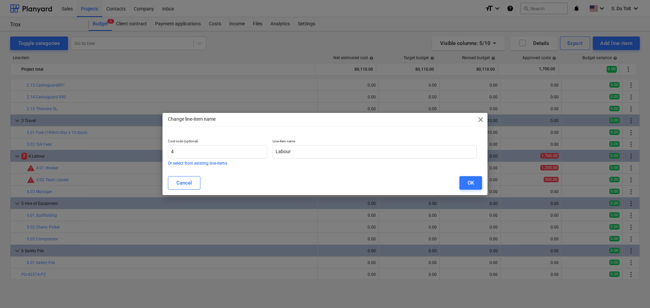
click at [239, 189] on div "Cancel OK" at bounding box center [325, 183] width 314 height 14
click at [237, 212] on div "Change line-item name close Cost code (optional) 4 Or select from existing line…" at bounding box center [325, 154] width 650 height 308
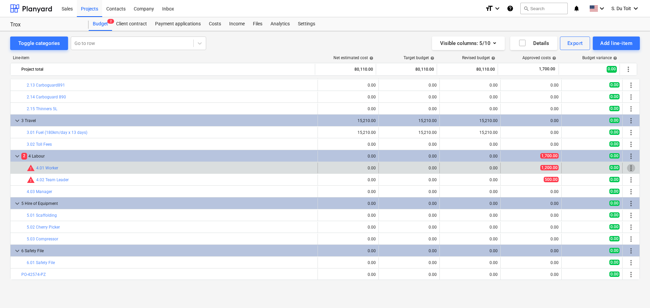
click at [628, 168] on span "more_vert" at bounding box center [631, 168] width 8 height 8
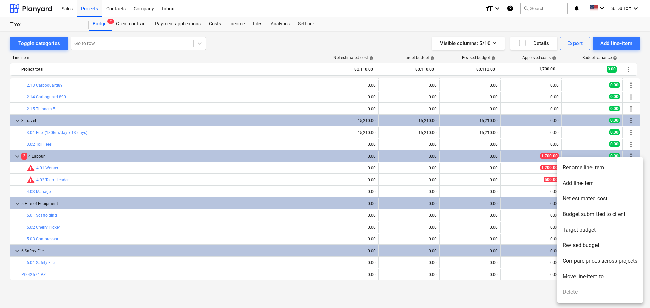
click at [505, 200] on div at bounding box center [325, 154] width 650 height 308
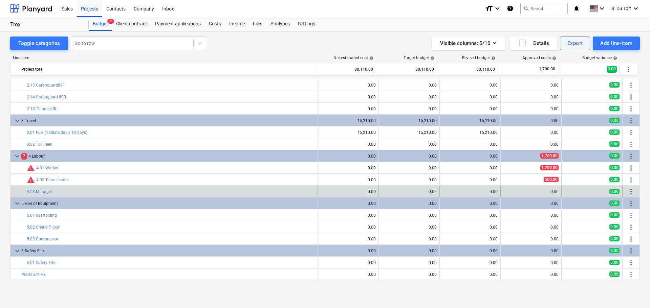
click at [630, 191] on span "more_vert" at bounding box center [631, 192] width 8 height 8
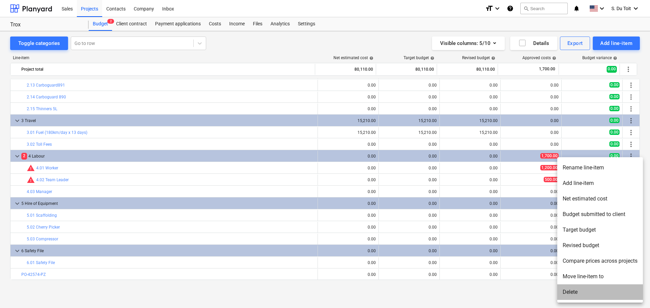
click at [565, 291] on li "Delete" at bounding box center [600, 293] width 86 height 16
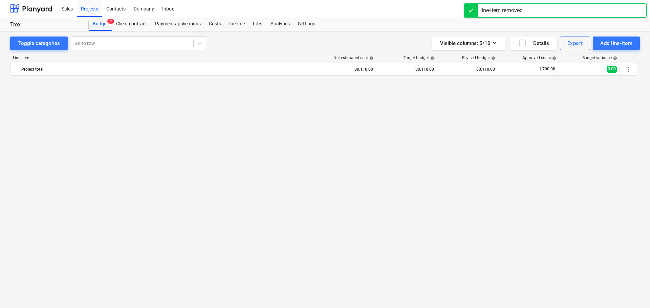
scroll to position [699, 0]
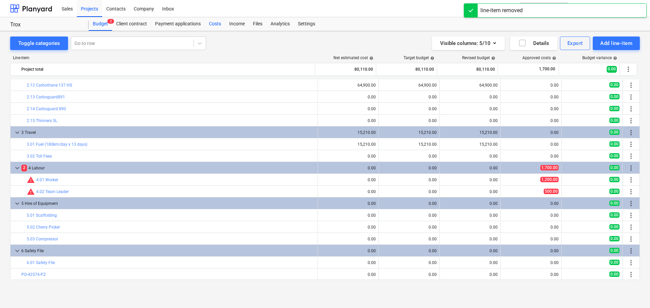
click at [206, 23] on div "Costs" at bounding box center [215, 24] width 20 height 14
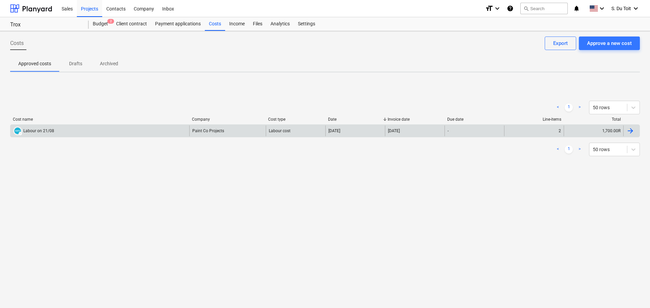
click at [628, 134] on div at bounding box center [630, 131] width 8 height 8
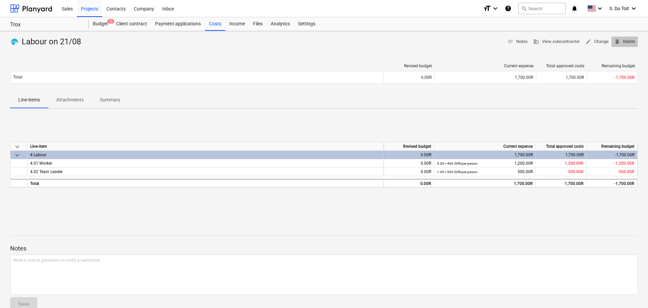
click at [624, 41] on span "delete Delete" at bounding box center [624, 42] width 21 height 8
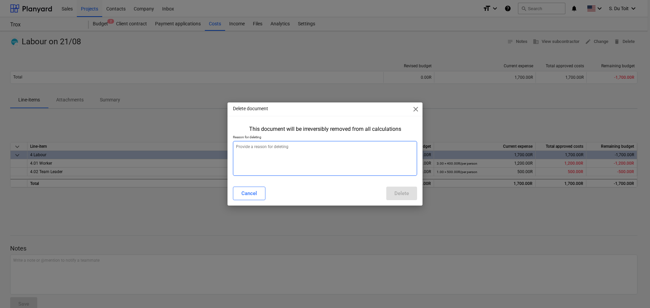
click at [322, 165] on textarea at bounding box center [325, 158] width 184 height 35
type textarea "because"
click at [400, 186] on div "Cancel Delete" at bounding box center [325, 193] width 192 height 19
click at [401, 192] on div "Delete" at bounding box center [401, 193] width 15 height 9
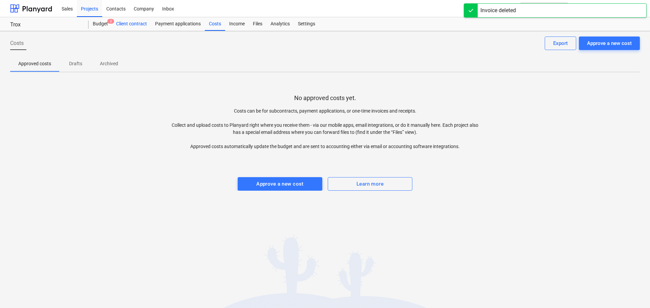
click at [107, 23] on span "2" at bounding box center [110, 21] width 7 height 5
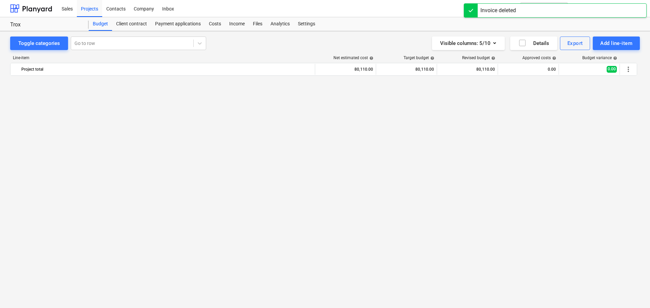
scroll to position [699, 0]
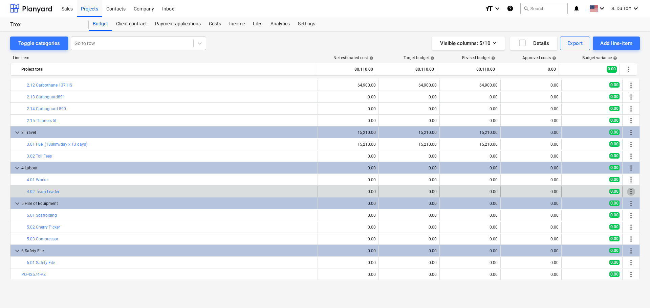
click at [631, 190] on span "more_vert" at bounding box center [631, 192] width 8 height 8
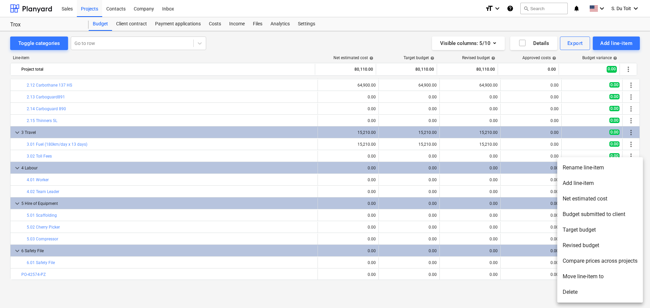
click at [597, 288] on li "Delete" at bounding box center [600, 293] width 86 height 16
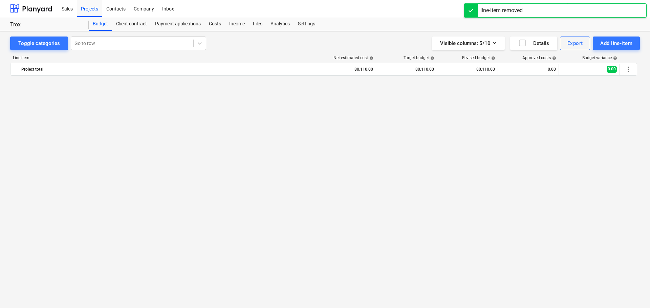
scroll to position [687, 0]
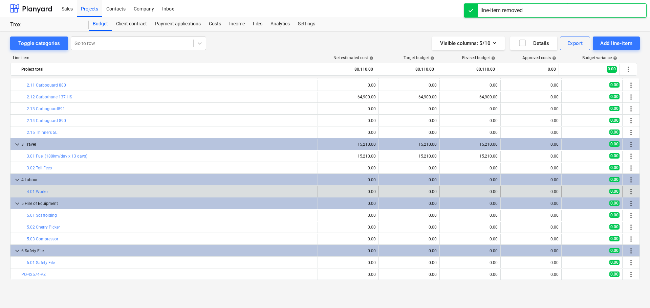
click at [633, 194] on div "more_vert" at bounding box center [631, 192] width 12 height 11
click at [631, 193] on span "more_vert" at bounding box center [631, 192] width 8 height 8
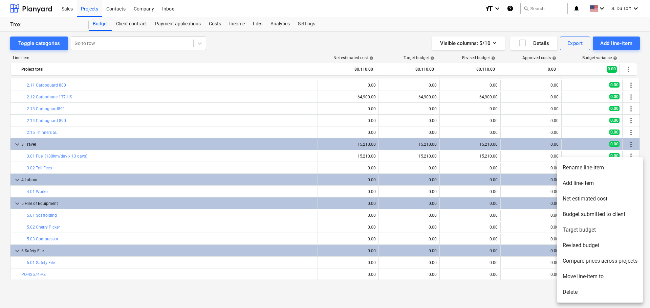
click at [387, 159] on div at bounding box center [325, 154] width 650 height 308
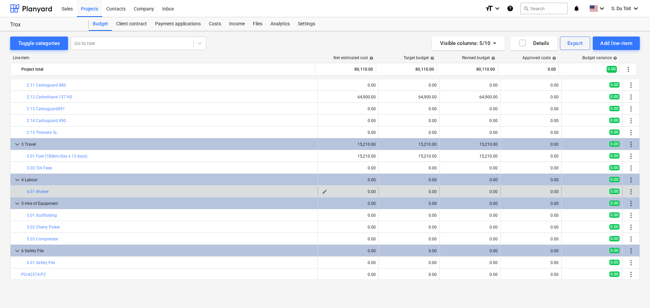
click at [323, 191] on span "edit" at bounding box center [324, 191] width 5 height 5
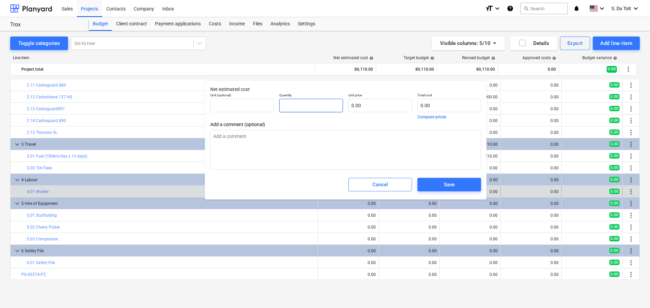
click at [303, 107] on input "text" at bounding box center [311, 106] width 64 height 14
type input "0.00"
click at [258, 105] on input "text" at bounding box center [242, 106] width 64 height 14
drag, startPoint x: 338, startPoint y: 108, endPoint x: 271, endPoint y: 106, distance: 67.1
click at [271, 106] on div "Unit (optional) Quantity Unit price 0.00 Total cost 0.00 Compare prices" at bounding box center [346, 105] width 276 height 31
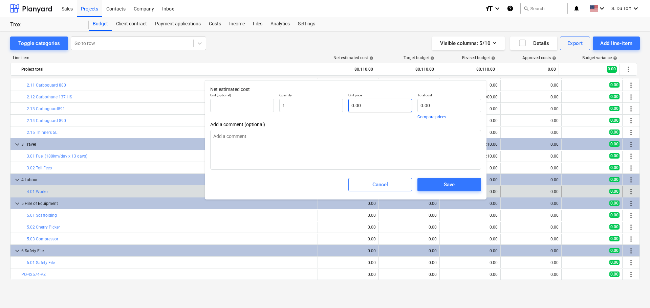
type input "1.00"
drag, startPoint x: 376, startPoint y: 105, endPoint x: 344, endPoint y: 105, distance: 32.5
click at [344, 105] on div "Unit (optional) Quantity 1.00 Unit price Total cost 0.00 Compare prices" at bounding box center [346, 105] width 276 height 31
type input "5"
type input "5.00"
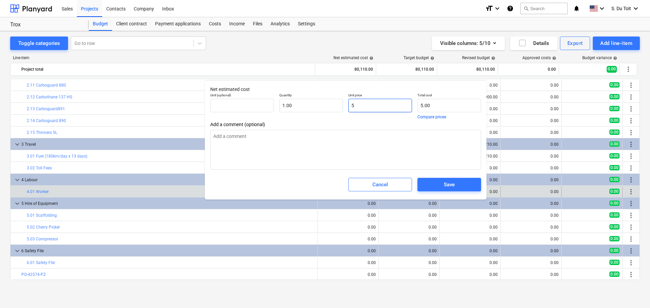
type input "58"
type input "58.00"
type input "585"
type input "585.00"
type input "5850"
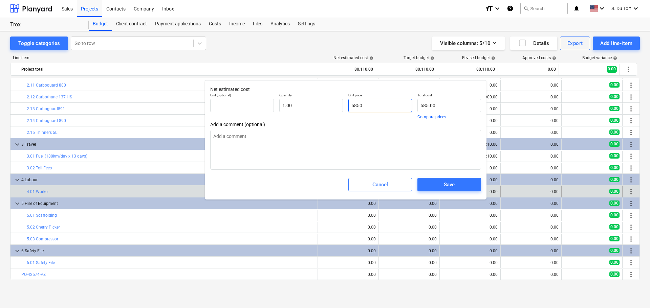
type input "5,850.00"
type input "58500"
type input "58,500.00"
click at [447, 183] on div "Save" at bounding box center [449, 184] width 11 height 9
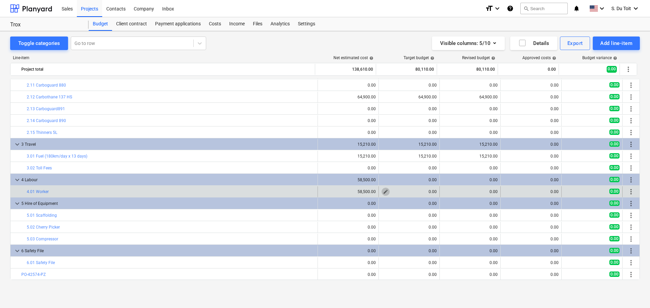
click at [383, 191] on span "edit" at bounding box center [385, 191] width 5 height 5
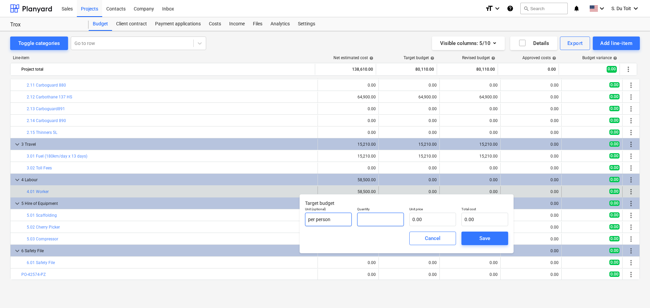
drag, startPoint x: 389, startPoint y: 220, endPoint x: 345, endPoint y: 220, distance: 44.7
click at [345, 220] on div "Unit (optional) per person Quantity Unit price 0.00 Total cost 0.00" at bounding box center [406, 216] width 209 height 25
type input "1.00"
click at [347, 221] on input "per person" at bounding box center [328, 220] width 47 height 14
type input "p"
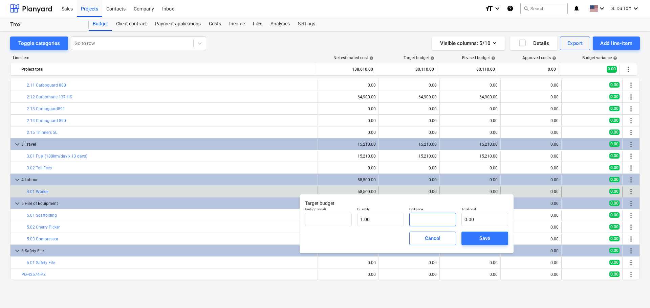
click at [432, 219] on input "text" at bounding box center [432, 220] width 47 height 14
type input "5"
type input "5.00"
type input "58"
type input "58.00"
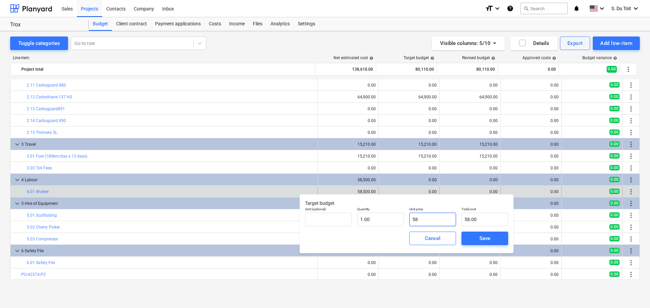
type input "585"
type input "585.00"
type input "5850"
type input "5,850.00"
type input "58500"
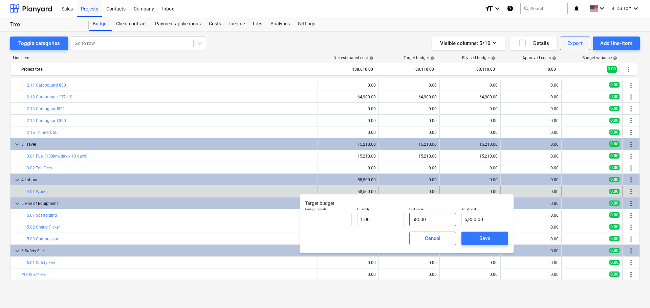
type input "58,500.00"
click at [491, 238] on span "Save" at bounding box center [485, 238] width 30 height 9
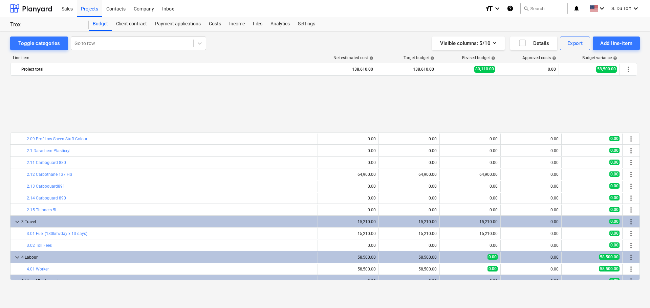
scroll to position [677, 0]
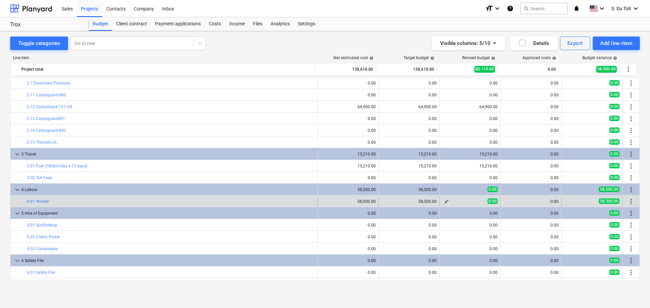
click at [444, 202] on span "edit" at bounding box center [446, 201] width 5 height 5
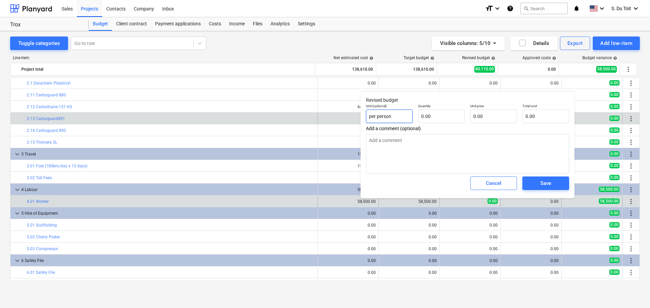
drag, startPoint x: 402, startPoint y: 117, endPoint x: 345, endPoint y: 123, distance: 56.9
click at [345, 123] on body "Sales Projects Contacts Company Inbox format_size keyboard_arrow_down help sear…" at bounding box center [325, 154] width 650 height 308
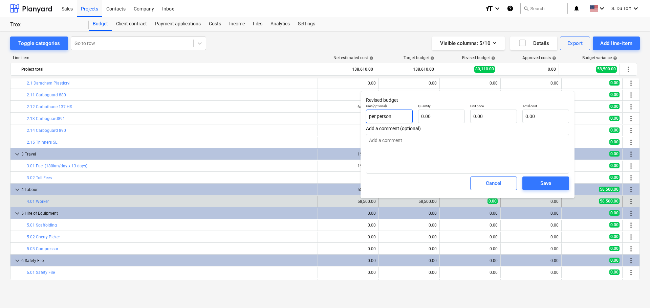
click at [363, 115] on div "Revised budget Unit (optional) per person Quantity 0.00 Unit price 0.00 Total c…" at bounding box center [468, 144] width 214 height 107
click at [435, 116] on input "text" at bounding box center [441, 117] width 47 height 14
type input "1.00"
drag, startPoint x: 485, startPoint y: 116, endPoint x: 454, endPoint y: 116, distance: 31.1
click at [454, 116] on div "Unit (optional) Quantity 1.00 Unit price Total cost 0.00" at bounding box center [467, 113] width 209 height 25
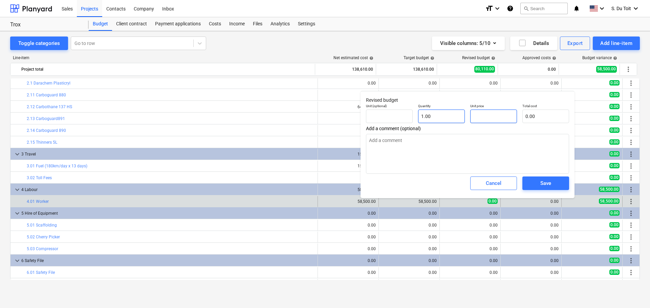
type input "5"
type input "5.00"
type input "58"
type input "58.00"
type input "585"
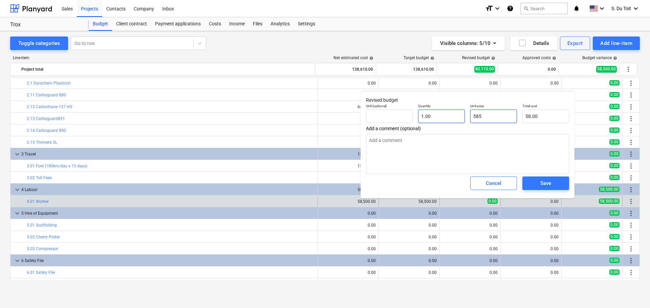
type input "585.00"
type input "5850"
type input "5,850.00"
type input "58500"
type input "58,500.00"
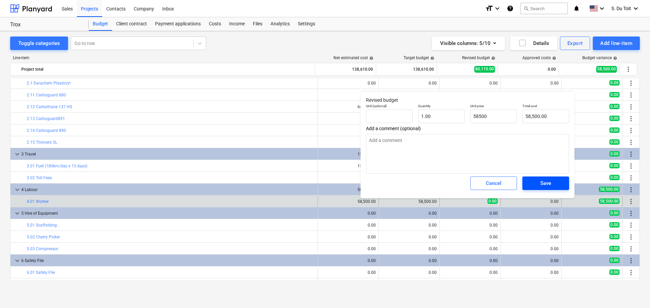
type input "58,500.00"
click at [548, 185] on div "Save" at bounding box center [545, 183] width 11 height 9
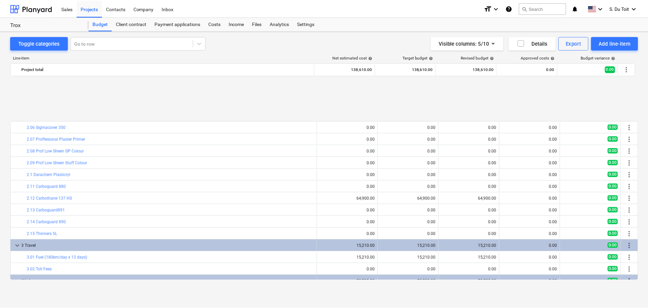
scroll to position [687, 0]
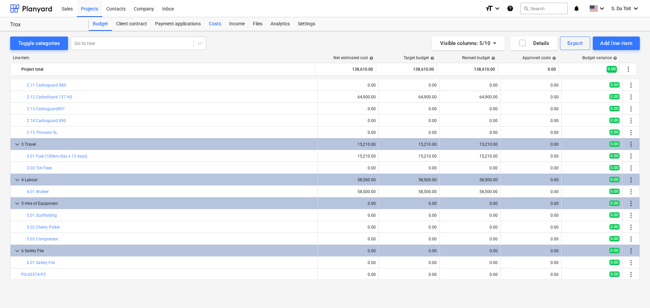
click at [217, 24] on div "Costs" at bounding box center [215, 24] width 20 height 14
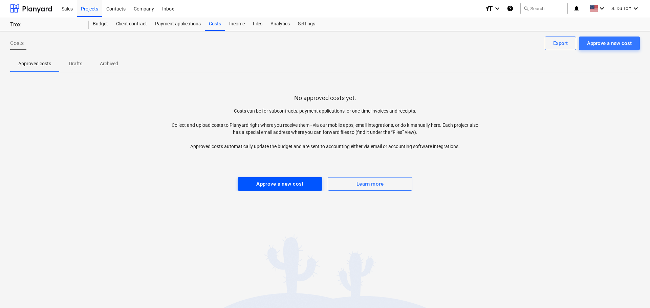
click at [296, 189] on button "Approve a new cost" at bounding box center [280, 184] width 85 height 14
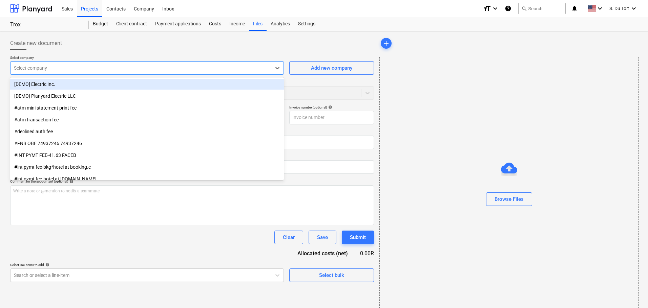
click at [111, 68] on div at bounding box center [141, 68] width 254 height 7
type input "paint"
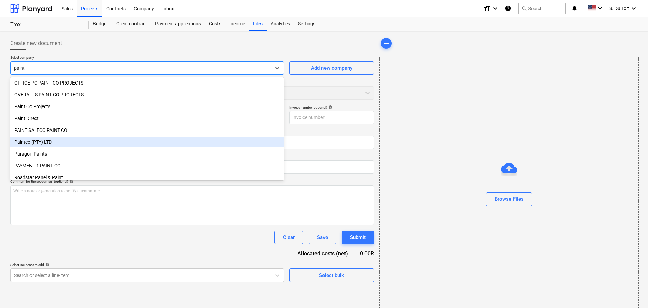
scroll to position [237, 0]
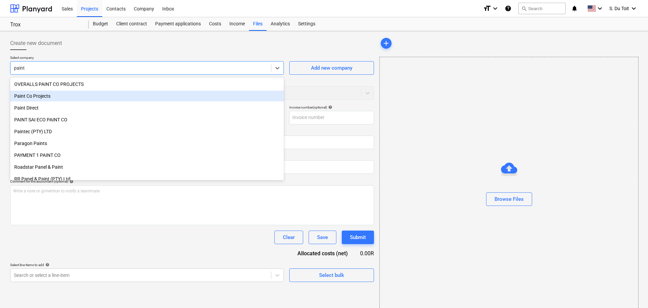
click at [86, 92] on div "Paint Co Projects" at bounding box center [147, 96] width 274 height 11
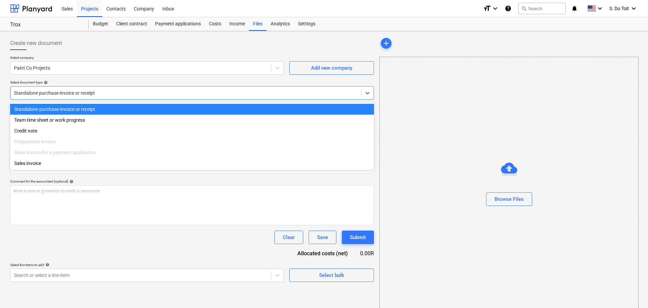
click at [84, 96] on div at bounding box center [186, 93] width 344 height 7
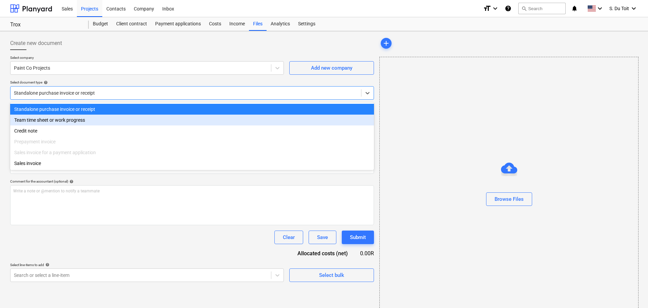
click at [80, 121] on div "Team time sheet or work progress" at bounding box center [192, 120] width 364 height 11
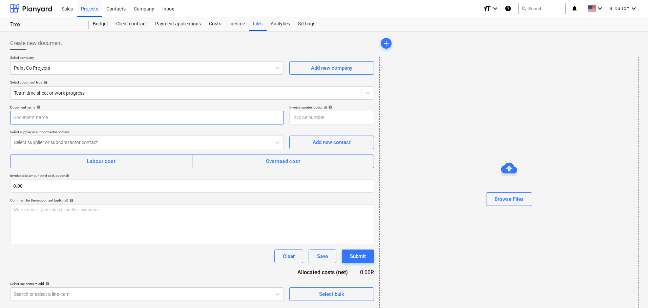
click at [79, 118] on input "text" at bounding box center [147, 118] width 274 height 14
type input "21/08-25/08"
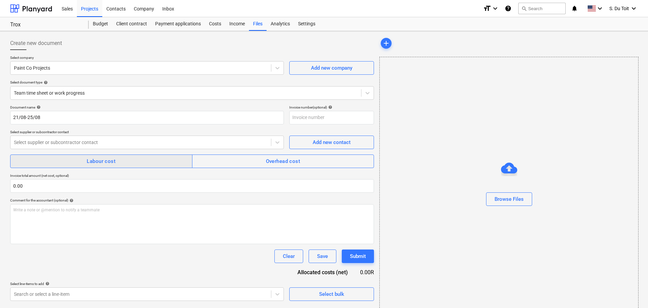
click at [133, 163] on span "Labour cost" at bounding box center [101, 161] width 167 height 9
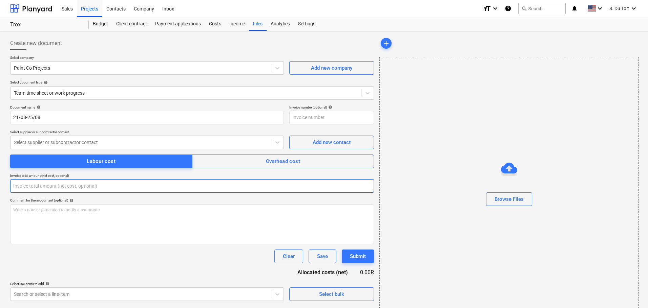
click at [87, 188] on input "text" at bounding box center [192, 186] width 364 height 14
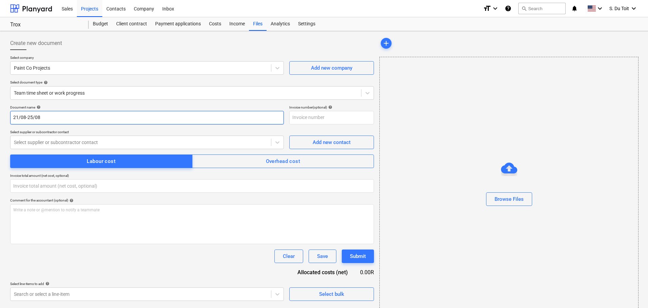
type input "0.00"
click at [54, 120] on input "21/08-25/08" at bounding box center [147, 118] width 274 height 14
drag, startPoint x: 54, startPoint y: 120, endPoint x: 0, endPoint y: 118, distance: 53.8
click at [0, 118] on div "Create new document Select company Paint Co Projects Add new company Select doc…" at bounding box center [324, 175] width 648 height 289
click at [89, 115] on input "21/08-25/08" at bounding box center [147, 118] width 274 height 14
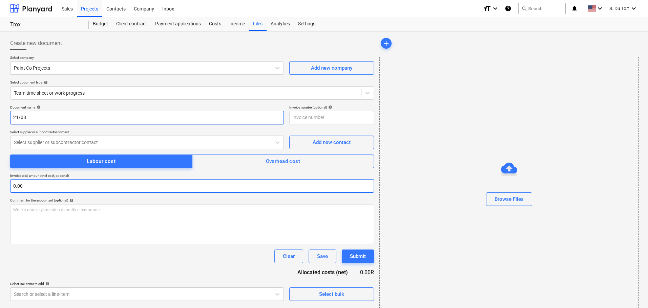
type input "21/08"
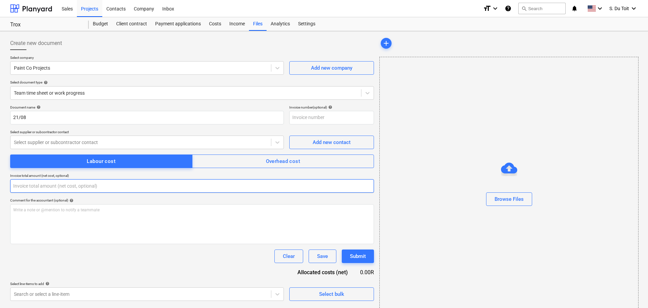
click at [92, 188] on input "text" at bounding box center [192, 186] width 364 height 14
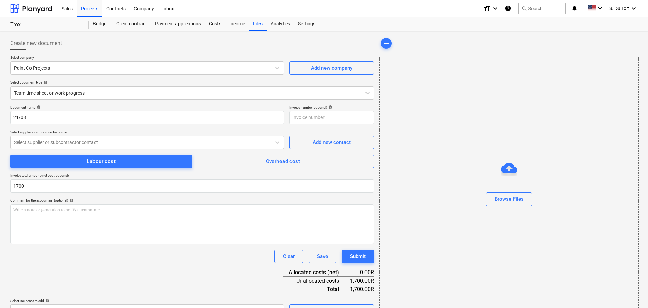
type input "1,700.00"
click at [229, 258] on div "Clear Save Submit" at bounding box center [192, 257] width 364 height 14
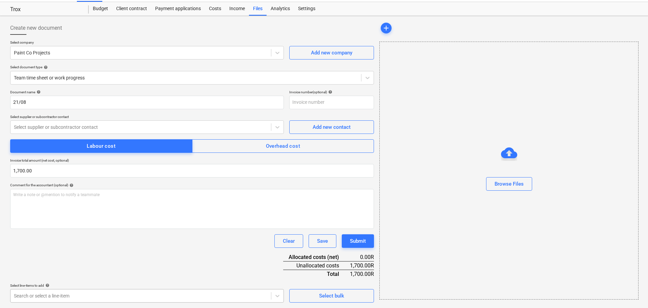
scroll to position [115, 0]
click at [244, 293] on body "Sales Projects Contacts Company Inbox format_size keyboard_arrow_down help sear…" at bounding box center [324, 139] width 648 height 308
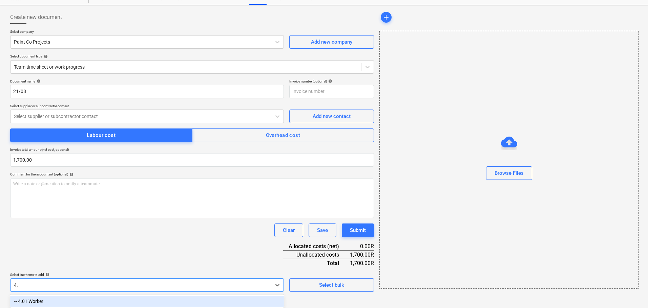
scroll to position [26, 0]
type input "4.01"
click at [90, 302] on div "-- 4.01 Worker" at bounding box center [147, 301] width 274 height 11
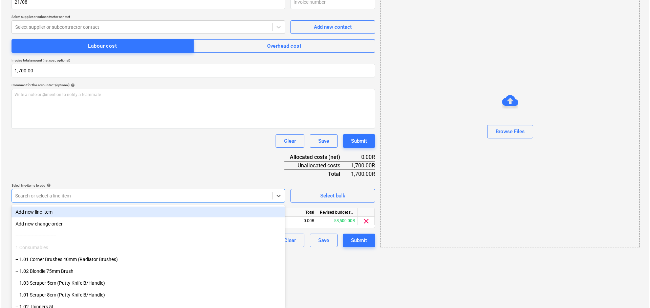
scroll to position [60, 0]
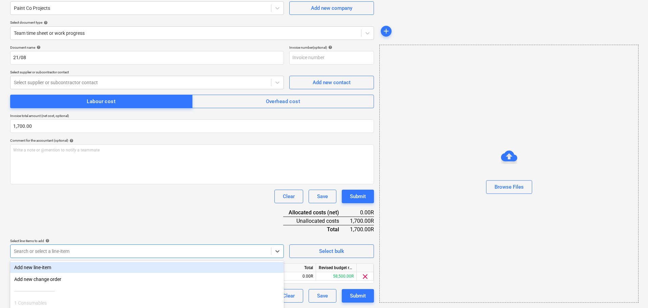
click at [305, 249] on html "Sales Projects Contacts Company Inbox format_size keyboard_arrow_down help sear…" at bounding box center [324, 94] width 648 height 308
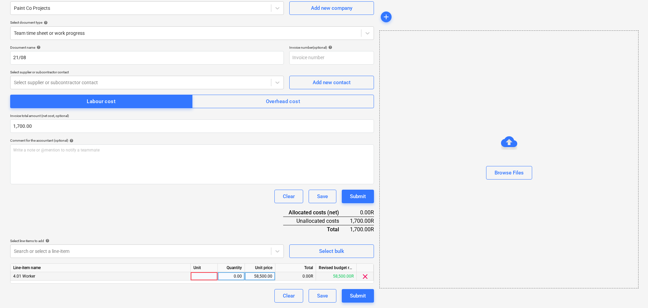
click at [207, 276] on div at bounding box center [204, 277] width 27 height 8
type input "1"
click at [228, 277] on div "0.00" at bounding box center [230, 277] width 21 height 8
click at [255, 276] on div "58,500.00" at bounding box center [259, 277] width 25 height 8
type input "1700"
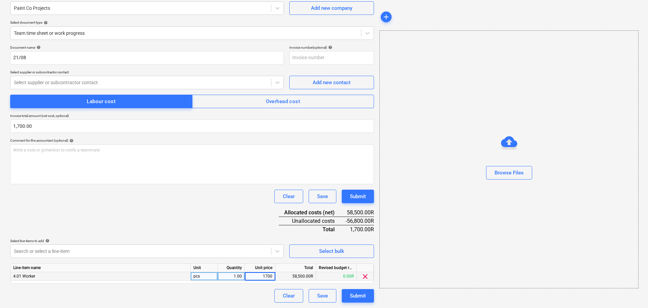
click at [443, 267] on div "Browse Files" at bounding box center [508, 159] width 259 height 258
click at [367, 297] on button "Submit" at bounding box center [358, 296] width 32 height 14
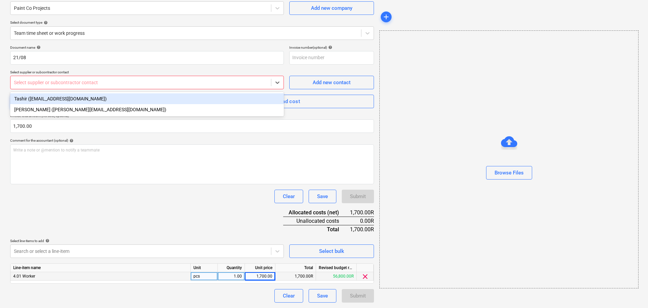
click at [204, 85] on div at bounding box center [141, 82] width 254 height 7
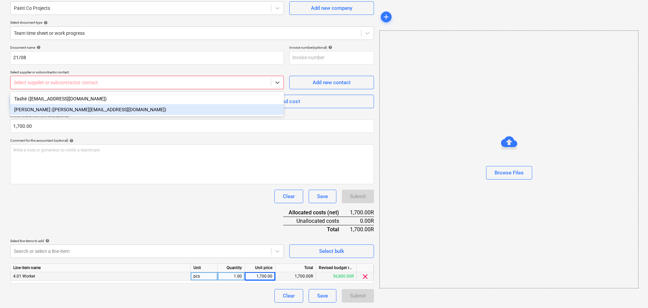
click at [199, 108] on div "[PERSON_NAME] ([PERSON_NAME][EMAIL_ADDRESS][DOMAIN_NAME])" at bounding box center [147, 109] width 274 height 11
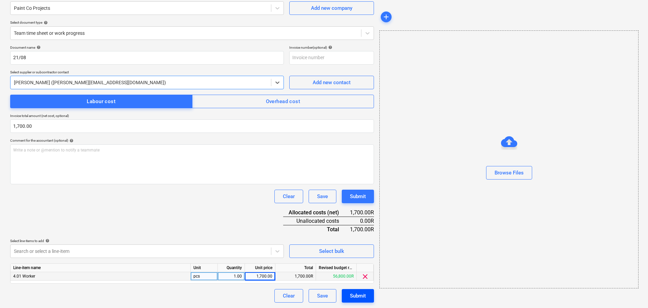
click at [353, 297] on div "Submit" at bounding box center [358, 296] width 16 height 9
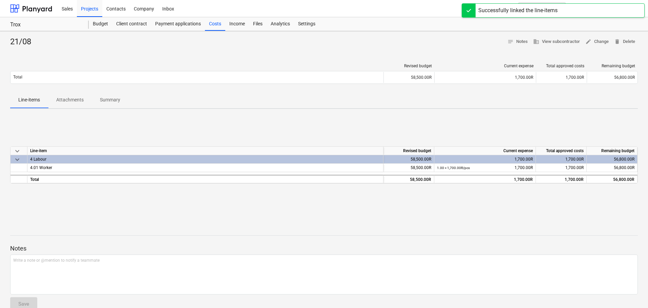
click at [174, 219] on div "21/08 notes Notes business View subcontractor edit Change delete Delete Revised…" at bounding box center [324, 176] width 648 height 291
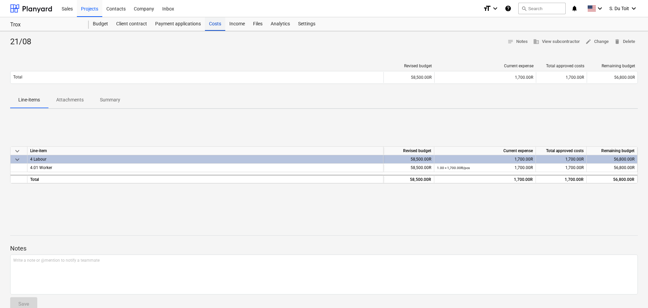
click at [216, 24] on div "Costs" at bounding box center [215, 24] width 20 height 14
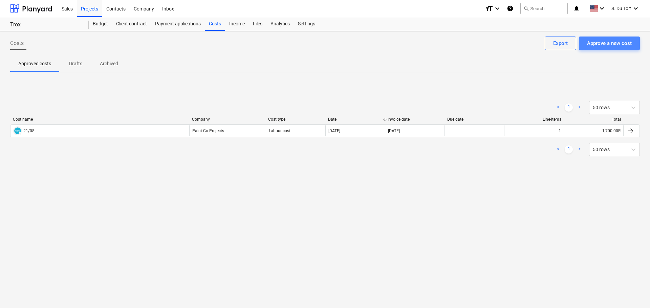
click at [593, 44] on div "Approve a new cost" at bounding box center [609, 43] width 45 height 9
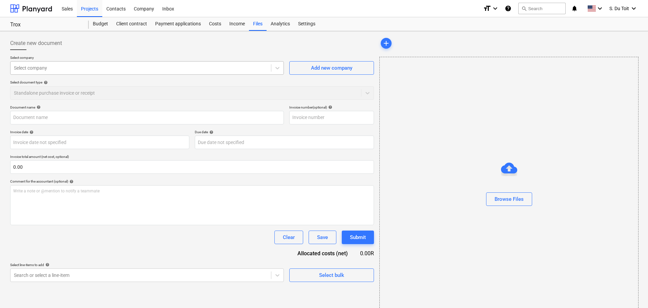
click at [32, 67] on div at bounding box center [141, 68] width 254 height 7
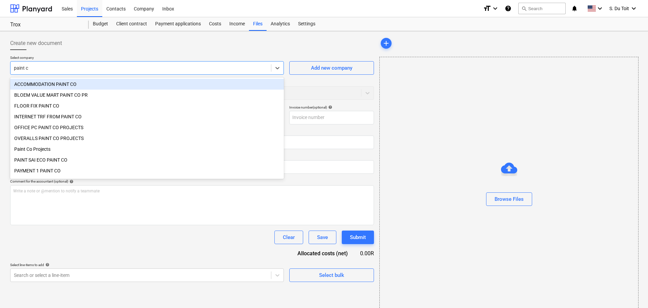
type input "paint co"
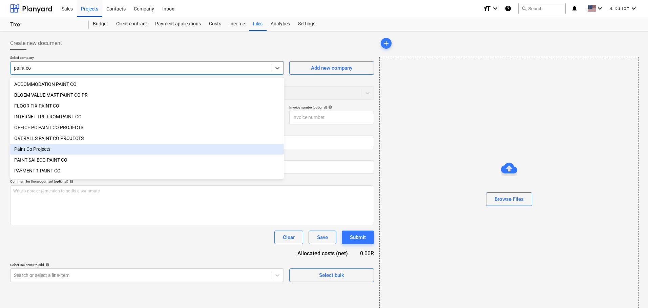
click at [41, 153] on div "Paint Co Projects" at bounding box center [147, 149] width 274 height 11
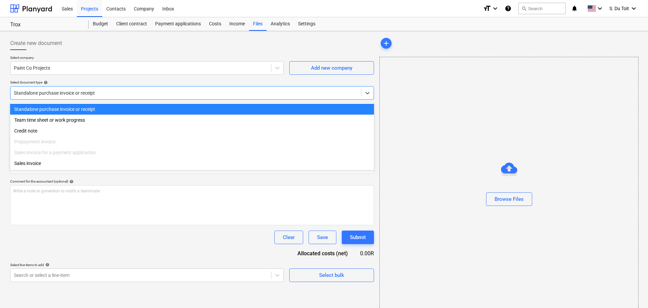
click at [77, 93] on div at bounding box center [186, 93] width 344 height 7
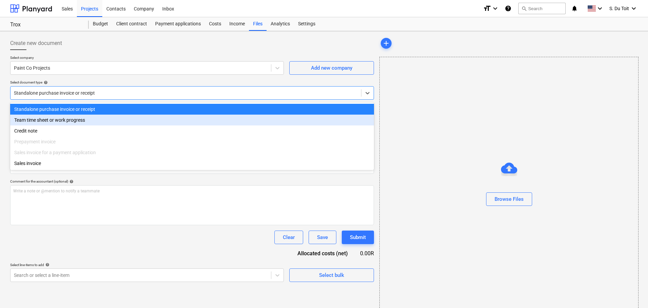
click at [76, 122] on div "Team time sheet or work progress" at bounding box center [192, 120] width 364 height 11
